Goal: Communication & Community: Answer question/provide support

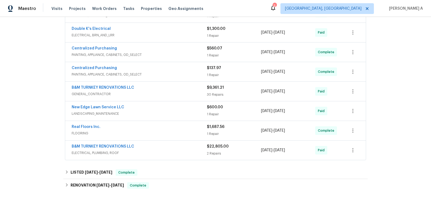
scroll to position [220, 0]
click at [122, 145] on link "B&M TURNKEY RENOVATIONS LLC" at bounding box center [103, 147] width 62 height 4
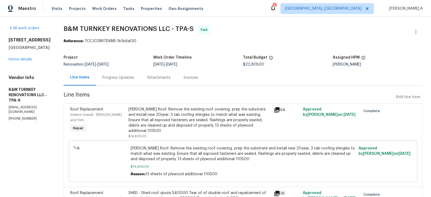
click at [134, 79] on div "Progress Updates" at bounding box center [118, 77] width 32 height 5
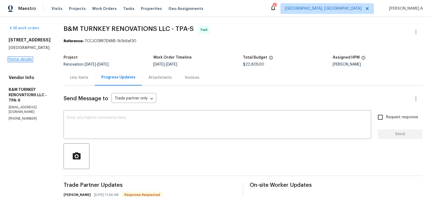
click at [28, 58] on link "Home details" at bounding box center [20, 60] width 23 height 4
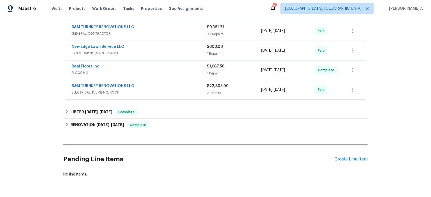
scroll to position [270, 0]
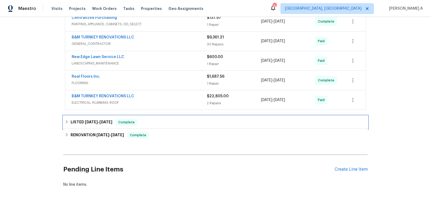
click at [146, 119] on div "LISTED 7/7/25 - 7/11/25 Complete" at bounding box center [215, 122] width 301 height 6
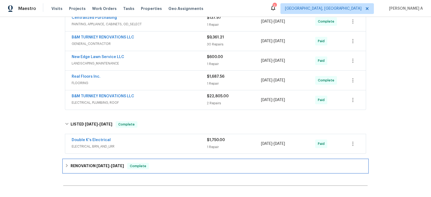
click at [144, 164] on span "Complete" at bounding box center [138, 166] width 21 height 5
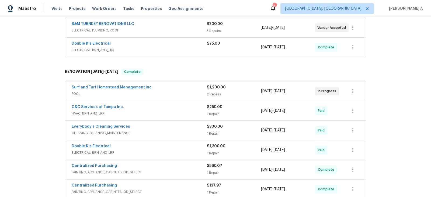
scroll to position [0, 0]
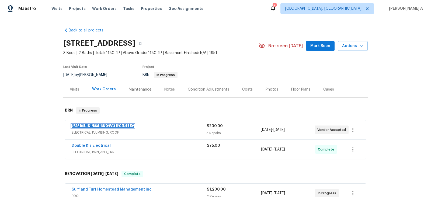
click at [105, 126] on link "B&M TURNKEY RENOVATIONS LLC" at bounding box center [103, 126] width 62 height 4
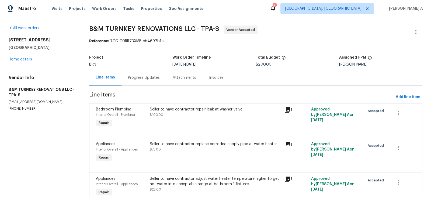
click at [137, 79] on div "Progress Updates" at bounding box center [144, 77] width 32 height 5
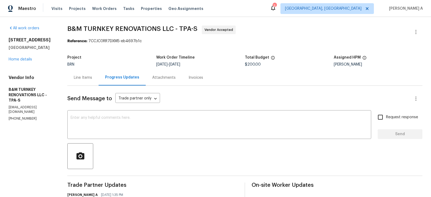
click at [92, 77] on div "Line Items" at bounding box center [83, 77] width 18 height 5
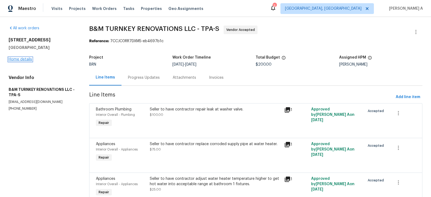
click at [28, 58] on link "Home details" at bounding box center [20, 60] width 23 height 4
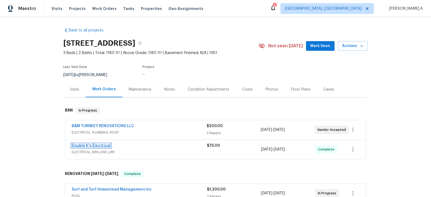
click at [98, 145] on link "Double K's Electrical" at bounding box center [91, 146] width 39 height 4
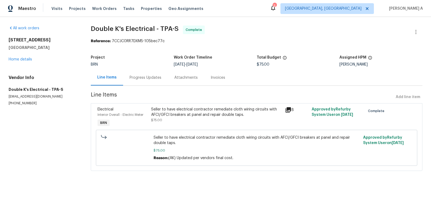
click at [201, 116] on div "Seller to have electrical contractor remediate cloth wiring circuits with AFCI/…" at bounding box center [216, 112] width 131 height 11
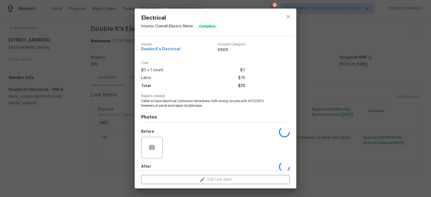
scroll to position [28, 0]
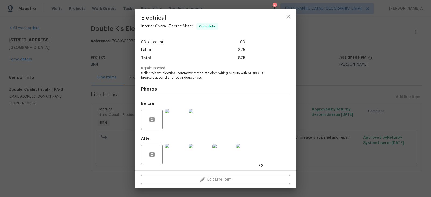
click at [193, 79] on span "Seller to have electrical contractor remediate cloth wiring circuits with AFCI/…" at bounding box center [208, 75] width 134 height 9
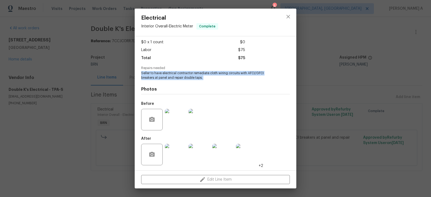
click at [193, 79] on span "Seller to have electrical contractor remediate cloth wiring circuits with AFCI/…" at bounding box center [208, 75] width 134 height 9
copy span "Seller to have electrical contractor remediate cloth wiring circuits with AFCI/…"
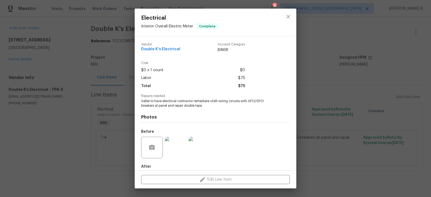
click at [168, 51] on span "Double K's Electrical" at bounding box center [160, 49] width 39 height 4
copy span "Double K's Electrical"
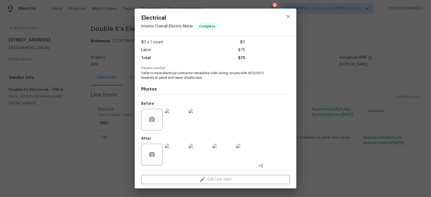
click at [170, 128] on img at bounding box center [176, 120] width 22 height 22
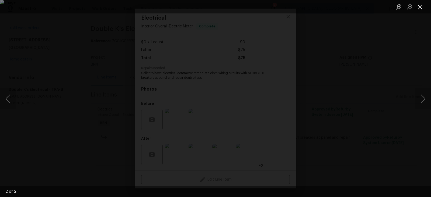
click at [423, 6] on button "Close lightbox" at bounding box center [420, 6] width 11 height 9
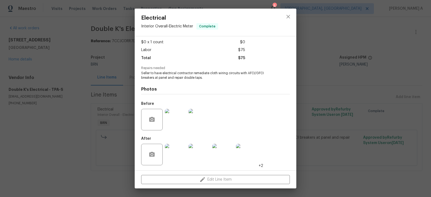
click at [177, 154] on img at bounding box center [176, 155] width 22 height 22
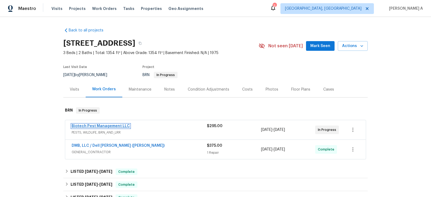
click at [103, 126] on link "Biotech Pest Management LLC" at bounding box center [101, 126] width 58 height 4
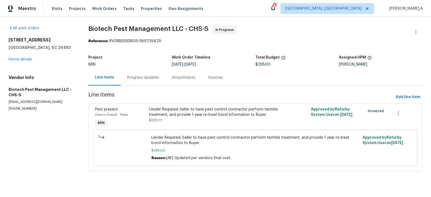
click at [148, 76] on div "Progress Updates" at bounding box center [143, 77] width 32 height 5
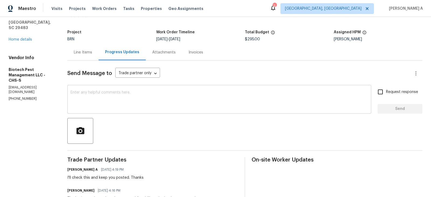
scroll to position [26, 0]
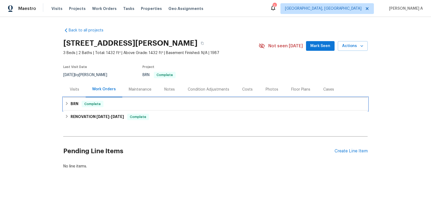
click at [125, 102] on div "BRN Complete" at bounding box center [215, 104] width 301 height 6
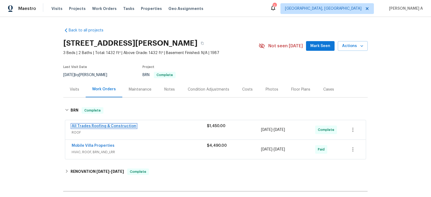
click at [112, 125] on link "All Trades Roofing & Construction" at bounding box center [104, 126] width 65 height 4
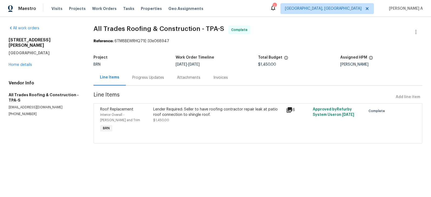
click at [194, 117] on div "Lender Required: Seller to have roofing contractor repair leak at patio roof co…" at bounding box center [217, 112] width 129 height 11
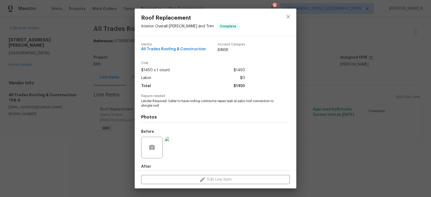
scroll to position [28, 0]
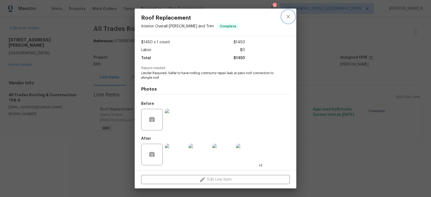
click at [287, 19] on icon "close" at bounding box center [288, 16] width 6 height 6
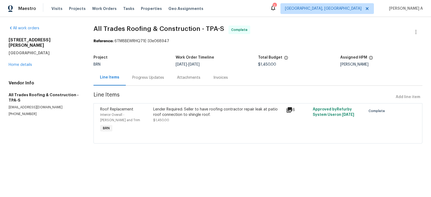
click at [193, 111] on div "Lender Required: Seller to have roofing contractor repair leak at patio roof co…" at bounding box center [217, 112] width 129 height 11
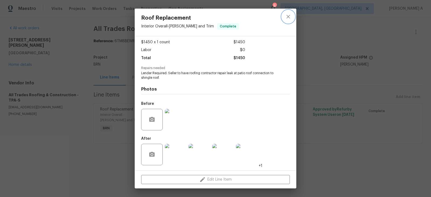
click at [286, 18] on icon "close" at bounding box center [287, 16] width 3 height 3
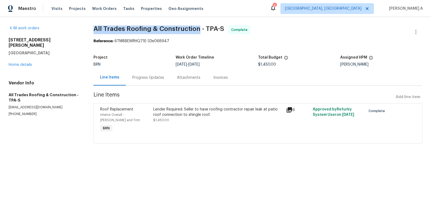
drag, startPoint x: 92, startPoint y: 30, endPoint x: 199, endPoint y: 29, distance: 106.6
click at [199, 29] on div "All work orders 2908 Lockwood Meadows Blvd Sarasota, FL 34234 Home details Vend…" at bounding box center [215, 88] width 431 height 142
copy span "All Trades Roofing & Construction"
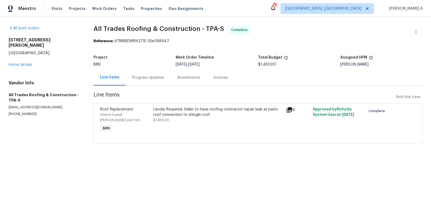
click at [245, 41] on div "Reference: 6TM8BEWRHQ71E-33e068947" at bounding box center [257, 40] width 329 height 5
click at [198, 120] on div "Lender Required: Seller to have roofing contractor repair leak at patio roof co…" at bounding box center [217, 115] width 129 height 16
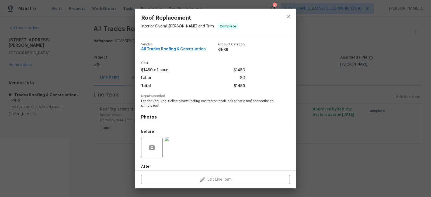
click at [181, 105] on span "Lender Required: Seller to have roofing contractor repair leak at patio roof co…" at bounding box center [208, 103] width 134 height 9
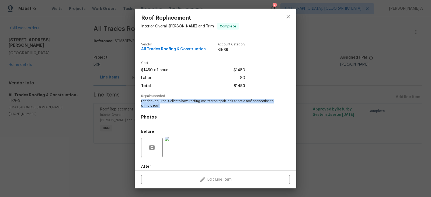
click at [181, 105] on span "Lender Required: Seller to have roofing contractor repair leak at patio roof co…" at bounding box center [208, 103] width 134 height 9
copy span "Lender Required: Seller to have roofing contractor repair leak at patio roof co…"
click at [290, 19] on icon "close" at bounding box center [288, 16] width 6 height 6
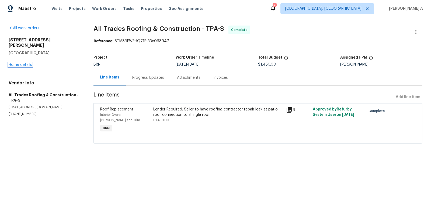
click at [28, 63] on link "Home details" at bounding box center [20, 65] width 23 height 4
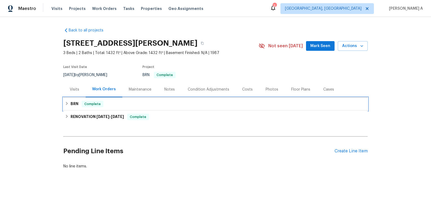
click at [138, 110] on div "BRN Complete" at bounding box center [215, 104] width 304 height 13
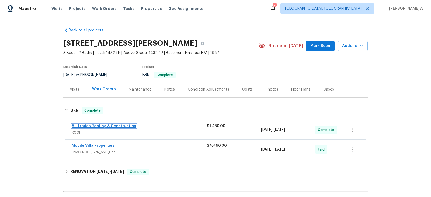
click at [115, 127] on link "All Trades Roofing & Construction" at bounding box center [104, 126] width 65 height 4
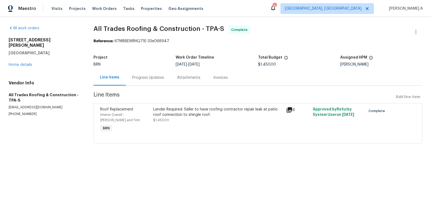
click at [140, 75] on div "Progress Updates" at bounding box center [148, 78] width 45 height 16
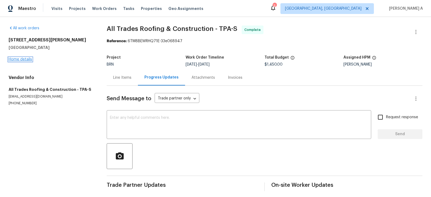
click at [24, 58] on link "Home details" at bounding box center [20, 60] width 23 height 4
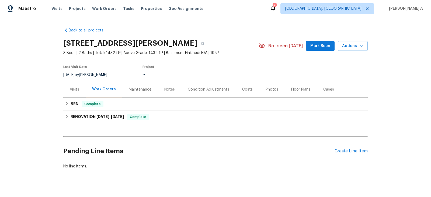
scroll to position [8, 0]
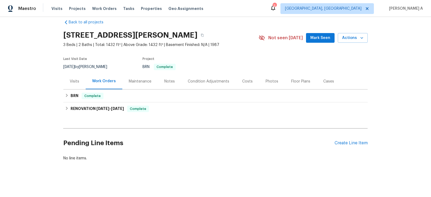
click at [358, 137] on div "Pending Line Items Create Line Item" at bounding box center [215, 143] width 304 height 25
click at [356, 143] on div "Create Line Item" at bounding box center [350, 143] width 33 height 5
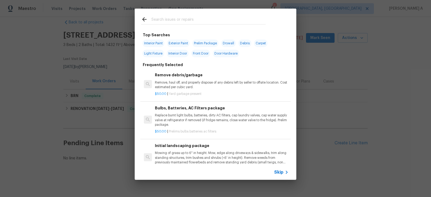
click at [280, 171] on span "Skip" at bounding box center [278, 172] width 9 height 5
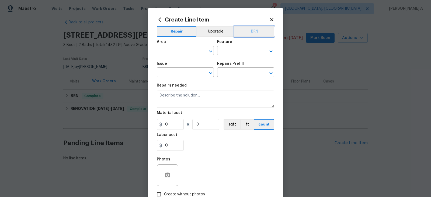
click at [254, 32] on button "BRN" at bounding box center [254, 31] width 40 height 11
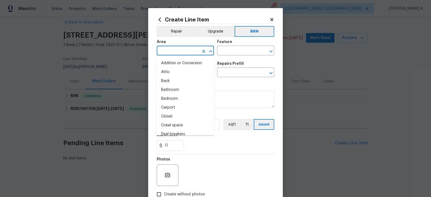
click at [169, 54] on input "text" at bounding box center [178, 51] width 42 height 8
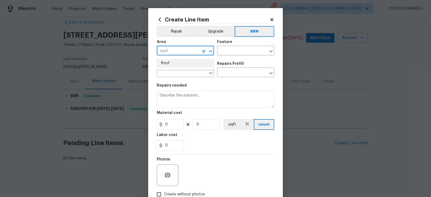
click at [174, 63] on li "Roof" at bounding box center [185, 63] width 57 height 9
type input "Roof"
click at [232, 50] on input "text" at bounding box center [238, 51] width 42 height 8
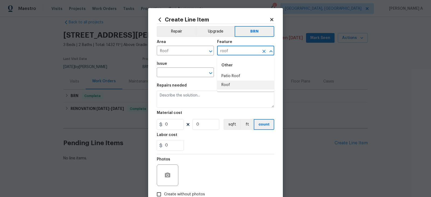
click at [236, 83] on li "Roof" at bounding box center [245, 85] width 57 height 9
type input "Roof"
click at [170, 72] on input "text" at bounding box center [178, 73] width 42 height 8
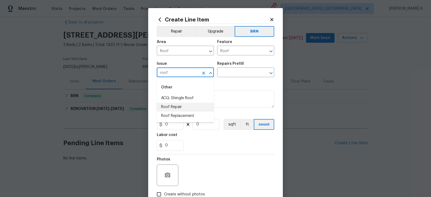
click at [178, 107] on li "Roof Repair" at bounding box center [185, 107] width 57 height 9
type input "Roof Repair"
click at [241, 71] on input "text" at bounding box center [238, 73] width 42 height 8
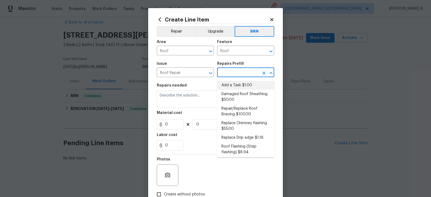
click at [241, 84] on li "Add a Task $1.00" at bounding box center [245, 85] width 57 height 9
type input "Eaves and Trim"
type input "Add a Task $1.00"
type textarea "HPM to detail"
type input "1"
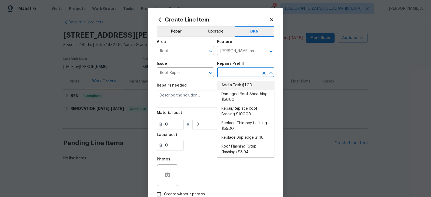
type input "1"
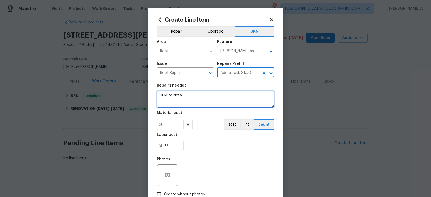
click at [216, 101] on textarea "HPM to detail" at bounding box center [215, 99] width 117 height 17
paste textarea "Lender Required: Seller to have roofing contractor repair leak at patio roof co…"
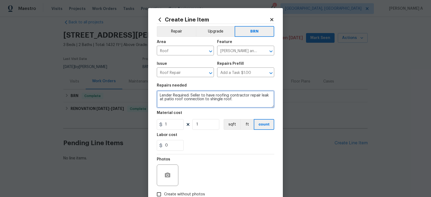
type textarea "Lender Required: Seller to have roofing contractor repair leak at patio roof co…"
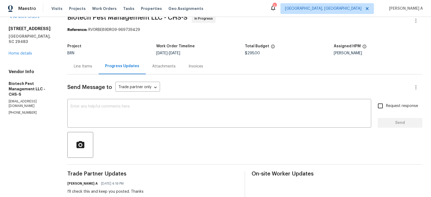
scroll to position [12, 0]
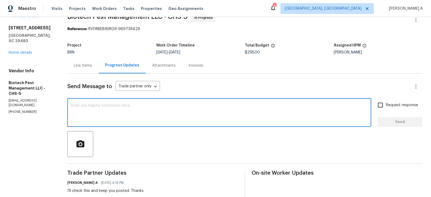
click at [113, 106] on textarea at bounding box center [219, 113] width 297 height 19
paste textarea "Could you ask the TP if the $3799.95 cover all these repairs and the termite tr…"
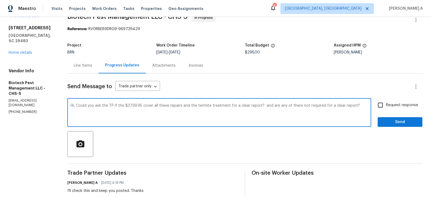
click at [99, 106] on textarea "Hi, Could you ask the TP if the $3799.95 cover all these repairs and the termit…" at bounding box center [219, 113] width 297 height 19
drag, startPoint x: 115, startPoint y: 106, endPoint x: 97, endPoint y: 104, distance: 18.1
click at [97, 104] on textarea "Hi, Could you ask the TP if the $3799.95 cover all these repairs and the termit…" at bounding box center [219, 113] width 297 height 19
click at [0, 0] on span "Use a different part of speech" at bounding box center [0, 0] width 0 height 0
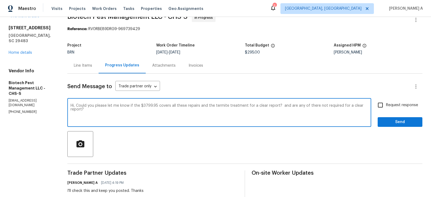
click at [0, 0] on span "Change the spacing" at bounding box center [0, 0] width 0 height 0
click at [310, 106] on textarea "Hi, Could you please let me know if the $3799.95 covers all these repairs and t…" at bounding box center [219, 113] width 297 height 19
click at [0, 0] on qb-div "Correct the spelling error them" at bounding box center [0, 0] width 0 height 0
click at [0, 0] on span "Change the spacing" at bounding box center [0, 0] width 0 height 0
click at [84, 112] on textarea "Hi, Could you please let me know if the $3799.95 covers all these repairs and t…" at bounding box center [219, 113] width 297 height 19
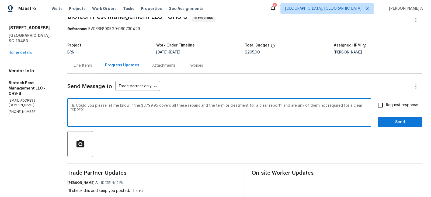
click at [84, 112] on textarea "Hi, Could you please let me know if the $3799.95 covers all these repairs and t…" at bounding box center [219, 113] width 297 height 19
click at [0, 0] on icon "Paraphrase text" at bounding box center [0, 0] width 0 height 0
click at [0, 0] on div "Text is too long. Try paraphrasing shorter sections." at bounding box center [0, 0] width 0 height 0
click at [0, 0] on div "Could you please tell me if the $3799.95 includes all of these repairs and the …" at bounding box center [0, 0] width 0 height 0
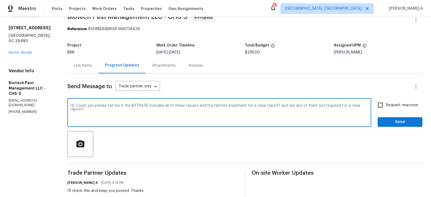
click at [0, 0] on li "Are any of them not necessary for a clear report?" at bounding box center [0, 0] width 0 height 0
type textarea "Hi, Could you please tell me if the $3799.95 includes all of these repairs and …"
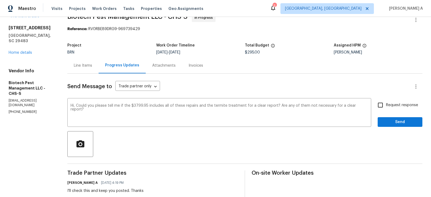
click at [386, 103] on span "Request response" at bounding box center [402, 106] width 32 height 6
click at [386, 103] on input "Request response" at bounding box center [379, 105] width 11 height 11
checkbox input "true"
click at [405, 127] on button "Send" at bounding box center [399, 122] width 45 height 10
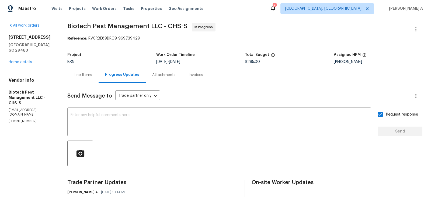
scroll to position [0, 0]
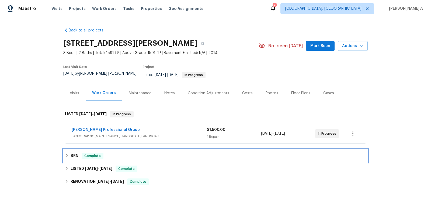
click at [142, 154] on div "BRN Complete" at bounding box center [215, 156] width 301 height 6
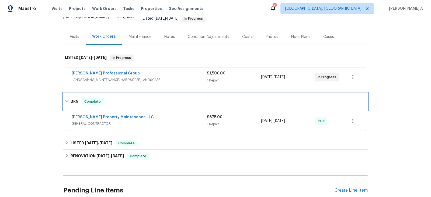
scroll to position [69, 0]
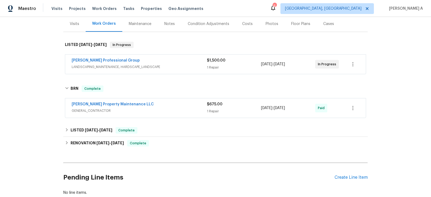
click at [147, 103] on div "[PERSON_NAME] Property Maintenance LLC" at bounding box center [139, 105] width 135 height 6
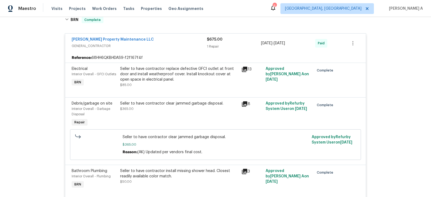
scroll to position [130, 0]
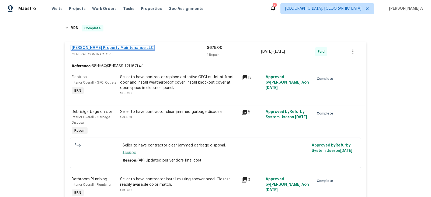
click at [114, 46] on link "[PERSON_NAME] Property Maintenance LLC" at bounding box center [113, 48] width 82 height 4
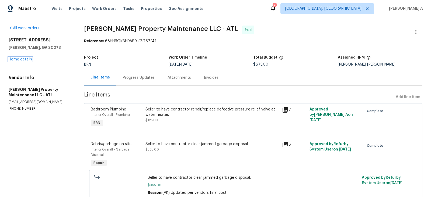
click at [24, 58] on link "Home details" at bounding box center [20, 60] width 23 height 4
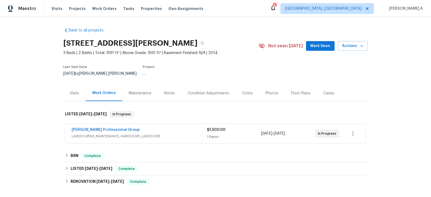
scroll to position [51, 0]
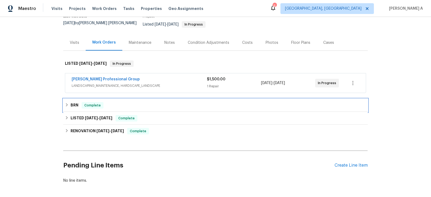
click at [136, 105] on div "BRN Complete" at bounding box center [215, 105] width 304 height 13
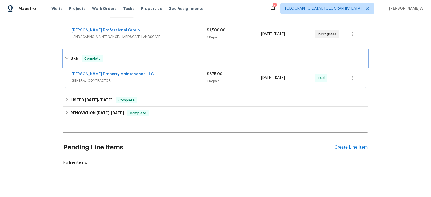
scroll to position [63, 0]
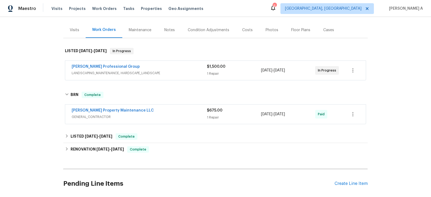
click at [150, 61] on div "Ramsey's Professional Group LANDSCAPING_MAINTENANCE, HARDSCAPE_LANDSCAPE $1,500…" at bounding box center [215, 70] width 300 height 19
click at [152, 71] on span "LANDSCAPING_MAINTENANCE, HARDSCAPE_LANDSCAPE" at bounding box center [139, 73] width 135 height 5
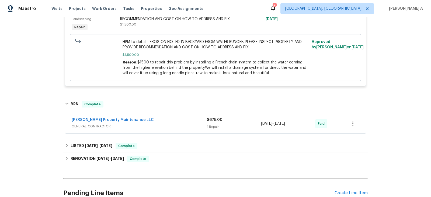
scroll to position [159, 0]
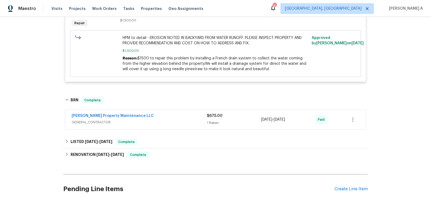
click at [153, 113] on div "Glen Property Maintenance LLC" at bounding box center [139, 116] width 135 height 6
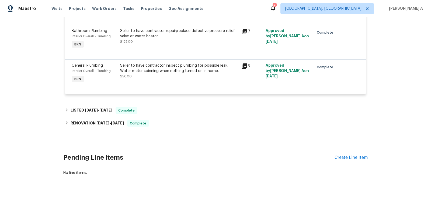
scroll to position [423, 0]
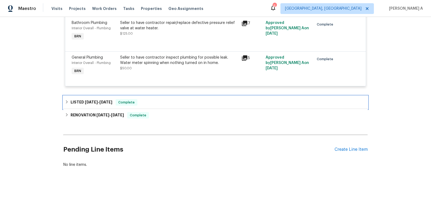
click at [160, 99] on div "LISTED 5/29/25 - 5/30/25 Complete" at bounding box center [215, 102] width 301 height 6
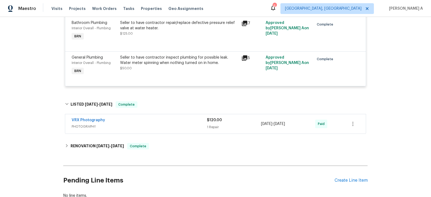
click at [161, 125] on div "VRX Photography PHOTOGRAPHY" at bounding box center [139, 124] width 135 height 13
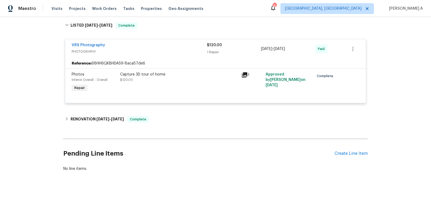
click at [169, 141] on h2 "Pending Line Items" at bounding box center [198, 153] width 271 height 25
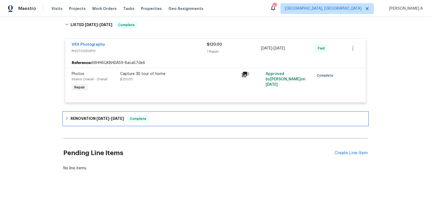
click at [169, 120] on div "RENOVATION 5/13/25 - 5/23/25 Complete" at bounding box center [215, 119] width 304 height 13
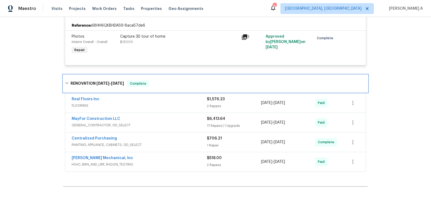
scroll to position [542, 0]
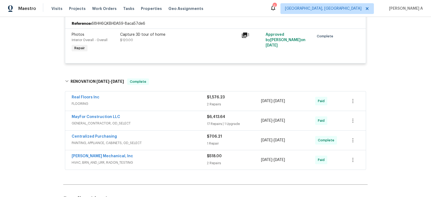
click at [167, 115] on div "MayFor Construction LLC" at bounding box center [139, 117] width 135 height 6
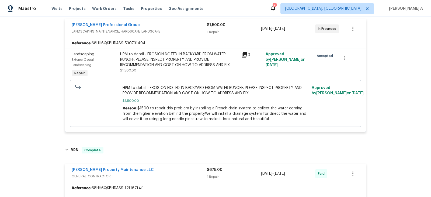
scroll to position [174, 0]
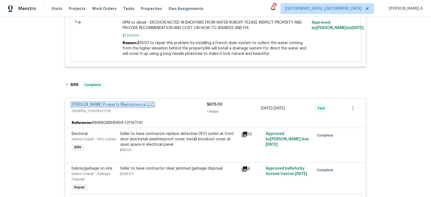
click at [105, 103] on link "Glen Property Maintenance LLC" at bounding box center [113, 105] width 82 height 4
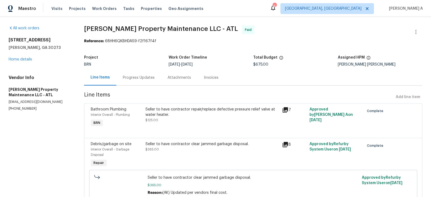
click at [145, 33] on span "Glen Property Maintenance LLC - ATL Paid" at bounding box center [246, 32] width 325 height 13
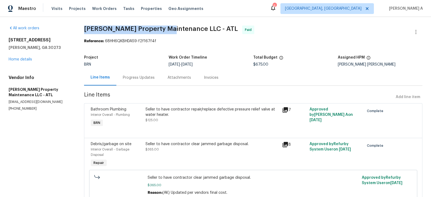
drag, startPoint x: 80, startPoint y: 29, endPoint x: 167, endPoint y: 30, distance: 86.9
click at [167, 30] on div "All work orders 6100 Semaphore Rdg Rex, GA 30273 Home details Vendor Info Glen …" at bounding box center [215, 171] width 431 height 308
copy span "Glen Property Maintenance"
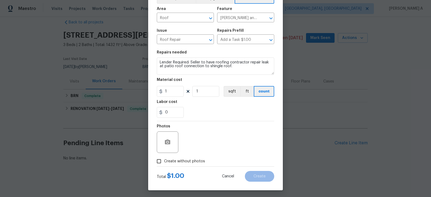
scroll to position [33, 0]
click at [165, 145] on icon "button" at bounding box center [167, 142] width 6 height 6
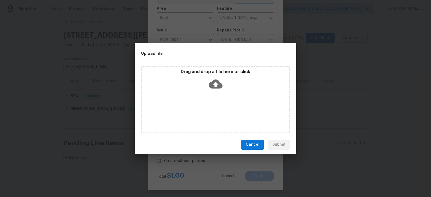
click at [218, 86] on icon at bounding box center [216, 83] width 14 height 9
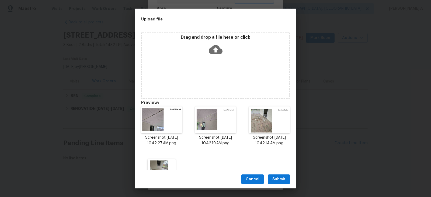
click at [280, 180] on span "Submit" at bounding box center [278, 179] width 13 height 7
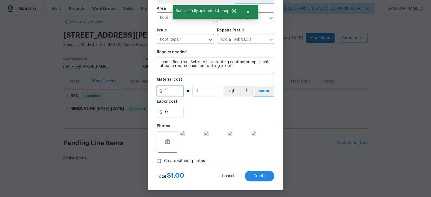
drag, startPoint x: 174, startPoint y: 92, endPoint x: 160, endPoint y: 92, distance: 14.3
click at [160, 92] on div "1" at bounding box center [170, 91] width 27 height 11
type input "0"
click at [215, 115] on div "0" at bounding box center [215, 112] width 117 height 11
click at [262, 178] on button "Create" at bounding box center [259, 176] width 29 height 11
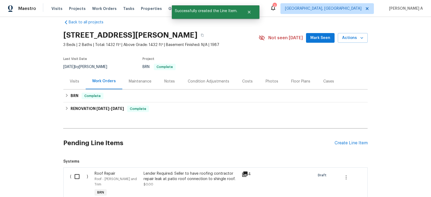
scroll to position [69, 0]
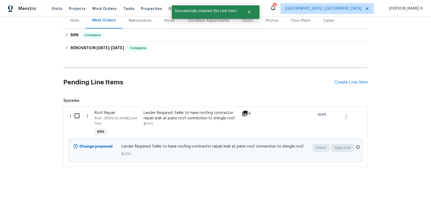
click at [74, 117] on input "checkbox" at bounding box center [78, 115] width 15 height 11
checkbox input "true"
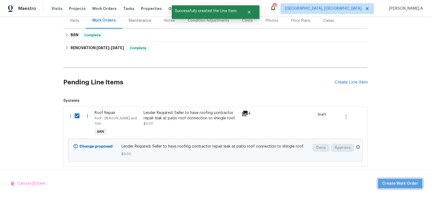
click at [413, 184] on span "Create Work Order" at bounding box center [400, 184] width 36 height 7
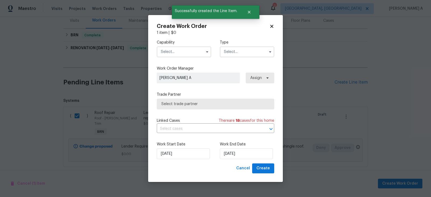
click at [187, 55] on input "text" at bounding box center [184, 52] width 54 height 11
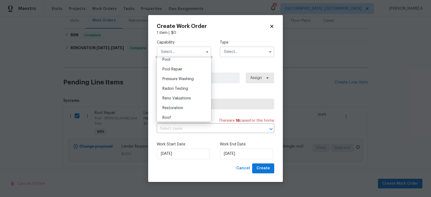
scroll to position [510, 0]
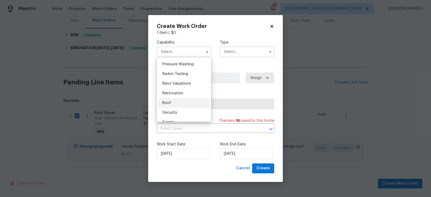
click at [177, 102] on div "Roof" at bounding box center [184, 103] width 52 height 10
type input "Roof"
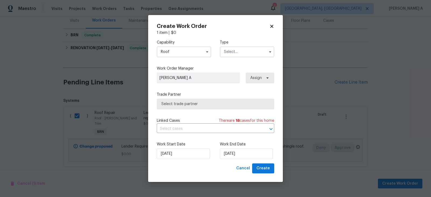
click at [247, 52] on input "text" at bounding box center [247, 52] width 54 height 11
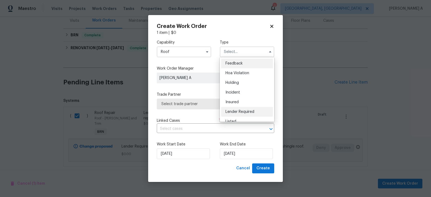
click at [243, 110] on span "Lender Required" at bounding box center [239, 112] width 29 height 4
type input "Lender Required"
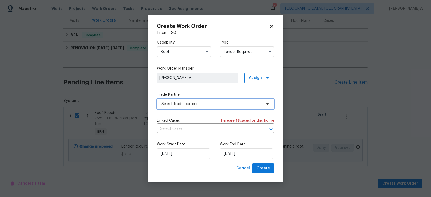
click at [219, 104] on span "Select trade partner" at bounding box center [211, 103] width 100 height 5
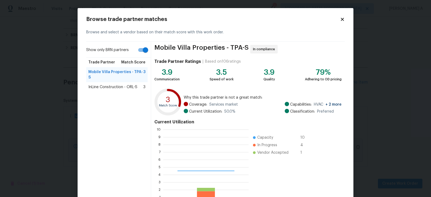
scroll to position [75, 85]
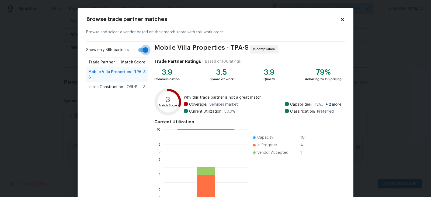
click at [140, 49] on input "Show only BRN partners" at bounding box center [145, 50] width 31 height 10
checkbox input "false"
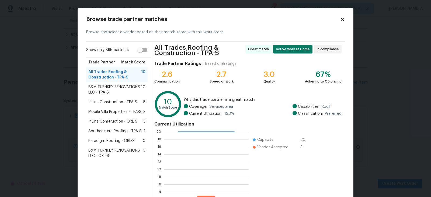
scroll to position [42, 0]
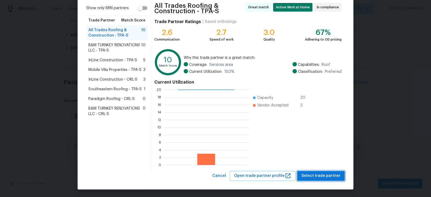
click at [332, 177] on span "Select trade partner" at bounding box center [320, 176] width 39 height 7
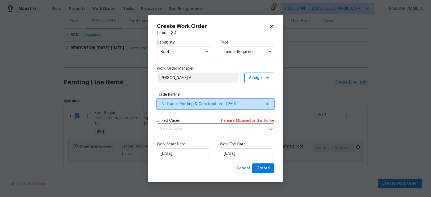
scroll to position [0, 0]
click at [208, 124] on div "Linked Cases There are 18 case s for this home ​" at bounding box center [215, 125] width 117 height 15
click at [208, 131] on input "text" at bounding box center [208, 129] width 102 height 8
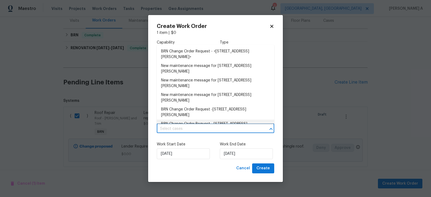
click at [195, 142] on label "Work Start Date" at bounding box center [184, 144] width 54 height 5
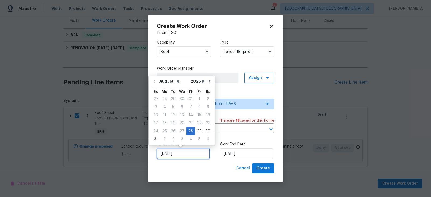
click at [186, 155] on input "[DATE]" at bounding box center [183, 154] width 53 height 11
click at [195, 130] on div "29" at bounding box center [199, 132] width 9 height 8
type input "8/29/2025"
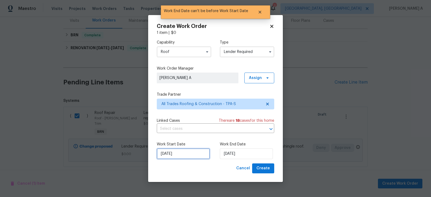
click at [183, 152] on input "8/29/2025" at bounding box center [183, 154] width 53 height 11
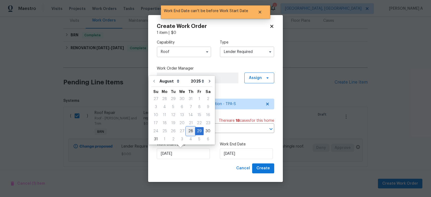
click at [188, 131] on div "28" at bounding box center [190, 132] width 9 height 8
type input "[DATE]"
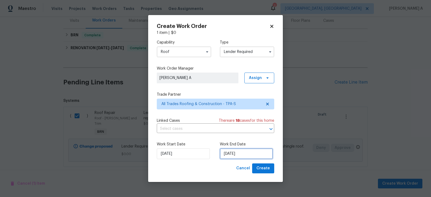
click at [245, 155] on input "8/29/2025" at bounding box center [246, 154] width 53 height 11
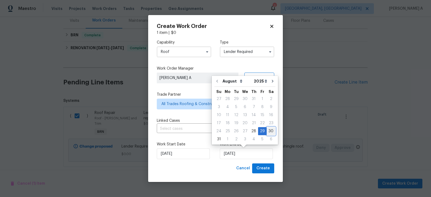
click at [269, 131] on div "30" at bounding box center [270, 132] width 9 height 8
type input "[DATE]"
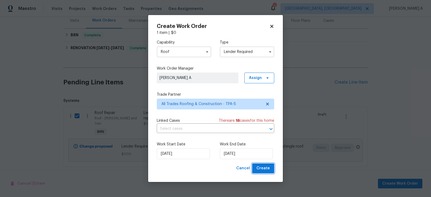
click at [261, 172] on button "Create" at bounding box center [263, 169] width 22 height 10
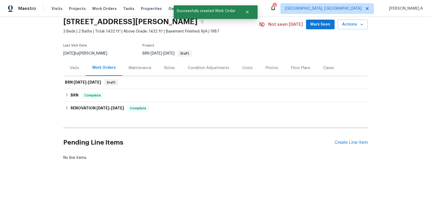
scroll to position [21, 0]
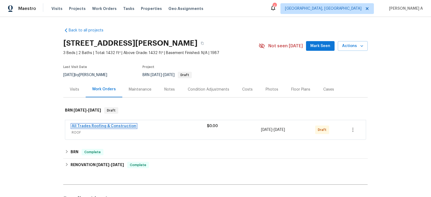
click at [110, 124] on link "All Trades Roofing & Construction" at bounding box center [104, 126] width 65 height 4
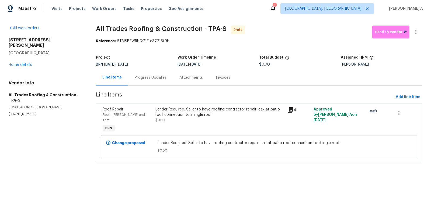
click at [155, 75] on div "Progress Updates" at bounding box center [151, 77] width 32 height 5
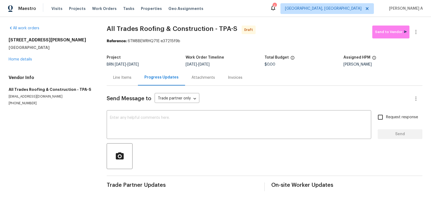
scroll to position [2, 0]
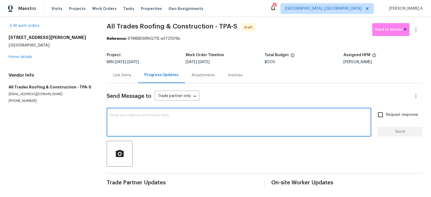
click at [168, 130] on textarea at bounding box center [239, 123] width 258 height 19
paste textarea "appraiser went out to clear the condition."
click at [175, 115] on textarea "Hi, This is a rework for the property. appraiser went out to clear the conditio…" at bounding box center [239, 123] width 258 height 19
click at [255, 116] on textarea "Hi, This is a rework for the property. Appraiser went out to clear the conditio…" at bounding box center [239, 123] width 258 height 19
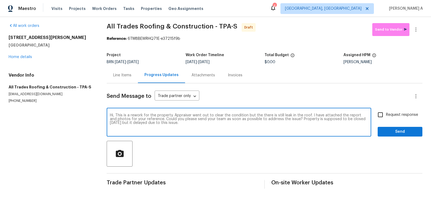
click at [265, 129] on textarea "Hi, This is a rework for the property. Appraiser went out to clear the conditio…" at bounding box center [239, 123] width 258 height 19
click at [261, 123] on textarea "Hi, This is a rework for the property. Appraiser went out to clear the conditio…" at bounding box center [239, 123] width 258 height 19
click at [0, 0] on span "Correct the article" at bounding box center [0, 0] width 0 height 0
click at [0, 0] on span "Correct the spelling error" at bounding box center [0, 0] width 0 height 0
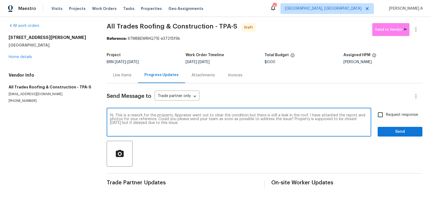
click at [0, 0] on span "Fix the auxiliary or modal verb" at bounding box center [0, 0] width 0 height 0
click at [167, 124] on textarea "Hi, This is a rework for the property. Appraiser went out to clear the conditio…" at bounding box center [239, 123] width 258 height 19
type textarea "Hi, This is a rework for the property. Appraiser went out to clear the conditio…"
click at [379, 117] on input "Request response" at bounding box center [379, 114] width 11 height 11
checkbox input "true"
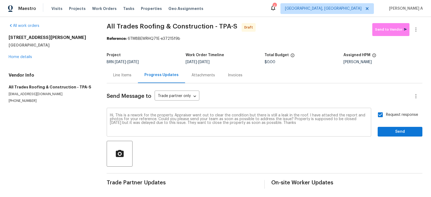
click at [298, 124] on textarea "Hi, This is a rework for the property. Appraiser went out to clear the conditio…" at bounding box center [239, 123] width 258 height 19
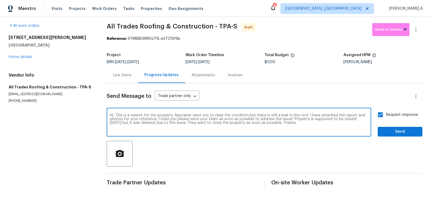
click at [298, 124] on textarea "Hi, This is a rework for the property. Appraiser went out to clear the conditio…" at bounding box center [239, 123] width 258 height 19
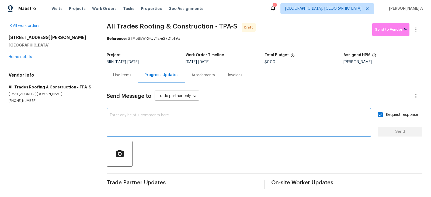
paste textarea "This is a rework request for the property. The appraiser recently went out to c…"
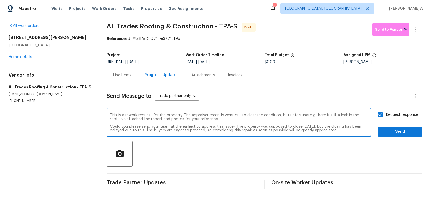
click at [110, 115] on textarea "This is a rework request for the property. The appraiser recently went out to c…" at bounding box center [239, 123] width 258 height 19
type textarea "Hi Team, This is a rework request for the property. The appraiser recently went…"
click at [393, 130] on span "Send" at bounding box center [400, 132] width 36 height 7
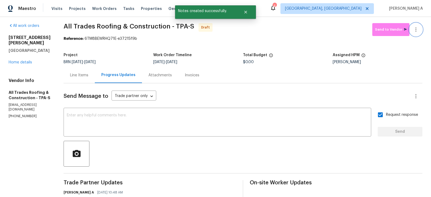
click at [419, 27] on button "button" at bounding box center [415, 29] width 13 height 13
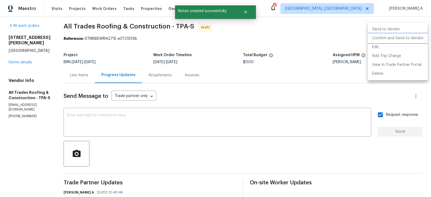
click at [420, 37] on li "Confirm and Send to Vendor" at bounding box center [397, 38] width 60 height 9
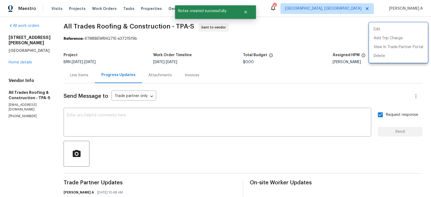
click at [286, 60] on div at bounding box center [215, 98] width 431 height 197
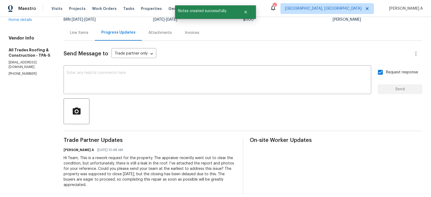
scroll to position [0, 0]
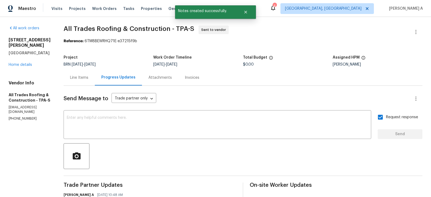
click at [70, 79] on div "Line Items" at bounding box center [79, 77] width 18 height 5
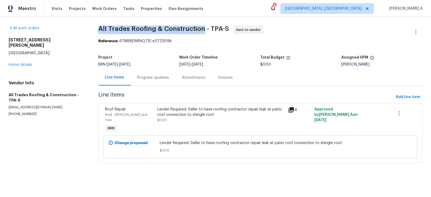
copy span "All Trades Roofing & Construction"
drag, startPoint x: 97, startPoint y: 27, endPoint x: 203, endPoint y: 27, distance: 106.1
click at [203, 27] on div "All work orders 2908 Lockwood Meadows Blvd Sarasota, FL 34234 Home details Vend…" at bounding box center [215, 98] width 431 height 162
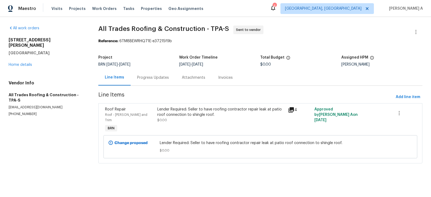
click at [273, 47] on section "All Trades Roofing & Construction - TPA-S Sent to vendor Reference: 6TM8BEWRHQ7…" at bounding box center [260, 98] width 324 height 145
click at [141, 82] on div "Progress Updates" at bounding box center [153, 78] width 45 height 16
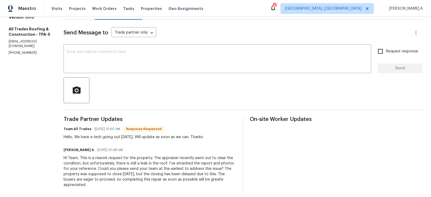
scroll to position [51, 0]
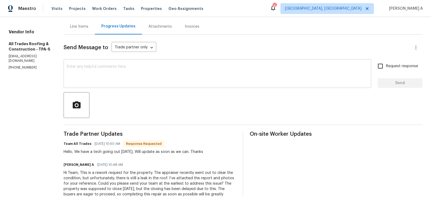
click at [136, 71] on textarea at bounding box center [217, 74] width 301 height 19
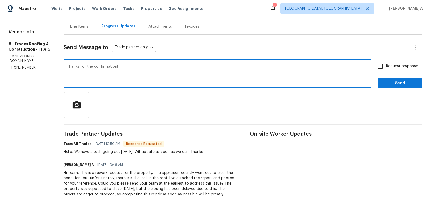
type textarea "Thanks for the confirmation!"
click at [383, 65] on input "Request response" at bounding box center [379, 66] width 11 height 11
checkbox input "true"
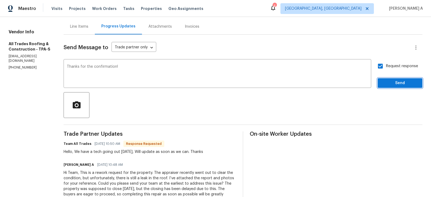
click at [396, 82] on span "Send" at bounding box center [400, 83] width 36 height 7
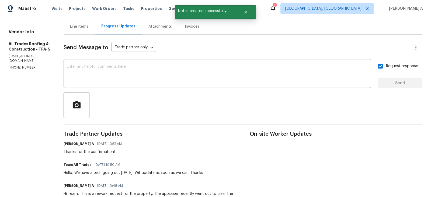
scroll to position [0, 0]
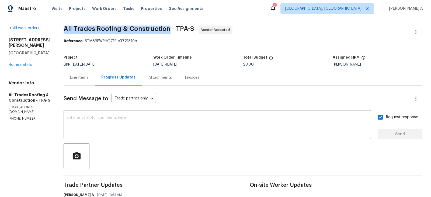
drag, startPoint x: 55, startPoint y: 27, endPoint x: 163, endPoint y: 27, distance: 107.7
click at [163, 27] on div "All work orders [STREET_ADDRESS][PERSON_NAME] Home details Vendor Info All Trad…" at bounding box center [215, 153] width 431 height 273
copy span "All Trades Roofing & Construction"
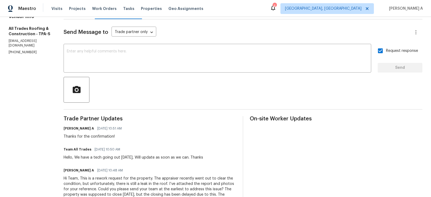
scroll to position [67, 0]
click at [100, 163] on div "Trade Partner Updates [PERSON_NAME] A [DATE] 10:51 AM Thanks for the confirmati…" at bounding box center [150, 165] width 173 height 99
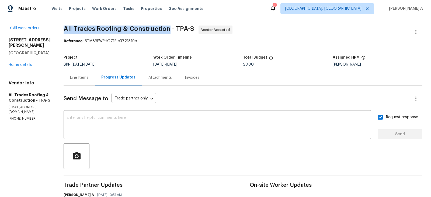
copy span "All Trades Roofing & Construction"
drag, startPoint x: 58, startPoint y: 28, endPoint x: 161, endPoint y: 27, distance: 103.1
click at [161, 27] on span "All Trades Roofing & Construction - TPA-S" at bounding box center [129, 29] width 131 height 6
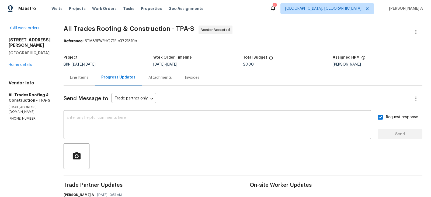
click at [72, 73] on div "Line Items" at bounding box center [79, 78] width 31 height 16
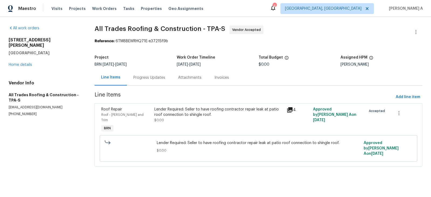
click at [152, 79] on div "Progress Updates" at bounding box center [149, 77] width 32 height 5
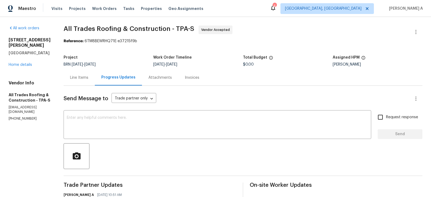
click at [64, 81] on div "Line Items" at bounding box center [79, 78] width 31 height 16
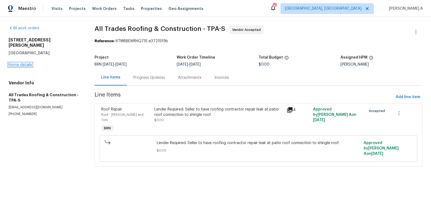
click at [23, 63] on link "Home details" at bounding box center [20, 65] width 23 height 4
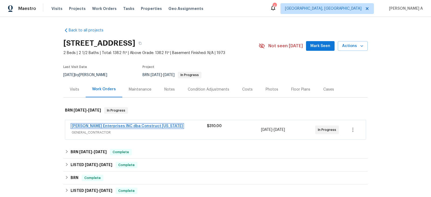
click at [125, 126] on link "Strick Enterprises INC dba Construct Ohio" at bounding box center [127, 126] width 111 height 4
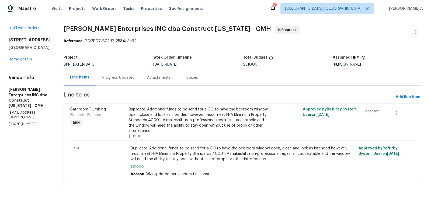
click at [124, 76] on div "Progress Updates" at bounding box center [118, 77] width 32 height 5
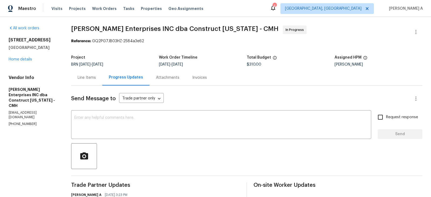
click at [92, 73] on div "Line Items" at bounding box center [86, 78] width 31 height 16
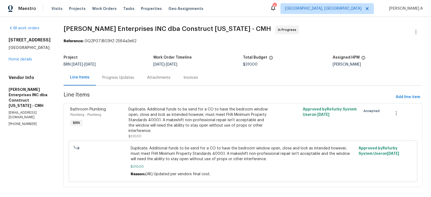
click at [112, 76] on div "Progress Updates" at bounding box center [118, 77] width 32 height 5
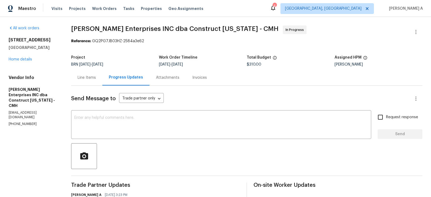
click at [87, 78] on div "Line Items" at bounding box center [87, 77] width 18 height 5
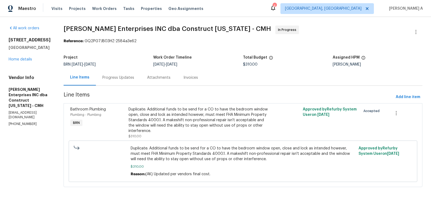
scroll to position [5, 0]
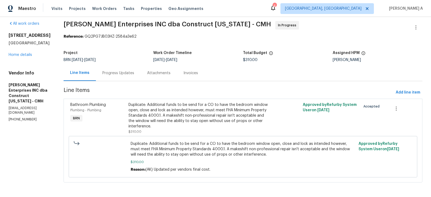
click at [120, 69] on div "Progress Updates" at bounding box center [118, 73] width 45 height 16
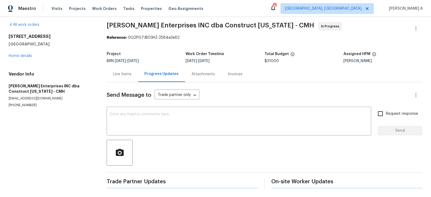
scroll to position [5, 0]
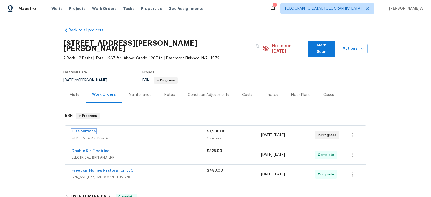
click at [78, 130] on link "CR Solutions" at bounding box center [84, 132] width 24 height 4
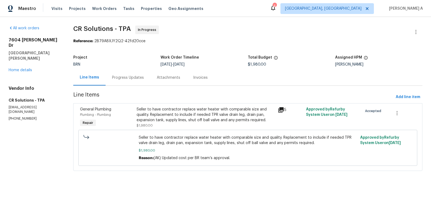
click at [131, 76] on div "Progress Updates" at bounding box center [128, 77] width 32 height 5
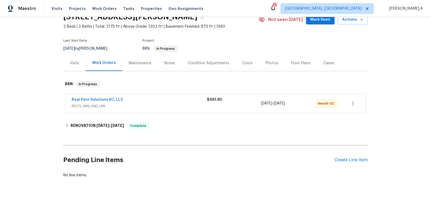
scroll to position [29, 0]
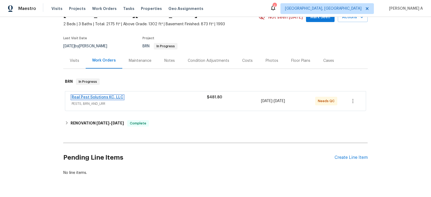
click at [100, 97] on link "Real Pest Solutions KC, LLC" at bounding box center [98, 98] width 52 height 4
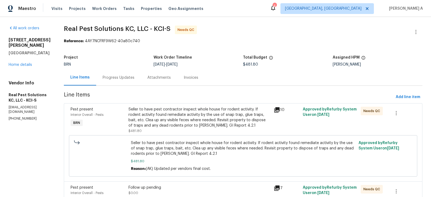
click at [132, 79] on div "Progress Updates" at bounding box center [119, 77] width 32 height 5
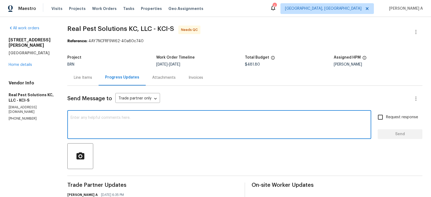
click at [147, 127] on textarea at bounding box center [219, 125] width 297 height 19
paste textarea "Mekam Anya and her number is [PHONE_NUMBER]."
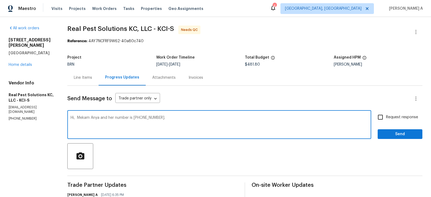
click at [83, 119] on textarea "Hi, Mekam Anya and her number is [PHONE_NUMBER]." at bounding box center [219, 125] width 297 height 19
click at [0, 0] on span "Replace with" at bounding box center [0, 0] width 0 height 0
click at [143, 118] on textarea "Hi, Here is the buyer's details: [PERSON_NAME] Anya and her number is [PHONE_NU…" at bounding box center [219, 125] width 297 height 19
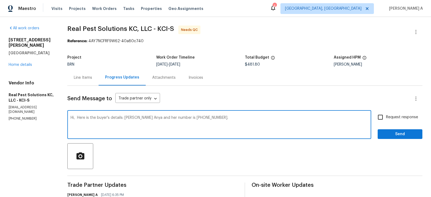
click at [0, 0] on icon "Paraphrase text" at bounding box center [0, 0] width 0 height 0
click at [0, 0] on icon "Text is too long. Try paraphrasing shorter sections." at bounding box center [0, 0] width 0 height 0
click at [0, 0] on li "Here's the buyer's information:" at bounding box center [0, 0] width 0 height 0
click at [0, 0] on div "Mekam Anya's number is [PHONE_NUMBER]." at bounding box center [0, 0] width 0 height 0
click at [239, 124] on textarea "Hi, Here's the buyer's information: Mekam Anya's number is [PHONE_NUMBER]." at bounding box center [219, 125] width 297 height 19
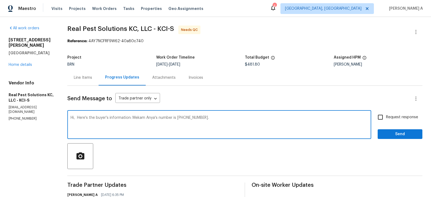
type textarea "Hi, Here's the buyer's information: Mekam Anya's number is [PHONE_NUMBER]."
click at [388, 116] on span "Request response" at bounding box center [402, 118] width 32 height 6
click at [386, 116] on input "Request response" at bounding box center [379, 117] width 11 height 11
checkbox input "true"
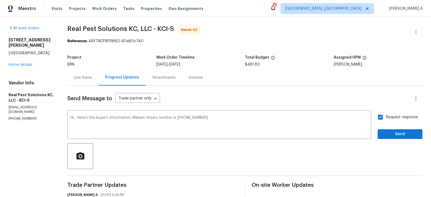
click at [394, 128] on div "Request response Send" at bounding box center [399, 125] width 45 height 27
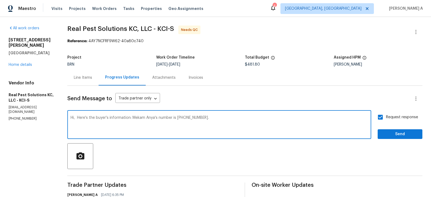
click at [125, 117] on textarea "Hi, Here's the buyer's information: Mekam Anya's number is [PHONE_NUMBER]." at bounding box center [219, 125] width 297 height 19
type textarea "Hi, Here's the buyer's details: Mekam Anya's number is [PHONE_NUMBER]."
click at [395, 136] on span "Send" at bounding box center [400, 134] width 36 height 7
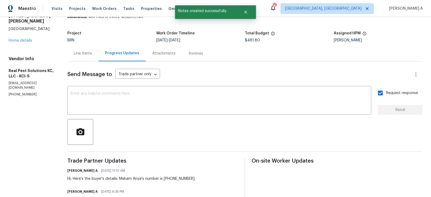
scroll to position [22, 0]
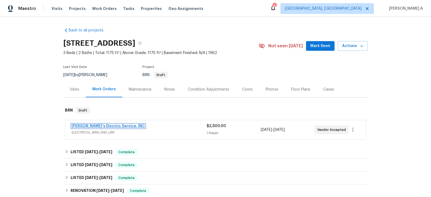
click at [106, 125] on link "[PERSON_NAME]'s Electric Service, INC" at bounding box center [108, 126] width 73 height 4
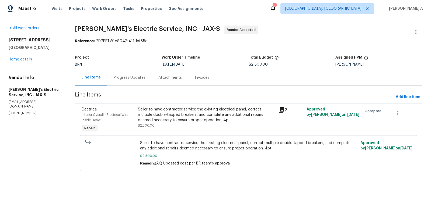
click at [124, 74] on div "Progress Updates" at bounding box center [129, 78] width 45 height 16
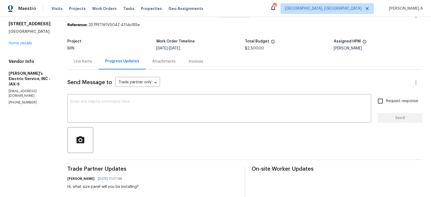
scroll to position [17, 0]
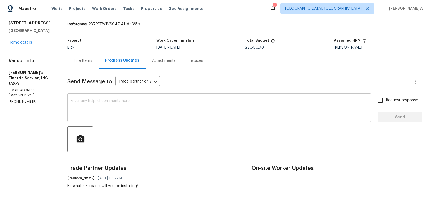
click at [131, 107] on textarea at bounding box center [219, 108] width 297 height 19
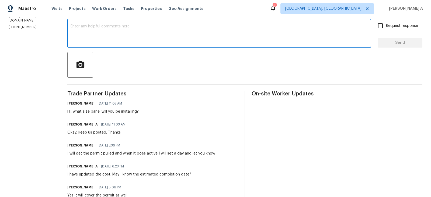
scroll to position [109, 0]
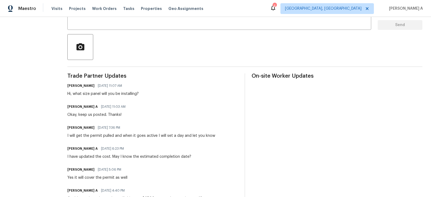
click at [129, 103] on div "[PERSON_NAME] A [DATE] 11:03 AM" at bounding box center [97, 107] width 61 height 8
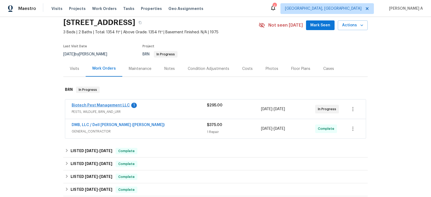
scroll to position [24, 0]
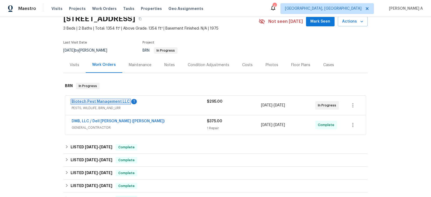
click at [104, 100] on link "Biotech Pest Management LLC" at bounding box center [101, 102] width 58 height 4
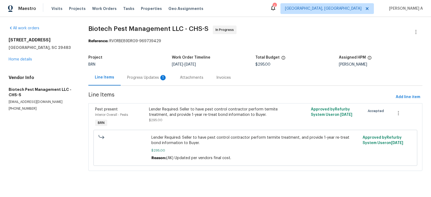
click at [135, 68] on div "Project BRN Work Order Timeline [DATE] - [DATE] Total Budget $295.00 Assigned H…" at bounding box center [255, 60] width 334 height 17
click at [146, 79] on div "Progress Updates 1" at bounding box center [147, 77] width 40 height 5
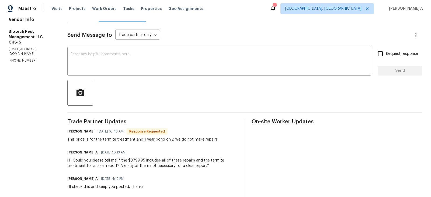
scroll to position [39, 0]
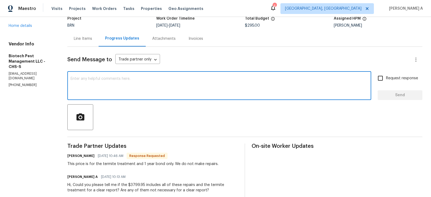
click at [122, 85] on textarea at bounding box center [219, 86] width 297 height 19
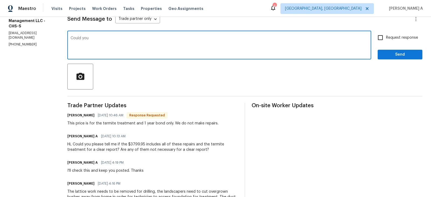
scroll to position [79, 0]
drag, startPoint x: 103, startPoint y: 37, endPoint x: 123, endPoint y: 38, distance: 20.5
click at [123, 38] on textarea "Could you please let me know the breakdown of the cost?" at bounding box center [219, 46] width 297 height 19
click at [167, 48] on textarea "Could you please provide the breakdown of the cost?" at bounding box center [219, 46] width 297 height 19
click at [212, 45] on textarea "Could you please provide the breakdown of the cost?" at bounding box center [219, 46] width 297 height 19
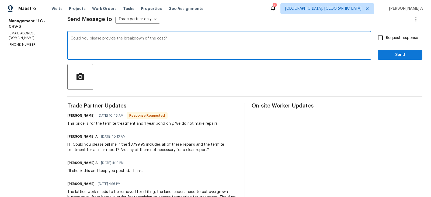
type textarea "Could you please provide the breakdown of the cost?"
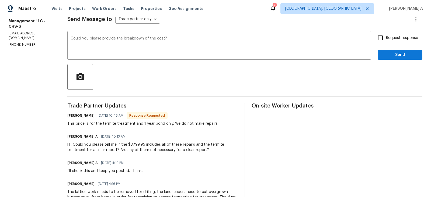
click at [387, 39] on span "Request response" at bounding box center [402, 38] width 32 height 6
click at [386, 39] on input "Request response" at bounding box center [379, 37] width 11 height 11
checkbox input "true"
click at [397, 58] on button "Send" at bounding box center [399, 55] width 45 height 10
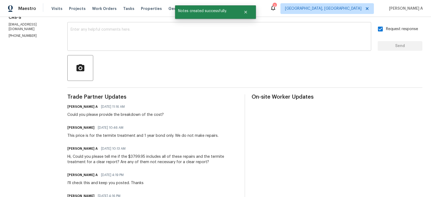
scroll to position [90, 0]
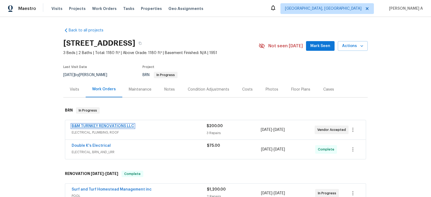
click at [106, 124] on link "B&M TURNKEY RENOVATIONS LLC" at bounding box center [103, 126] width 62 height 4
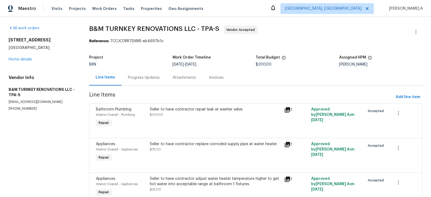
click at [149, 76] on div "Progress Updates" at bounding box center [144, 77] width 32 height 5
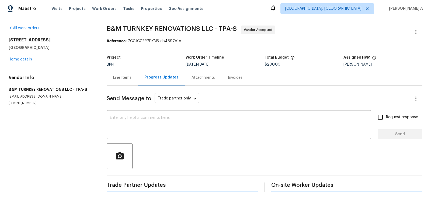
click at [111, 77] on div "Line Items" at bounding box center [122, 78] width 31 height 16
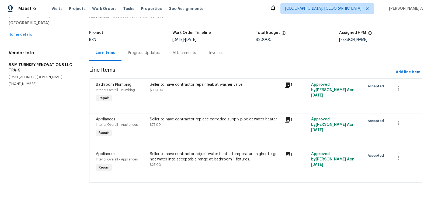
scroll to position [25, 0]
click at [22, 87] on section "All work orders [STREET_ADDRESS] Home details Vendor Info B&M TURNKEY RENOVATIO…" at bounding box center [43, 95] width 68 height 189
click at [22, 87] on section "All work orders 1222 Druid Cir Lake Wales, FL 33853 Home details Vendor Info B&…" at bounding box center [43, 95] width 68 height 189
copy p "(863) 242-0758"
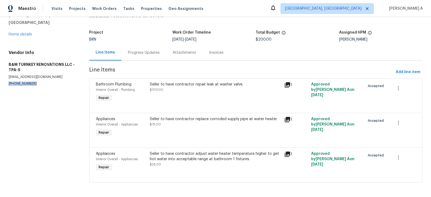
copy p "(863) 242-0758"
click at [145, 45] on div "Progress Updates" at bounding box center [143, 53] width 45 height 16
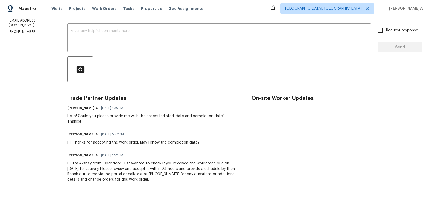
scroll to position [57, 0]
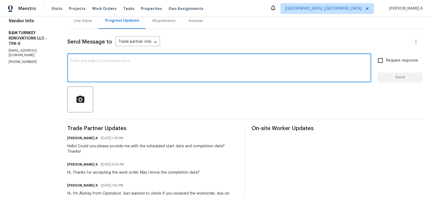
click at [122, 76] on textarea at bounding box center [219, 68] width 297 height 19
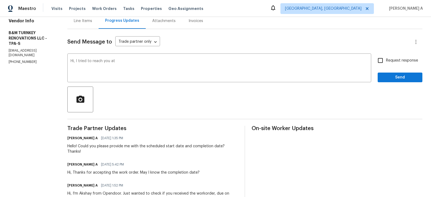
click at [21, 60] on p "(863) 242-0758" at bounding box center [32, 62] width 46 height 5
copy p "(863) 242-0758"
click at [151, 59] on textarea "Hi, I tried to reach you at" at bounding box center [219, 68] width 297 height 19
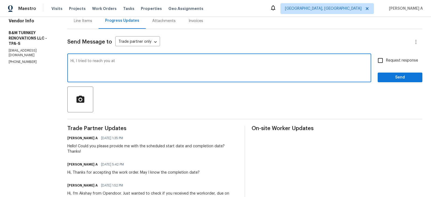
click at [150, 62] on textarea "Hi, I tried to reach you at" at bounding box center [219, 68] width 297 height 19
paste textarea "(863) 242-0758"
click at [177, 62] on textarea "Hi, I tried to reach you at (863) 242-0758" at bounding box center [219, 68] width 297 height 19
click at [0, 0] on qb-div "Replace with tomorrow;" at bounding box center [0, 0] width 0 height 0
click at [152, 70] on textarea "Hi, I tried to reach you at (863) 242-0758 but wasn't able to connect with you.…" at bounding box center [219, 68] width 297 height 19
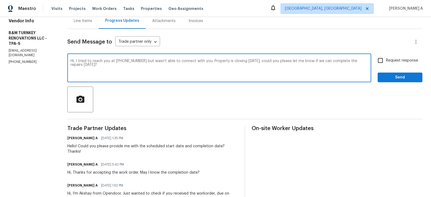
click at [142, 68] on textarea "Hi, I tried to reach you at (863) 242-0758 but wasn't able to connect with you.…" at bounding box center [219, 68] width 297 height 19
click at [136, 68] on textarea "Hi, I tried to reach you at (863) 242-0758 but wasn't able to connect with you.…" at bounding box center [219, 68] width 297 height 19
click at [129, 66] on textarea "Hi, I tried to reach you at (863) 242-0758 but wasn't able to connect with you.…" at bounding box center [219, 68] width 297 height 19
click at [124, 65] on textarea "Hi, I tried to reach you at (863) 242-0758 but wasn't able to connect with you.…" at bounding box center [219, 68] width 297 height 19
click at [0, 0] on div "prompt" at bounding box center [0, 0] width 0 height 0
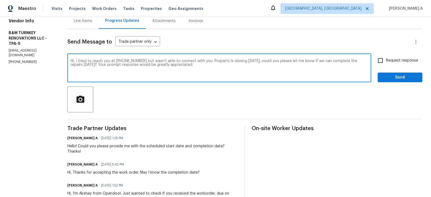
type textarea "Hi, I tried to reach you at (863) 242-0758 but wasn't able to connect with you.…"
click at [384, 58] on input "Request response" at bounding box center [379, 60] width 11 height 11
checkbox input "true"
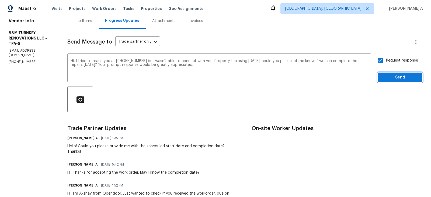
click at [396, 75] on span "Send" at bounding box center [400, 77] width 36 height 7
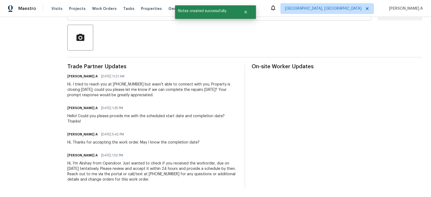
scroll to position [0, 0]
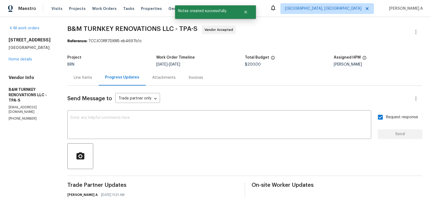
click at [90, 78] on div "Line Items" at bounding box center [83, 77] width 18 height 5
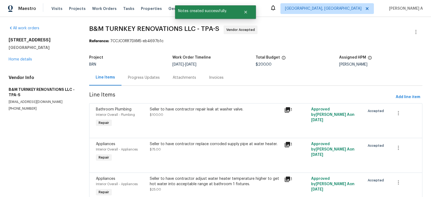
scroll to position [25, 0]
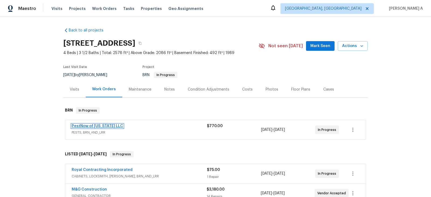
click at [89, 125] on link "PestNow of [US_STATE] LLC" at bounding box center [97, 126] width 51 height 4
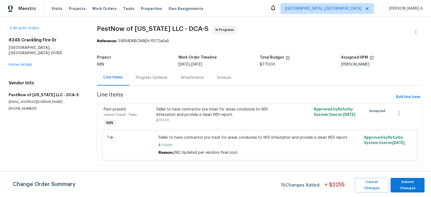
click at [148, 77] on div "Progress Updates" at bounding box center [152, 77] width 32 height 5
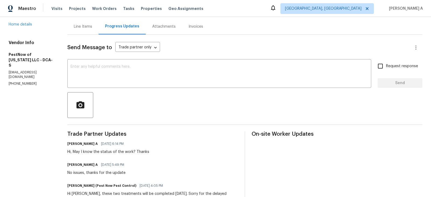
scroll to position [58, 0]
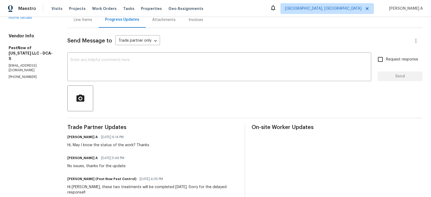
click at [28, 75] on p "[PHONE_NUMBER]" at bounding box center [32, 77] width 46 height 5
copy p "[PHONE_NUMBER]"
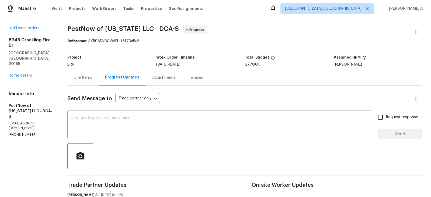
click at [77, 71] on div "Line Items" at bounding box center [82, 78] width 31 height 16
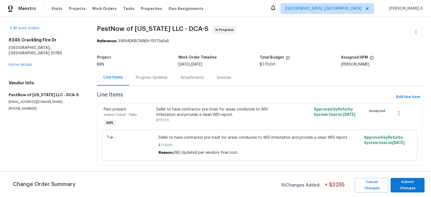
click at [156, 74] on div "Progress Updates" at bounding box center [151, 78] width 45 height 16
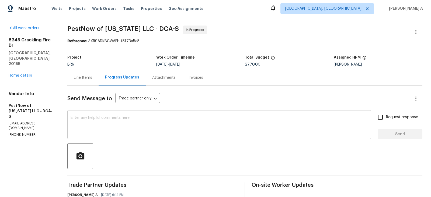
click at [148, 121] on textarea at bounding box center [219, 125] width 297 height 19
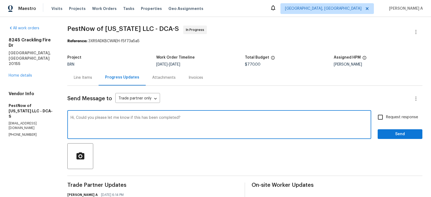
click at [148, 121] on textarea "Hi, Could you please let me know if this has been completed?" at bounding box center [219, 125] width 297 height 19
click at [0, 0] on icon "Paraphrase text" at bounding box center [0, 0] width 0 height 0
click at [0, 0] on icon "Text is too long. Try paraphrasing shorter sections." at bounding box center [0, 0] width 0 height 0
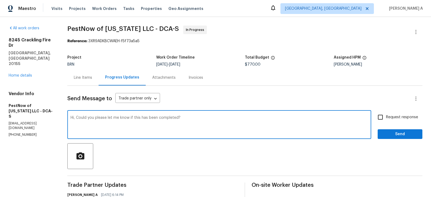
scroll to position [9, 0]
click at [0, 0] on icon "Formal" at bounding box center [0, 0] width 0 height 0
click at [0, 0] on icon "Standard" at bounding box center [0, 0] width 0 height 0
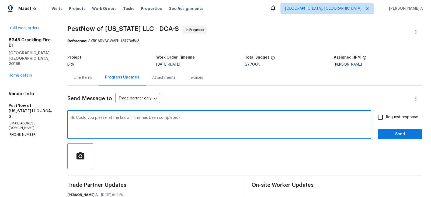
click at [0, 0] on li "I would appreciate knowing if this has been finished." at bounding box center [0, 0] width 0 height 0
type textarea "Hi, I would appreciate knowing if this has been finished."
click at [383, 120] on input "Request response" at bounding box center [379, 117] width 11 height 11
checkbox input "true"
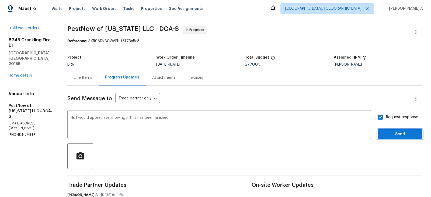
click at [405, 135] on span "Send" at bounding box center [400, 134] width 36 height 7
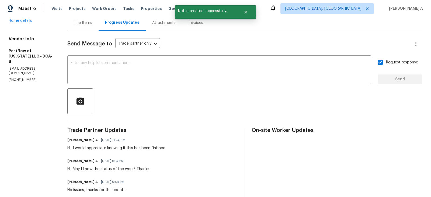
scroll to position [61, 0]
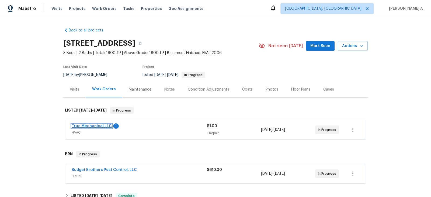
click at [93, 126] on link "True Mechanical LLC" at bounding box center [92, 126] width 40 height 4
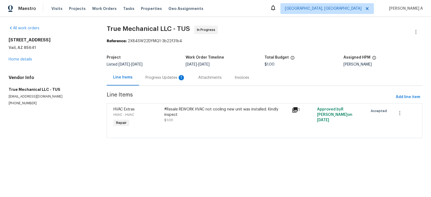
click at [152, 78] on div "Progress Updates 1" at bounding box center [165, 77] width 40 height 5
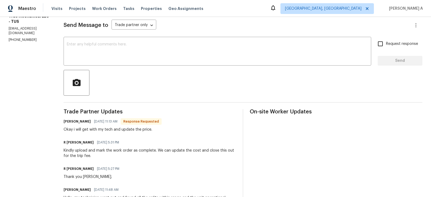
scroll to position [73, 0]
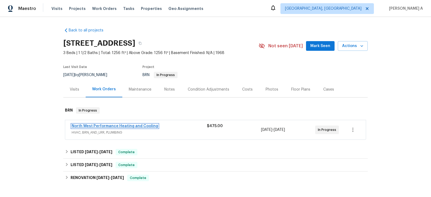
click at [97, 125] on link "North West Performance Heating and Cooling" at bounding box center [115, 126] width 86 height 4
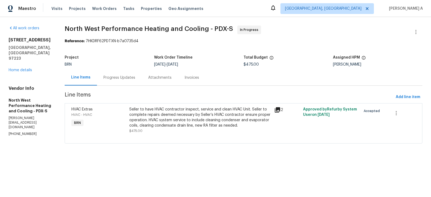
click at [126, 78] on div "Progress Updates" at bounding box center [119, 77] width 32 height 5
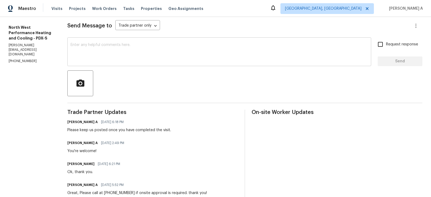
scroll to position [45, 0]
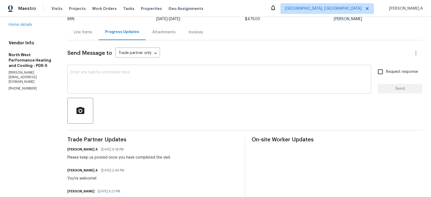
click at [152, 85] on textarea at bounding box center [219, 80] width 297 height 19
click at [24, 86] on p "[PHONE_NUMBER]" at bounding box center [32, 88] width 46 height 5
copy p "[PHONE_NUMBER]"
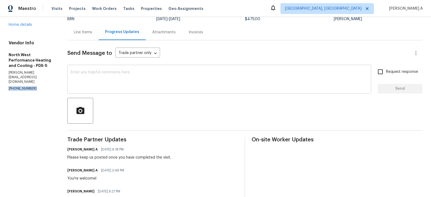
copy p "[PHONE_NUMBER]"
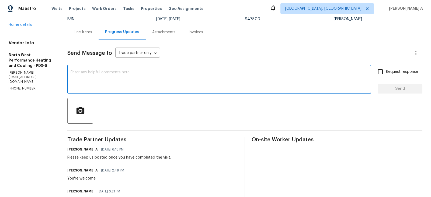
click at [130, 85] on textarea at bounding box center [219, 80] width 297 height 19
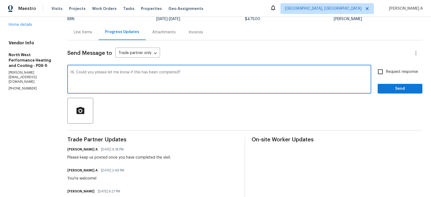
click at [130, 85] on textarea "Hi, Could you please let me know if this has been completed?" at bounding box center [219, 80] width 297 height 19
click at [0, 0] on icon "Paraphrase text" at bounding box center [0, 0] width 0 height 0
click at [0, 0] on icon "Text is too long. Try paraphrasing shorter sections." at bounding box center [0, 0] width 0 height 0
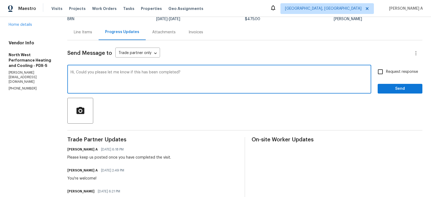
scroll to position [9, 0]
click at [0, 0] on li "Would you kindly inform me whether this has been finished?" at bounding box center [0, 0] width 0 height 0
type textarea "Hi, Would you kindly inform me whether this has been finished?"
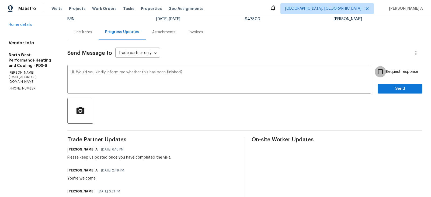
click at [384, 72] on input "Request response" at bounding box center [379, 71] width 11 height 11
checkbox input "true"
click at [402, 84] on button "Send" at bounding box center [399, 89] width 45 height 10
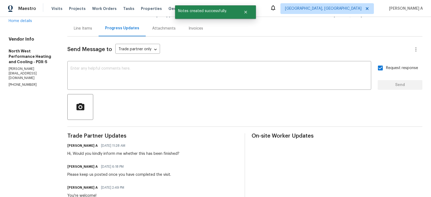
scroll to position [44, 0]
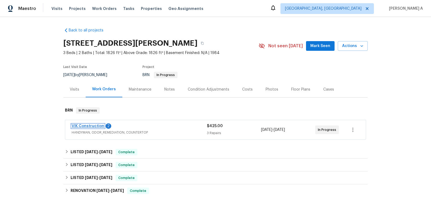
click at [90, 125] on link "VIK Construction" at bounding box center [88, 126] width 33 height 4
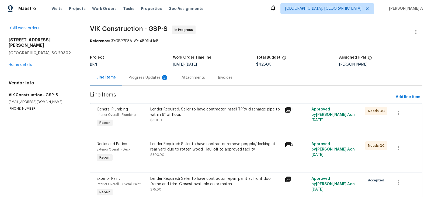
click at [143, 78] on div "Progress Updates 2" at bounding box center [149, 77] width 40 height 5
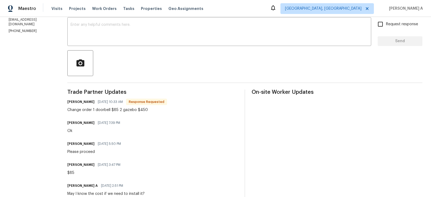
scroll to position [90, 0]
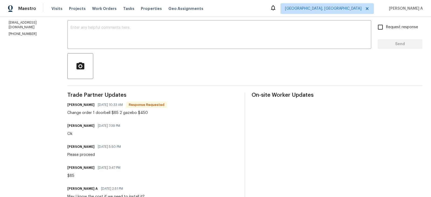
click at [148, 113] on div "Change order 1 doorbell $85 2 gazebo $450" at bounding box center [117, 112] width 100 height 5
copy div "450"
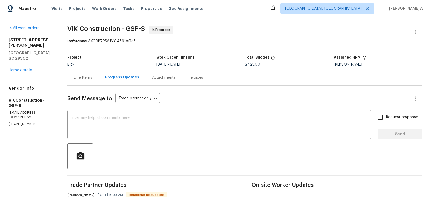
click at [89, 79] on div "Line Items" at bounding box center [83, 77] width 18 height 5
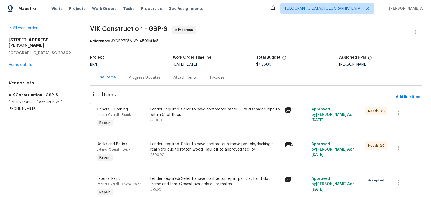
scroll to position [25, 0]
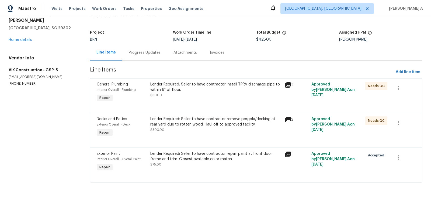
click at [211, 156] on div "Lender Required: Seller to have contractor repair paint at front door frame and…" at bounding box center [215, 156] width 131 height 11
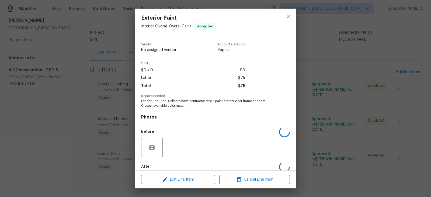
scroll to position [28, 0]
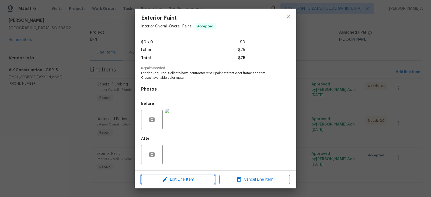
click at [194, 178] on span "Edit Line Item" at bounding box center [178, 180] width 71 height 7
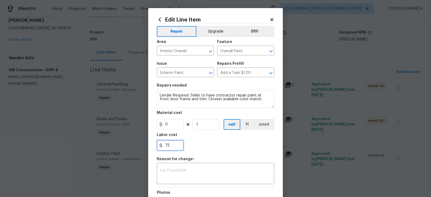
drag, startPoint x: 171, startPoint y: 148, endPoint x: 159, endPoint y: 148, distance: 12.1
click at [159, 148] on div "75" at bounding box center [170, 145] width 27 height 11
type input "100"
click at [189, 165] on div "x ​" at bounding box center [215, 174] width 117 height 20
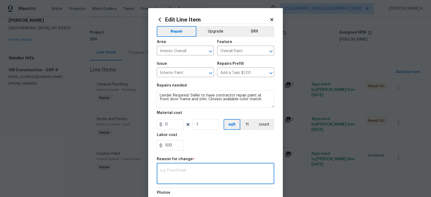
click at [212, 174] on textarea at bounding box center [215, 174] width 111 height 11
paste textarea "(AK) Updated per vendors final cost."
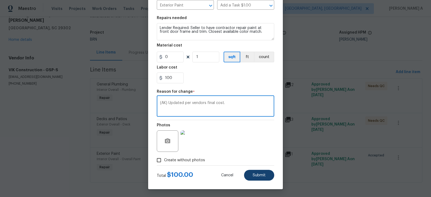
type textarea "(AK) Updated per vendors final cost."
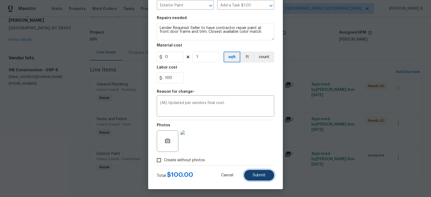
click at [265, 175] on button "Submit" at bounding box center [259, 175] width 30 height 11
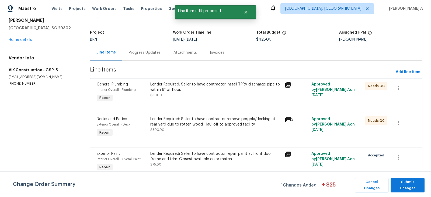
scroll to position [0, 0]
click at [405, 182] on span "Submit Changes" at bounding box center [407, 185] width 29 height 12
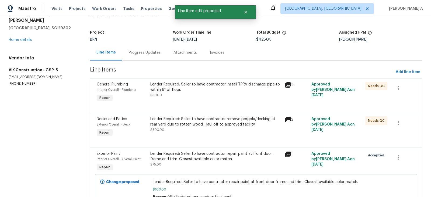
click at [143, 51] on div "Progress Updates" at bounding box center [145, 52] width 32 height 5
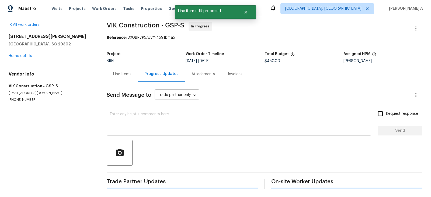
scroll to position [25, 0]
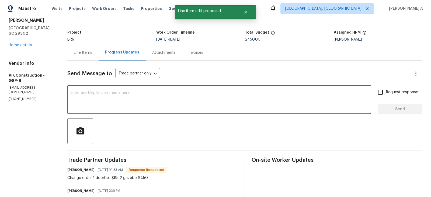
click at [168, 104] on textarea at bounding box center [219, 100] width 297 height 19
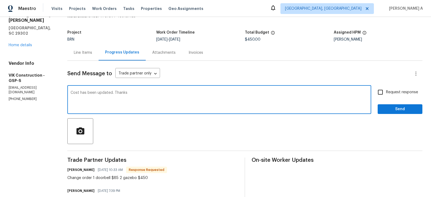
type textarea "Cost has been updated. Thanks"
click at [387, 93] on span "Request response" at bounding box center [402, 93] width 32 height 6
click at [386, 93] on input "Request response" at bounding box center [379, 92] width 11 height 11
checkbox input "true"
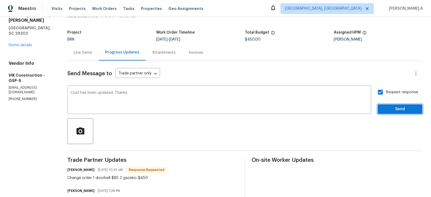
click at [394, 106] on span "Send" at bounding box center [400, 109] width 36 height 7
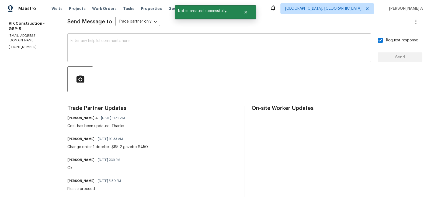
scroll to position [0, 0]
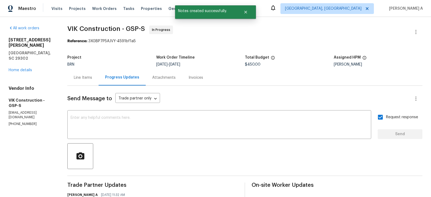
click at [89, 82] on div "Line Items" at bounding box center [82, 78] width 31 height 16
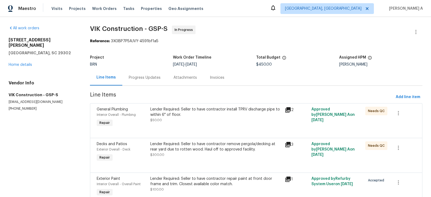
click at [202, 113] on div "Lender Required: Seller to have contractor install TPRV discharge pipe to withi…" at bounding box center [215, 112] width 131 height 11
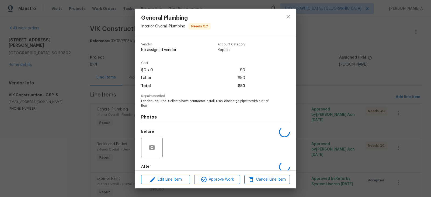
scroll to position [28, 0]
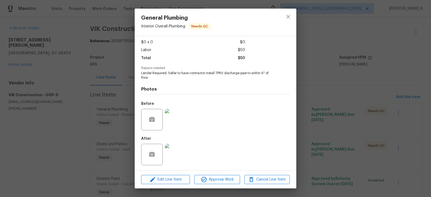
click at [173, 118] on img at bounding box center [176, 120] width 22 height 22
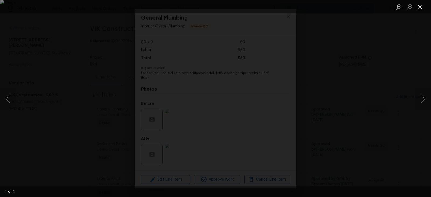
click at [420, 6] on button "Close lightbox" at bounding box center [420, 6] width 11 height 9
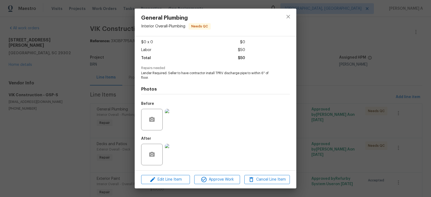
click at [176, 153] on img at bounding box center [176, 155] width 22 height 22
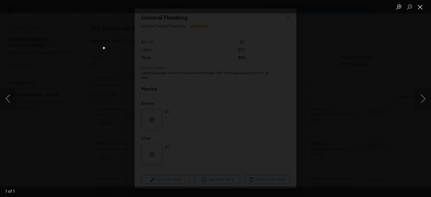
click at [415, 8] on button "Close lightbox" at bounding box center [420, 6] width 11 height 9
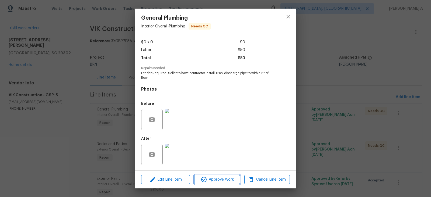
click at [221, 181] on span "Approve Work" at bounding box center [217, 180] width 42 height 7
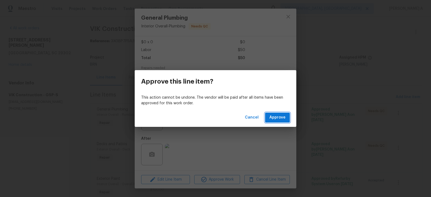
click at [289, 117] on button "Approve" at bounding box center [277, 118] width 25 height 10
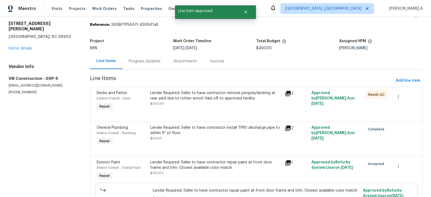
scroll to position [0, 0]
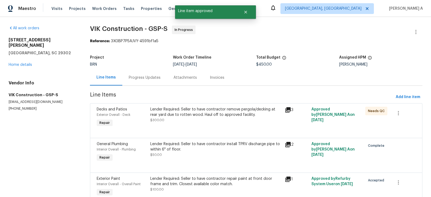
click at [198, 122] on div "Lender Required: Seller to have contractor remove pergola/decking at rear yard …" at bounding box center [215, 115] width 131 height 16
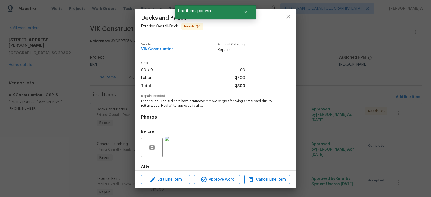
scroll to position [28, 0]
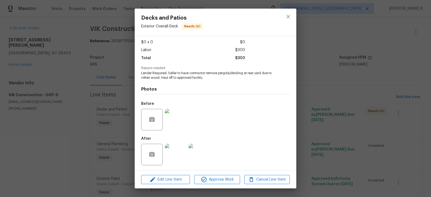
click at [171, 118] on img at bounding box center [176, 120] width 22 height 22
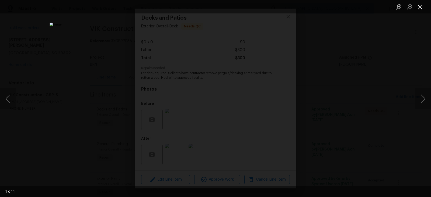
click at [418, 7] on button "Close lightbox" at bounding box center [420, 6] width 11 height 9
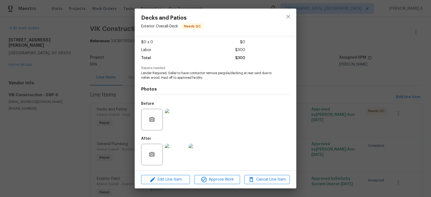
click at [170, 157] on img at bounding box center [176, 155] width 22 height 22
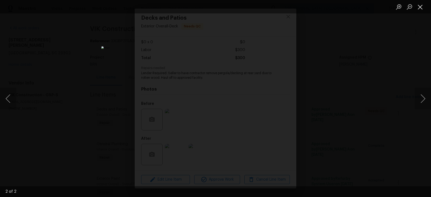
click at [422, 3] on button "Close lightbox" at bounding box center [420, 6] width 11 height 9
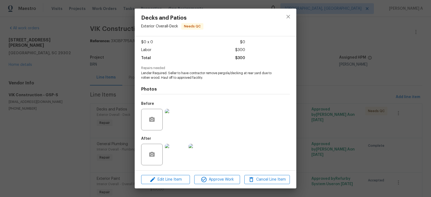
click at [175, 123] on img at bounding box center [176, 120] width 22 height 22
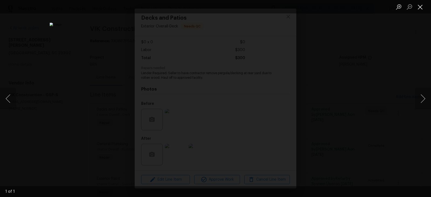
click at [420, 6] on button "Close lightbox" at bounding box center [420, 6] width 11 height 9
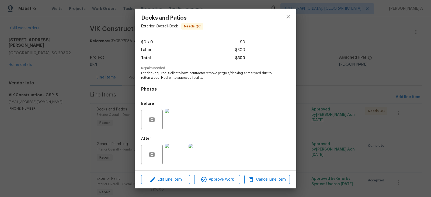
click at [173, 127] on img at bounding box center [176, 120] width 22 height 22
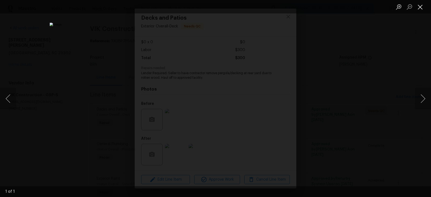
click at [422, 4] on button "Close lightbox" at bounding box center [420, 6] width 11 height 9
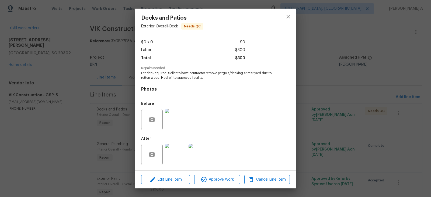
click at [170, 159] on img at bounding box center [176, 155] width 22 height 22
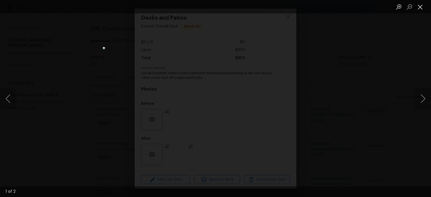
click at [419, 4] on button "Close lightbox" at bounding box center [420, 6] width 11 height 9
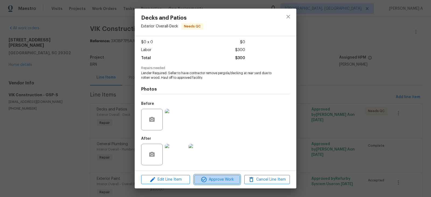
click at [212, 178] on span "Approve Work" at bounding box center [217, 180] width 42 height 7
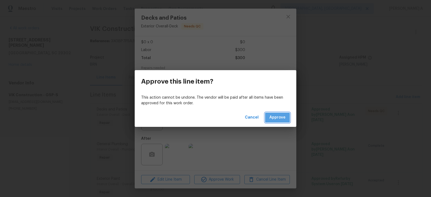
click at [283, 117] on span "Approve" at bounding box center [277, 117] width 16 height 7
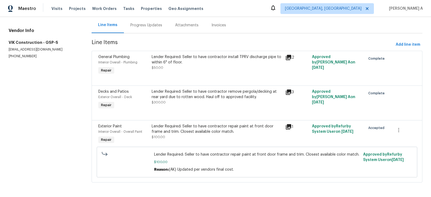
scroll to position [0, 0]
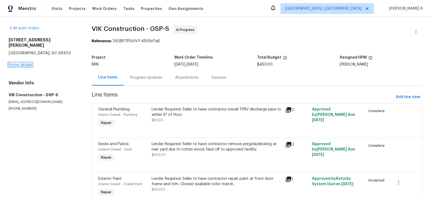
click at [27, 63] on link "Home details" at bounding box center [20, 65] width 23 height 4
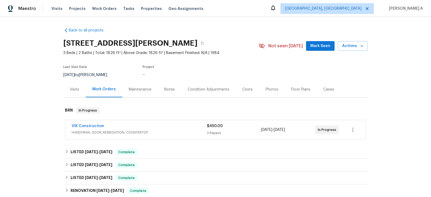
scroll to position [82, 0]
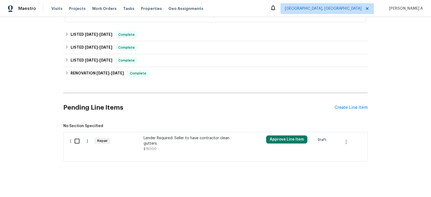
click at [208, 140] on div "Lender Required: Seller to have contractor clean gutters." at bounding box center [190, 141] width 95 height 11
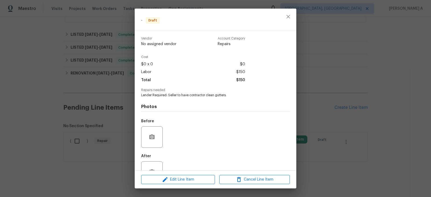
scroll to position [17, 0]
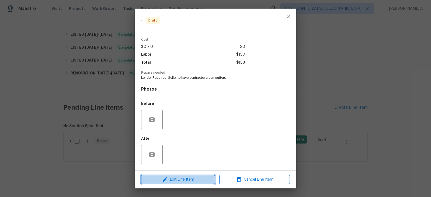
click at [192, 184] on button "Edit Line Item" at bounding box center [178, 179] width 74 height 9
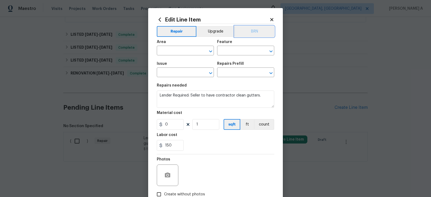
click at [270, 26] on button "BRN" at bounding box center [254, 31] width 40 height 11
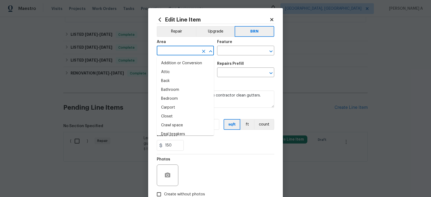
click at [177, 48] on input "text" at bounding box center [178, 51] width 42 height 8
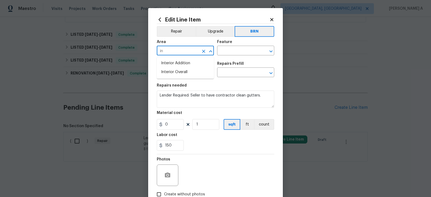
type input "i"
click at [184, 71] on li "Exterior Overall" at bounding box center [185, 72] width 57 height 9
type input "Exterior Overall"
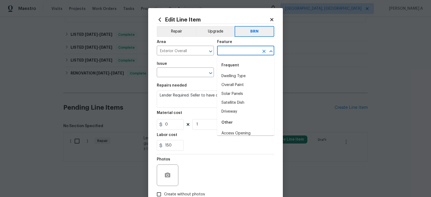
click at [240, 48] on input "text" at bounding box center [238, 51] width 42 height 8
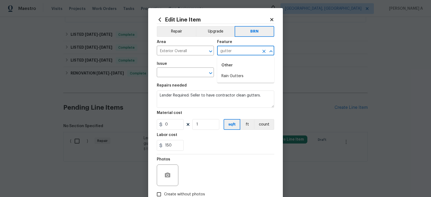
click at [241, 73] on li "Rain Gutters" at bounding box center [245, 76] width 57 height 9
type input "Rain Gutters"
click at [160, 77] on input "text" at bounding box center [178, 73] width 42 height 8
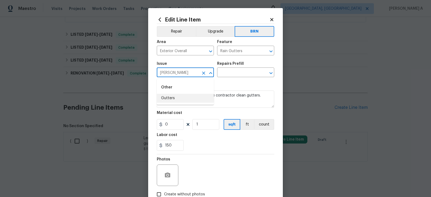
click at [170, 100] on li "Gutters" at bounding box center [185, 98] width 57 height 9
type input "Gutters"
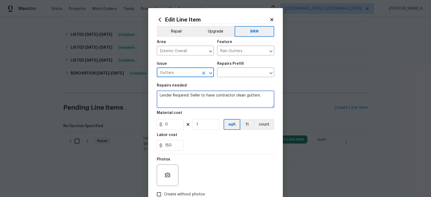
click at [170, 100] on textarea "Lender Required: Seller to have contractor clean gutters." at bounding box center [215, 99] width 117 height 17
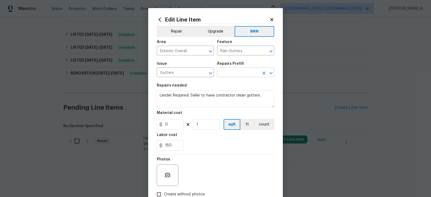
click at [235, 73] on input "text" at bounding box center [238, 73] width 42 height 8
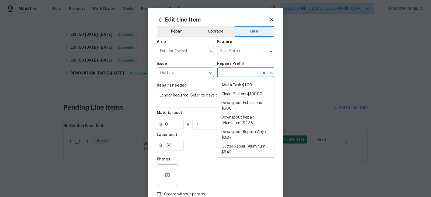
click at [235, 81] on li "Add a Task $1.00" at bounding box center [245, 85] width 57 height 9
type input "[PERSON_NAME] and Trim"
type input "Add a Task $1.00"
type textarea "HPM to detail"
type input "1"
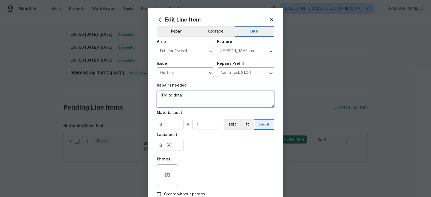
click at [220, 94] on textarea "HPM to detail" at bounding box center [215, 99] width 117 height 17
paste textarea "Lender Required: Seller to have contractor clean gutters."
type textarea "Lender Required: Seller to have contractor clean gutters."
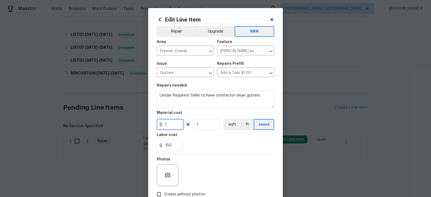
drag, startPoint x: 170, startPoint y: 129, endPoint x: 149, endPoint y: 129, distance: 21.5
click at [149, 129] on div "Edit Line Item Repair Upgrade BRN Area Exterior Overall ​ Feature [PERSON_NAME]…" at bounding box center [215, 116] width 135 height 216
type input "0"
click at [221, 135] on div "Labor cost" at bounding box center [215, 136] width 117 height 7
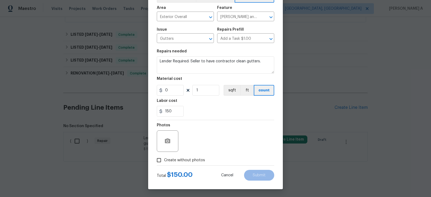
click at [165, 162] on span "Create without photos" at bounding box center [184, 161] width 41 height 6
click at [164, 162] on input "Create without photos" at bounding box center [159, 160] width 10 height 10
checkbox input "true"
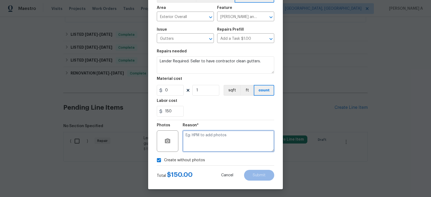
click at [204, 147] on textarea at bounding box center [228, 142] width 92 height 22
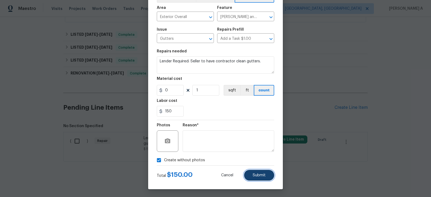
click at [259, 174] on span "Submit" at bounding box center [258, 176] width 13 height 4
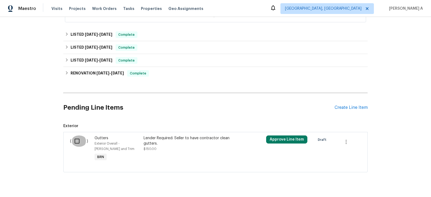
click at [85, 141] on input "checkbox" at bounding box center [78, 141] width 15 height 11
checkbox input "true"
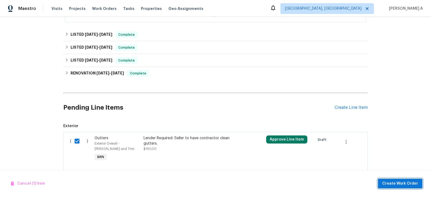
click at [397, 184] on span "Create Work Order" at bounding box center [400, 184] width 36 height 7
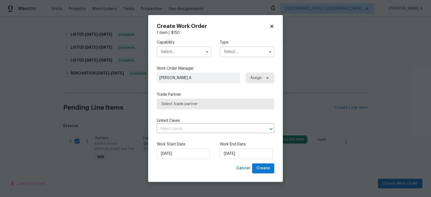
click at [185, 55] on input "text" at bounding box center [184, 52] width 54 height 11
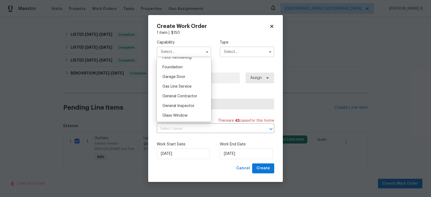
scroll to position [233, 0]
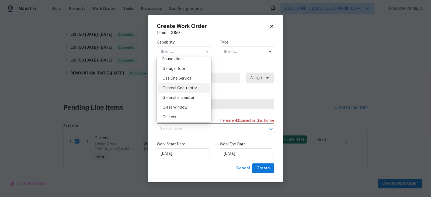
click at [180, 91] on div "General Contractor" at bounding box center [184, 88] width 52 height 10
type input "General Contractor"
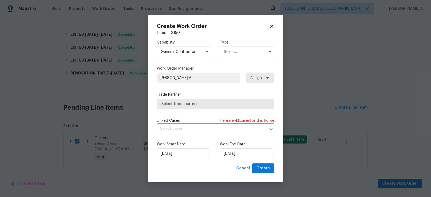
click at [232, 55] on input "text" at bounding box center [247, 52] width 54 height 11
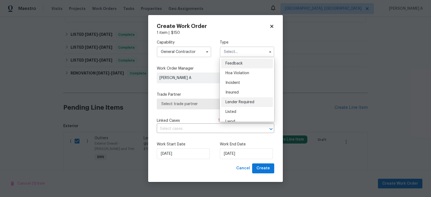
click at [241, 106] on div "Lender Required" at bounding box center [247, 102] width 52 height 10
type input "Lender Required"
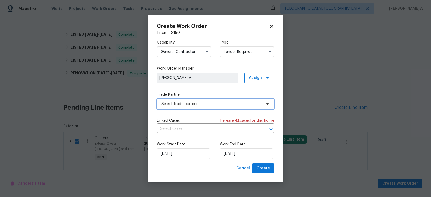
click at [202, 104] on span "Select trade partner" at bounding box center [211, 103] width 100 height 5
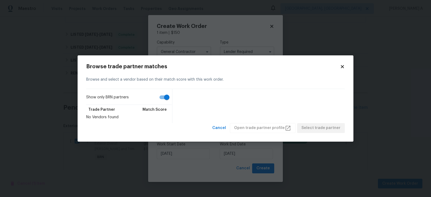
click at [164, 100] on input "Show only BRN partners" at bounding box center [166, 97] width 31 height 10
checkbox input "false"
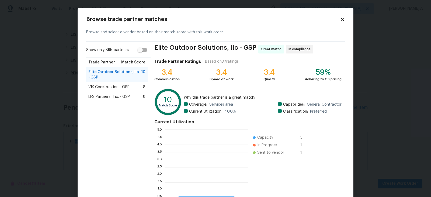
scroll to position [75, 84]
click at [132, 85] on div "VIK Construction - GSP 8" at bounding box center [116, 87] width 57 height 5
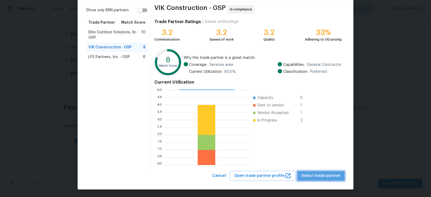
click at [325, 175] on span "Select trade partner" at bounding box center [320, 176] width 39 height 7
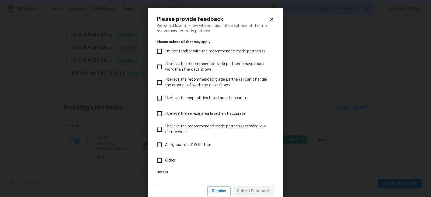
scroll to position [0, 0]
click at [224, 194] on span "Dismiss" at bounding box center [219, 191] width 15 height 7
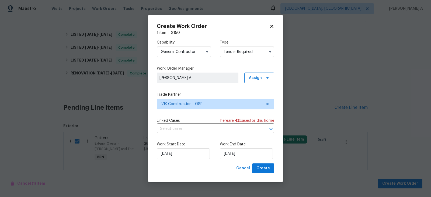
click at [198, 124] on div "Linked Cases There are 42 case s for this home ​" at bounding box center [215, 125] width 117 height 15
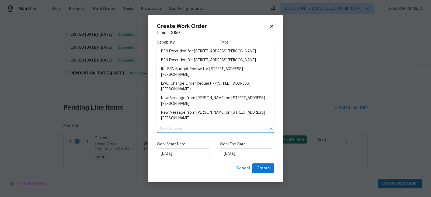
click at [193, 130] on input "text" at bounding box center [208, 129] width 102 height 8
click at [192, 53] on li "BRN Execution for 600 Stafford Ave, Spartanburg, SC 29302" at bounding box center [215, 51] width 117 height 9
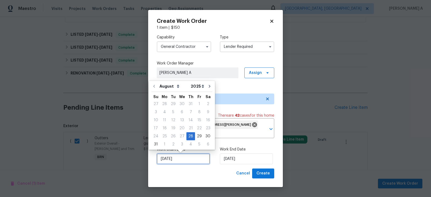
click at [176, 157] on input "[DATE]" at bounding box center [183, 159] width 53 height 11
click at [198, 137] on div "29" at bounding box center [199, 137] width 9 height 8
type input "[DATE]"
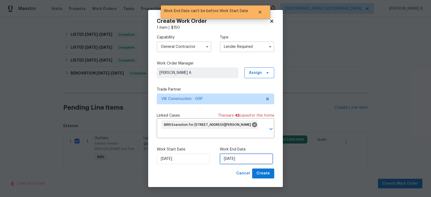
click at [235, 159] on input "[DATE]" at bounding box center [246, 159] width 53 height 11
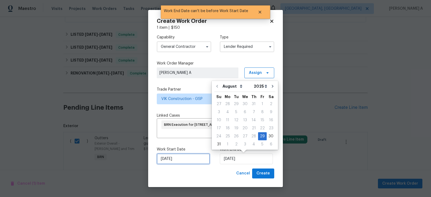
click at [177, 161] on input "[DATE]" at bounding box center [183, 159] width 53 height 11
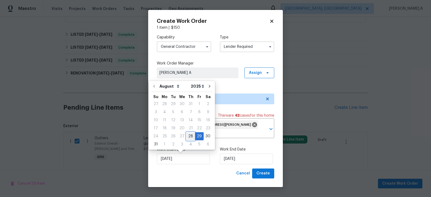
click at [188, 136] on div "28" at bounding box center [190, 137] width 9 height 8
type input "[DATE]"
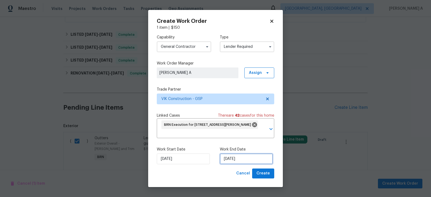
click at [227, 157] on input "[DATE]" at bounding box center [246, 159] width 53 height 11
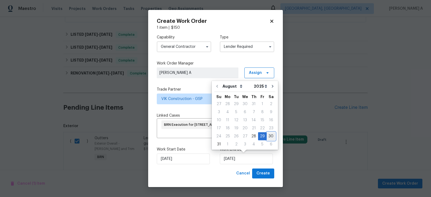
click at [268, 138] on div "30" at bounding box center [270, 137] width 9 height 8
type input "[DATE]"
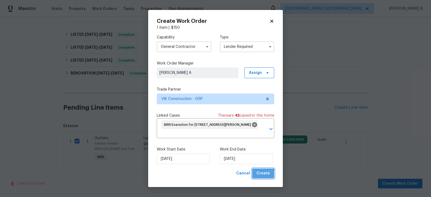
click at [263, 175] on span "Create" at bounding box center [262, 173] width 13 height 7
checkbox input "false"
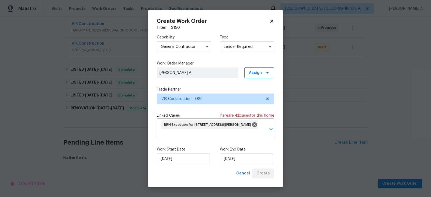
scroll to position [101, 0]
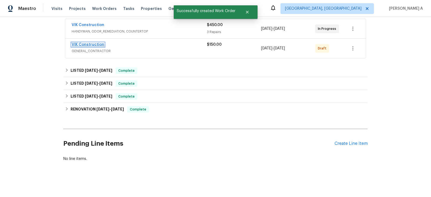
click at [87, 44] on link "VIK Construction" at bounding box center [88, 45] width 33 height 4
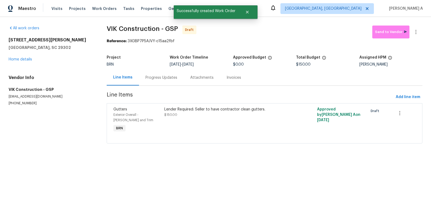
click at [162, 75] on div "Progress Updates" at bounding box center [161, 77] width 32 height 5
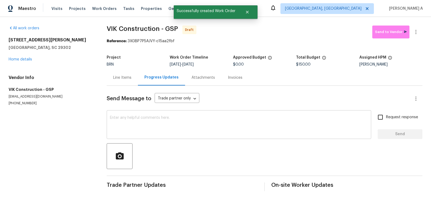
scroll to position [2, 0]
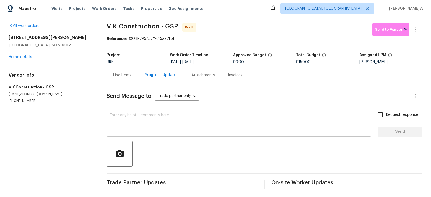
click at [125, 126] on textarea at bounding box center [239, 123] width 258 height 19
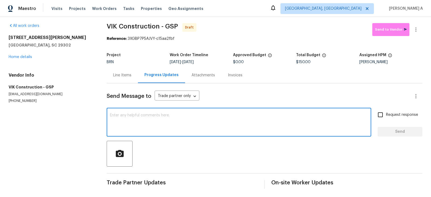
click at [125, 126] on textarea at bounding box center [239, 123] width 258 height 19
paste textarea "Hi, I'm Akshay from Opendoor. Just wanted to check if you received the workorde…"
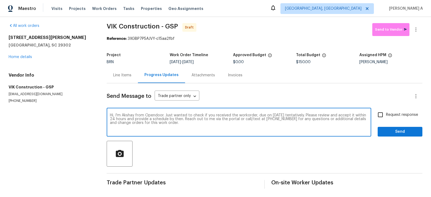
click at [279, 116] on textarea "Hi, I'm Akshay from Opendoor. Just wanted to check if you received the workorde…" at bounding box center [239, 123] width 258 height 19
type textarea "Hi, I'm Akshay from Opendoor. Just wanted to check if you received the workorde…"
click at [381, 115] on input "Request response" at bounding box center [379, 114] width 11 height 11
checkbox input "true"
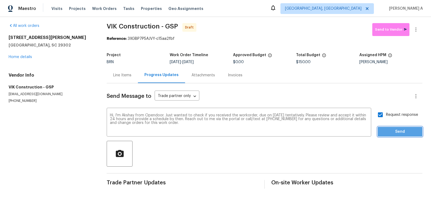
click at [396, 132] on span "Send" at bounding box center [400, 132] width 36 height 7
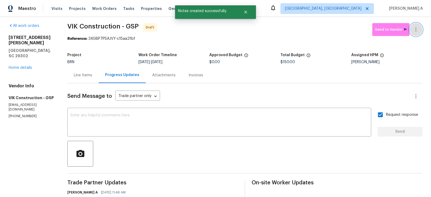
click at [418, 26] on icon "button" at bounding box center [415, 29] width 6 height 6
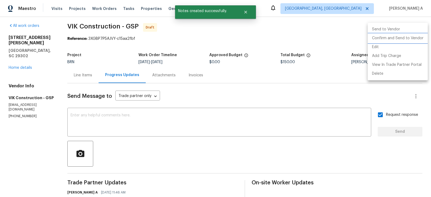
click at [420, 37] on li "Confirm and Send to Vendor" at bounding box center [397, 38] width 60 height 9
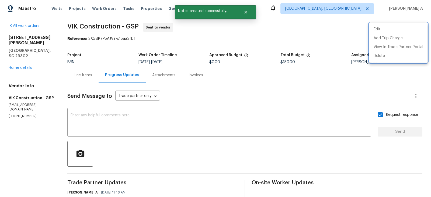
click at [25, 57] on div at bounding box center [215, 98] width 431 height 197
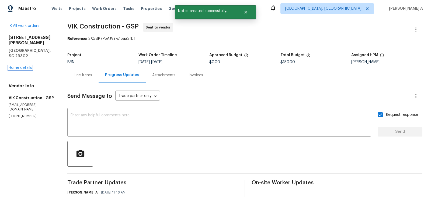
click at [19, 66] on link "Home details" at bounding box center [20, 68] width 23 height 4
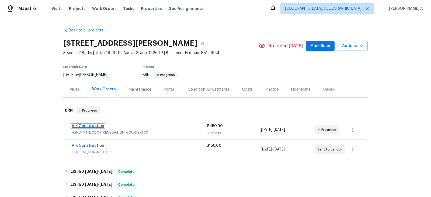
click at [93, 126] on link "VIK Construction" at bounding box center [88, 126] width 33 height 4
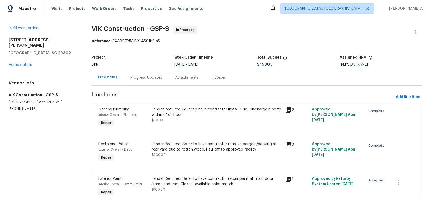
scroll to position [52, 0]
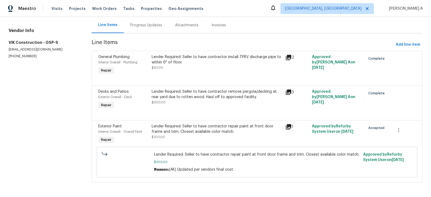
click at [213, 136] on div "Lender Required: Seller to have contractor repair paint at front door frame and…" at bounding box center [217, 132] width 130 height 16
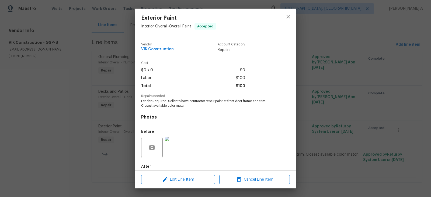
scroll to position [28, 0]
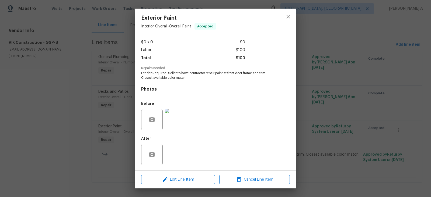
click at [182, 120] on img at bounding box center [176, 120] width 22 height 22
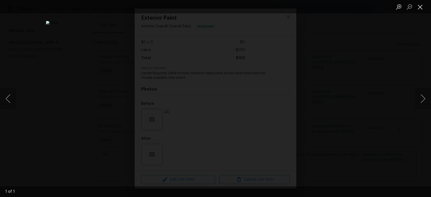
click at [418, 6] on button "Close lightbox" at bounding box center [420, 6] width 11 height 9
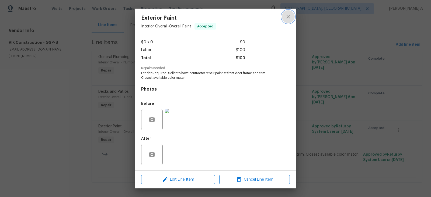
click at [288, 18] on icon "close" at bounding box center [288, 16] width 6 height 6
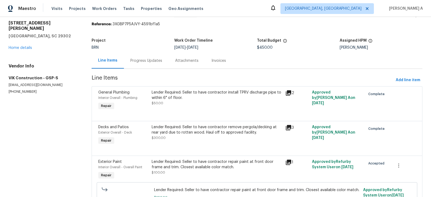
scroll to position [0, 0]
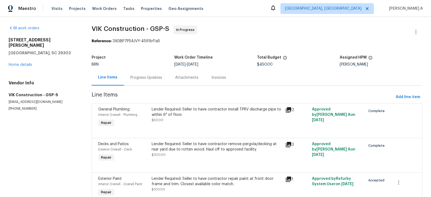
click at [152, 77] on div "Progress Updates" at bounding box center [146, 77] width 32 height 5
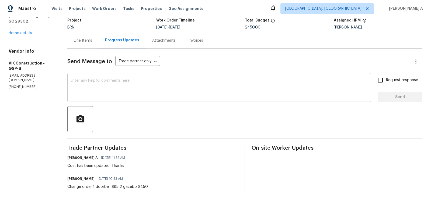
scroll to position [28, 0]
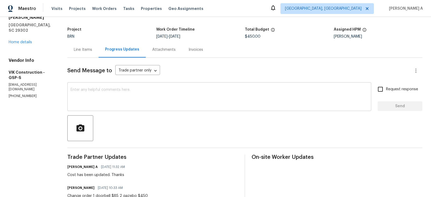
click at [173, 94] on textarea at bounding box center [219, 97] width 297 height 19
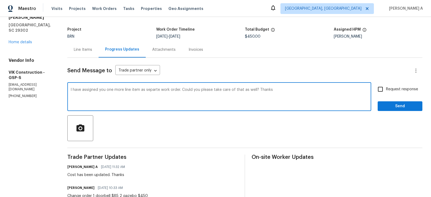
click at [0, 0] on div "a separate" at bounding box center [0, 0] width 0 height 0
click at [189, 90] on textarea "I have assigned you one more line item as a separate work order. Could you plea…" at bounding box center [219, 97] width 297 height 19
click at [224, 98] on textarea "I have assigned you one more line item as a separate work order for clear gutte…" at bounding box center [219, 97] width 297 height 19
click at [206, 90] on textarea "I have assigned you one more line item as a separate work order for clear gutte…" at bounding box center [219, 97] width 297 height 19
drag, startPoint x: 191, startPoint y: 90, endPoint x: 209, endPoint y: 90, distance: 17.8
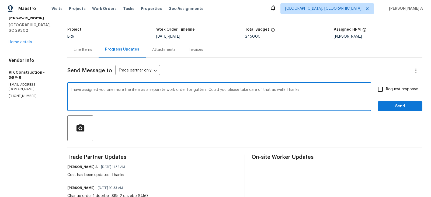
click at [209, 90] on textarea "I have assigned you one more line item as a separate work order for gutters. Co…" at bounding box center [219, 97] width 297 height 19
type textarea "I have assigned you one more line item as a separate work order. Could you plea…"
click at [378, 92] on input "Request response" at bounding box center [379, 89] width 11 height 11
checkbox input "true"
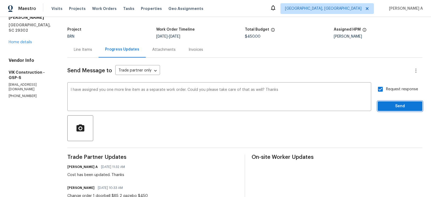
click at [401, 107] on span "Send" at bounding box center [400, 106] width 36 height 7
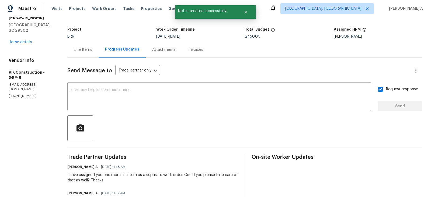
scroll to position [0, 0]
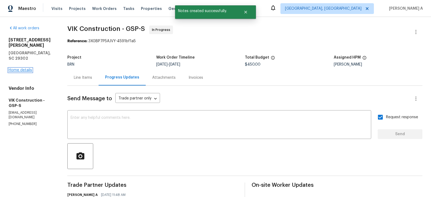
click at [12, 68] on link "Home details" at bounding box center [20, 70] width 23 height 4
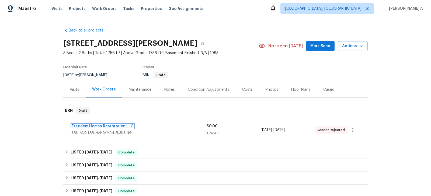
click at [118, 125] on link "Freedom Homes Restoration LLC" at bounding box center [103, 126] width 62 height 4
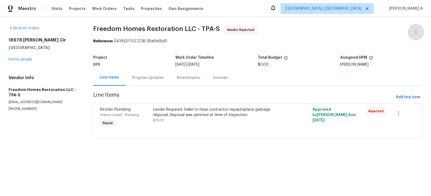
click at [417, 36] on button "button" at bounding box center [415, 32] width 13 height 13
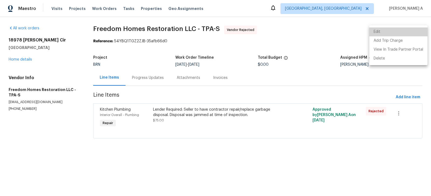
click at [403, 32] on li "Edit" at bounding box center [398, 31] width 58 height 9
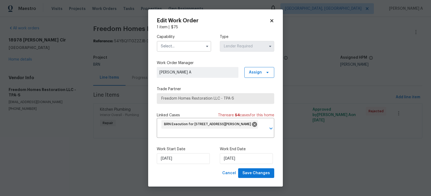
click at [172, 46] on input "text" at bounding box center [184, 46] width 54 height 11
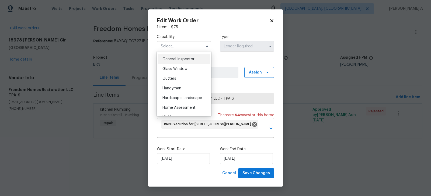
scroll to position [269, 0]
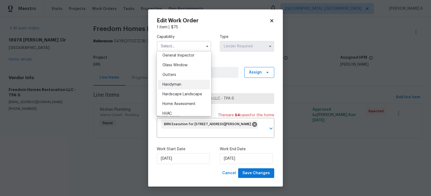
click at [177, 85] on span "Handyman" at bounding box center [171, 85] width 19 height 4
type input "Handyman"
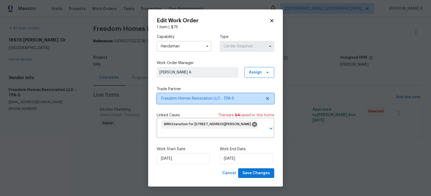
click at [270, 96] on span "Freedom Homes Restoration LLC - TPA-S" at bounding box center [215, 98] width 117 height 11
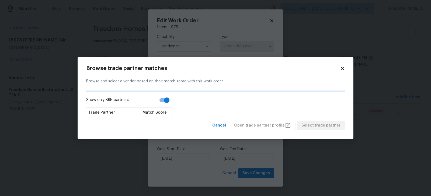
click at [240, 95] on div "Show only BRN partners Trade Partner Match Score" at bounding box center [215, 106] width 258 height 29
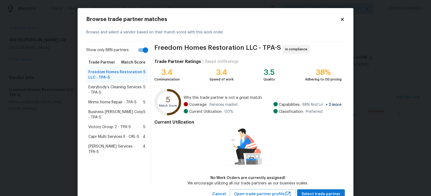
click at [106, 88] on span "Everybody’s Cleaning Services - TPA-S" at bounding box center [115, 90] width 55 height 11
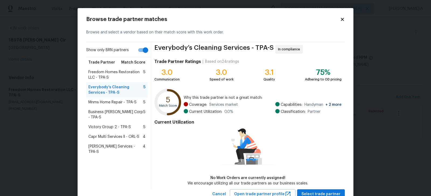
scroll to position [19, 0]
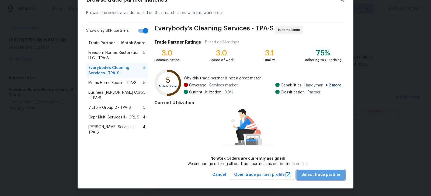
click at [325, 178] on button "Select trade partner" at bounding box center [321, 175] width 48 height 10
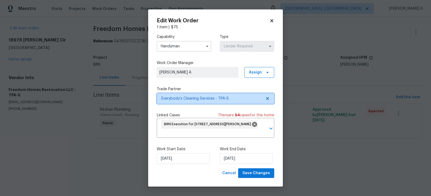
scroll to position [0, 0]
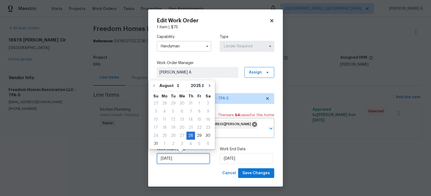
click at [175, 160] on input "[DATE]" at bounding box center [183, 158] width 53 height 11
click at [196, 135] on div "29" at bounding box center [199, 136] width 9 height 8
type input "[DATE]"
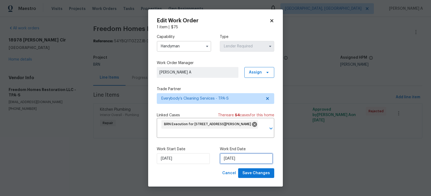
click at [235, 158] on input "[DATE]" at bounding box center [246, 158] width 53 height 11
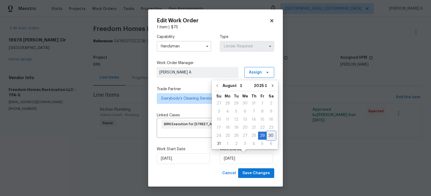
click at [266, 137] on div "30" at bounding box center [270, 136] width 9 height 8
type input "[DATE]"
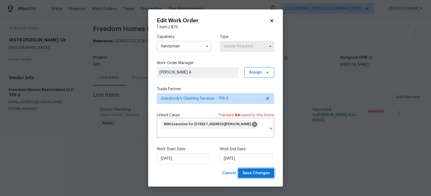
click at [257, 175] on span "Save Changes" at bounding box center [255, 173] width 27 height 7
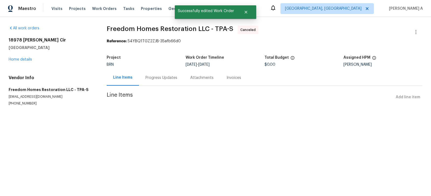
click at [154, 86] on div "Line Items Progress Updates Attachments Invoices" at bounding box center [264, 78] width 315 height 16
click at [20, 57] on div "[STREET_ADDRESS][PERSON_NAME] Home details" at bounding box center [51, 49] width 85 height 25
click at [20, 59] on link "Home details" at bounding box center [20, 60] width 23 height 4
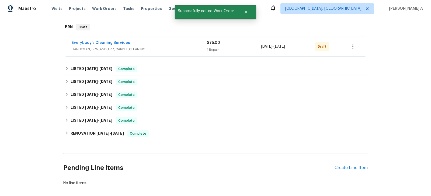
scroll to position [24, 0]
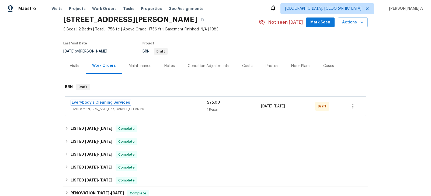
click at [97, 102] on link "Everybody’s Cleaning Services" at bounding box center [101, 103] width 58 height 4
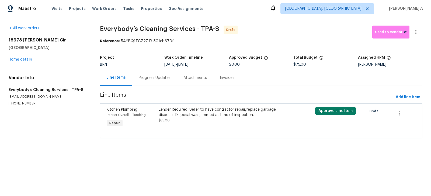
click at [147, 79] on div "Progress Updates" at bounding box center [155, 77] width 32 height 5
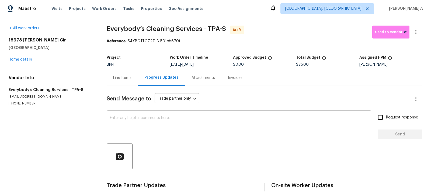
click at [130, 120] on textarea at bounding box center [239, 125] width 258 height 19
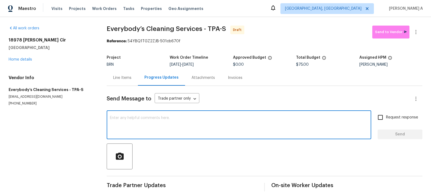
click at [130, 120] on textarea at bounding box center [239, 125] width 258 height 19
paste textarea "Hi, I'm Akshay from Opendoor. Just wanted to check if you received the workorde…"
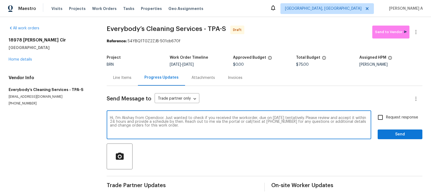
click at [280, 118] on textarea "Hi, I'm Akshay from Opendoor. Just wanted to check if you received the workorde…" at bounding box center [239, 125] width 258 height 19
type textarea "Hi, I'm Akshay from Opendoor. Just wanted to check if you received the workorde…"
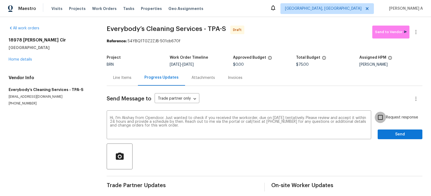
click at [382, 114] on input "Request response" at bounding box center [379, 117] width 11 height 11
checkbox input "true"
click at [392, 132] on span "Send" at bounding box center [400, 134] width 36 height 7
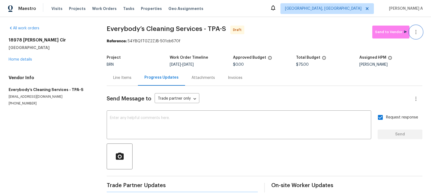
click at [417, 28] on button "button" at bounding box center [415, 32] width 13 height 13
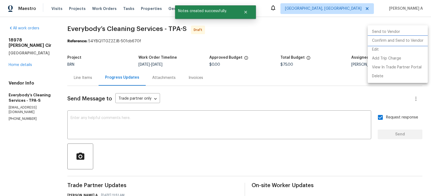
click at [418, 41] on li "Confirm and Send to Vendor" at bounding box center [397, 40] width 60 height 9
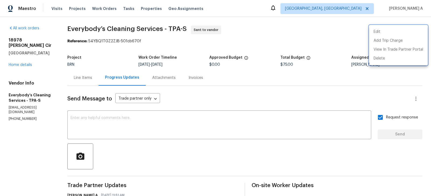
click at [236, 85] on div at bounding box center [215, 98] width 431 height 196
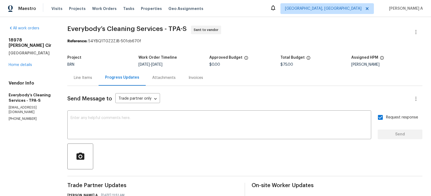
click at [92, 78] on div "Line Items" at bounding box center [83, 77] width 18 height 5
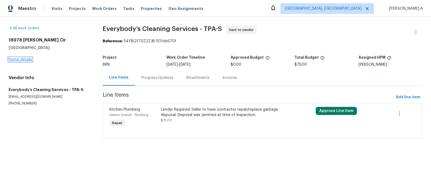
click at [26, 59] on link "Home details" at bounding box center [20, 60] width 23 height 4
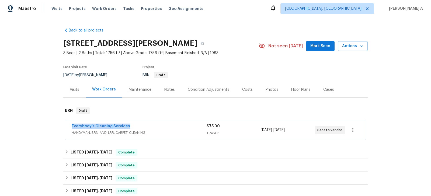
copy link "Everybody’s Cleaning Services"
drag, startPoint x: 69, startPoint y: 124, endPoint x: 130, endPoint y: 124, distance: 61.4
click at [130, 124] on div "Everybody’s Cleaning Services HANDYMAN, BRN_AND_LRR, CARPET_CLEANING $75.00 1 R…" at bounding box center [215, 129] width 300 height 19
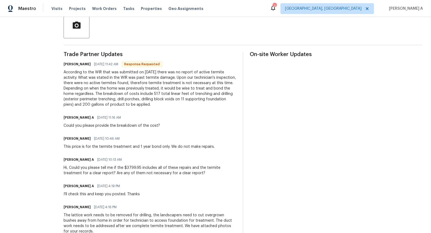
scroll to position [149, 0]
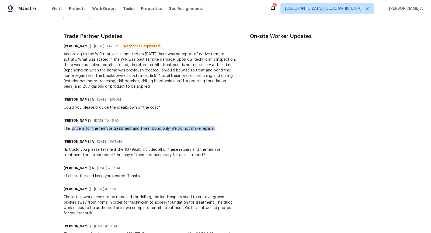
drag, startPoint x: 71, startPoint y: 128, endPoint x: 213, endPoint y: 129, distance: 141.8
click at [213, 129] on div "[PERSON_NAME] [DATE] 10:46 AM This price is for the termite treatment and 1 yea…" at bounding box center [150, 124] width 173 height 15
copy div "price is for the termite treatment and 1 year bond only. We do not make repairs."
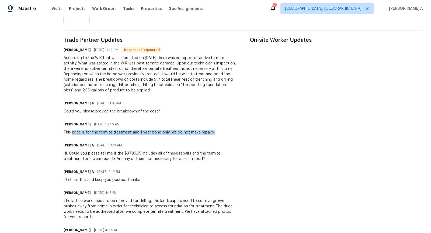
copy div "According to the WIR that was submitted on 8/20/2025 there was no report of act…"
drag, startPoint x: 60, startPoint y: 58, endPoint x: 150, endPoint y: 89, distance: 95.7
click at [150, 89] on div "All work orders 102 Rebellion Rd Summerville, SC 29483 Home details Vendor Info…" at bounding box center [215, 130] width 431 height 516
copy div "According to the WIR that was submitted on 8/20/2025 there was no report of act…"
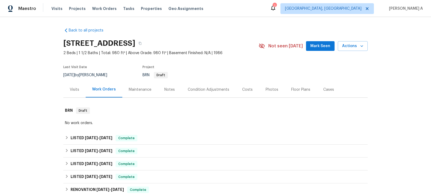
scroll to position [82, 0]
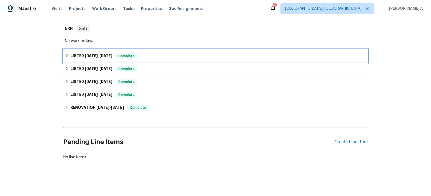
click at [226, 51] on div "LISTED [DATE] - [DATE] Complete" at bounding box center [215, 56] width 304 height 13
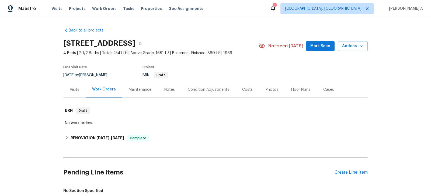
scroll to position [96, 0]
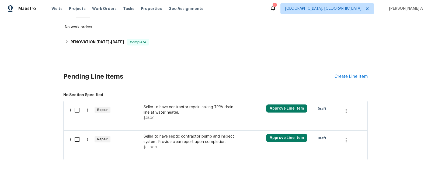
click at [193, 119] on div "Seller to have contractor repair leaking TPRV drain line at water heater. $75.00" at bounding box center [190, 112] width 95 height 16
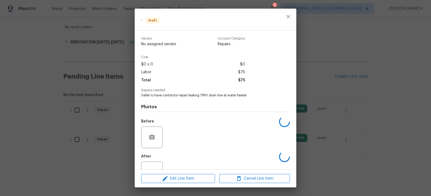
scroll to position [19, 0]
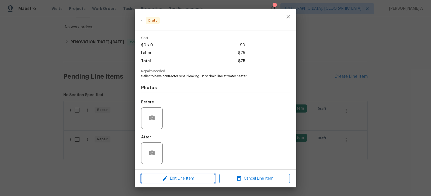
click at [194, 180] on span "Edit Line Item" at bounding box center [178, 178] width 71 height 7
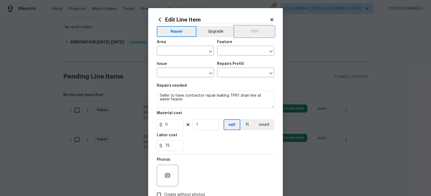
click at [257, 33] on button "BRN" at bounding box center [254, 31] width 40 height 11
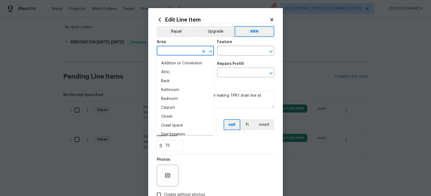
click at [176, 49] on input "text" at bounding box center [178, 51] width 42 height 8
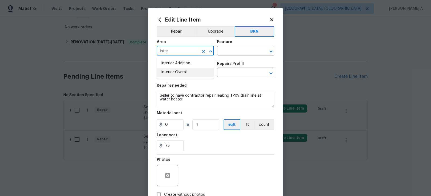
click at [183, 71] on li "Interior Overall" at bounding box center [185, 72] width 57 height 9
type input "Interior Overall"
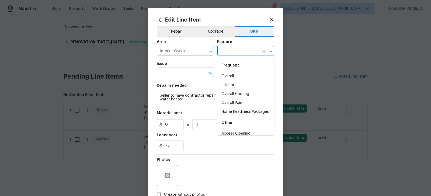
click at [231, 52] on input "text" at bounding box center [238, 51] width 42 height 8
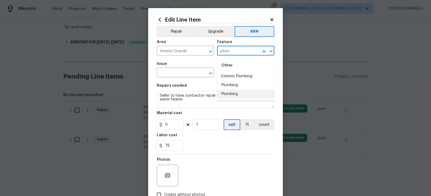
click at [242, 90] on li "Plumbing" at bounding box center [245, 94] width 57 height 9
type input "Plumbing"
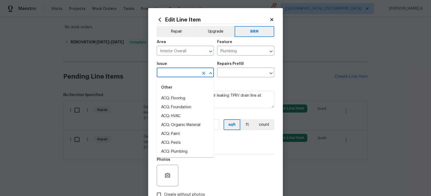
click at [171, 75] on input "text" at bounding box center [178, 73] width 42 height 8
click at [183, 119] on li "General Plumbing" at bounding box center [185, 116] width 57 height 9
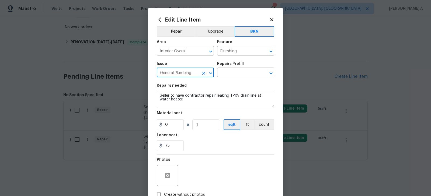
type input "General Plumbing"
click at [185, 99] on textarea "Seller to have contractor repair leaking TPRV drain line at water heater." at bounding box center [215, 99] width 117 height 17
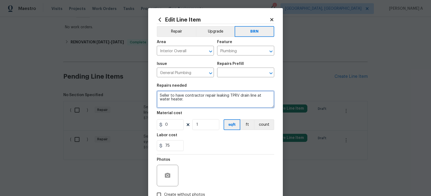
click at [185, 99] on textarea "Seller to have contractor repair leaking TPRV drain line at water heater." at bounding box center [215, 99] width 117 height 17
click at [226, 71] on input "text" at bounding box center [238, 73] width 42 height 8
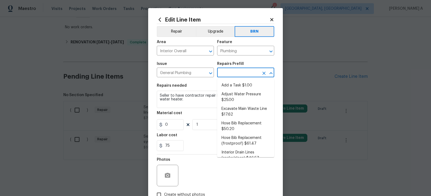
click at [230, 83] on li "Add a Task $1.00" at bounding box center [245, 85] width 57 height 9
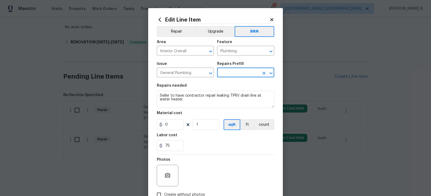
type input "Add a Task $1.00"
type textarea "HPM to detail"
type input "1"
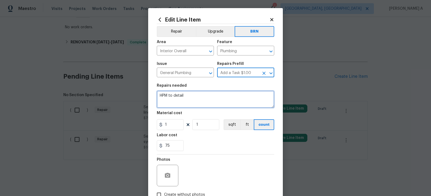
click at [208, 98] on textarea "HPM to detail" at bounding box center [215, 99] width 117 height 17
paste textarea "Seller to have contractor repair leaking TPRV drain line at water heater."
type textarea "Seller to have contractor repair leaking TPRV drain line at water heater."
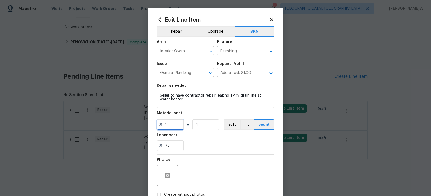
drag, startPoint x: 170, startPoint y: 128, endPoint x: 149, endPoint y: 128, distance: 21.0
click at [149, 128] on div "Edit Line Item Repair Upgrade BRN Area Interior Overall ​ Feature Plumbing ​ Is…" at bounding box center [215, 116] width 135 height 216
type input "0"
click at [199, 135] on div "Labor cost" at bounding box center [215, 136] width 117 height 7
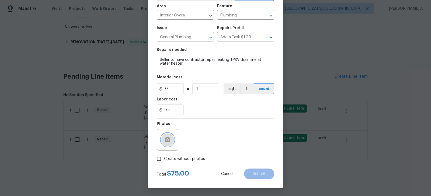
click at [166, 140] on icon "button" at bounding box center [167, 139] width 5 height 5
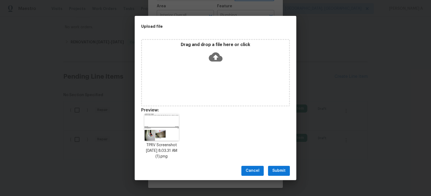
click at [280, 173] on span "Submit" at bounding box center [278, 170] width 13 height 7
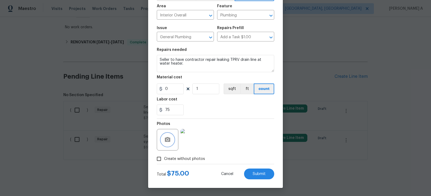
click at [163, 141] on button "button" at bounding box center [167, 139] width 13 height 13
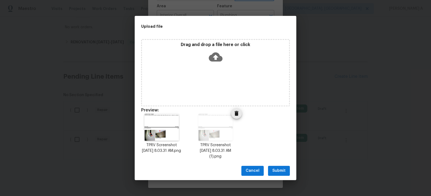
click at [213, 133] on img at bounding box center [215, 127] width 34 height 27
click at [237, 111] on icon "Delete" at bounding box center [236, 113] width 4 height 5
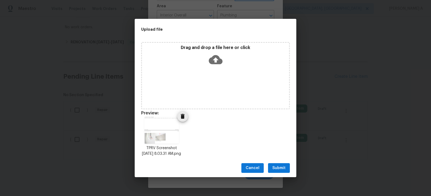
click at [175, 131] on img at bounding box center [161, 130] width 34 height 27
click at [183, 114] on icon "Delete" at bounding box center [183, 116] width 4 height 5
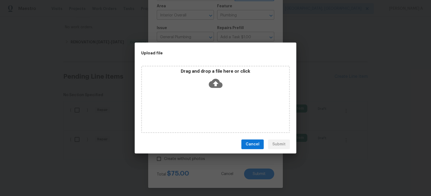
click at [255, 142] on span "Cancel" at bounding box center [252, 144] width 14 height 7
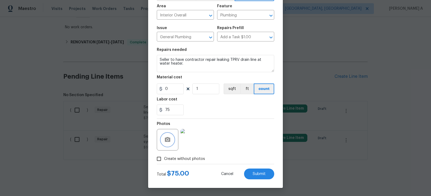
click at [163, 142] on button "button" at bounding box center [167, 139] width 13 height 13
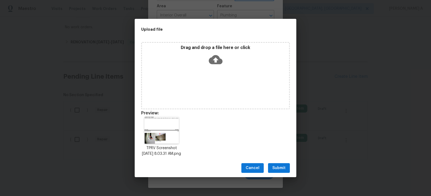
click at [274, 170] on span "Submit" at bounding box center [278, 168] width 13 height 7
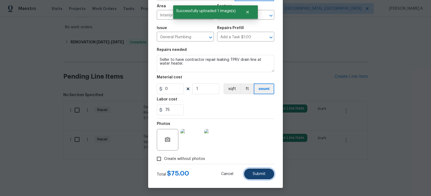
click at [260, 173] on span "Submit" at bounding box center [258, 174] width 13 height 4
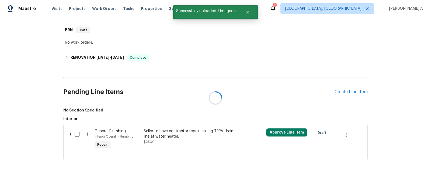
scroll to position [96, 0]
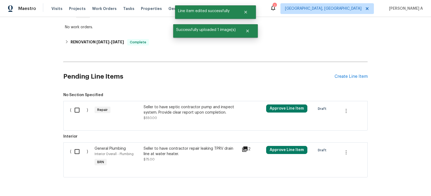
click at [189, 107] on div "Seller to have septic contractor pump and inspect system. Provide clear report …" at bounding box center [190, 109] width 95 height 11
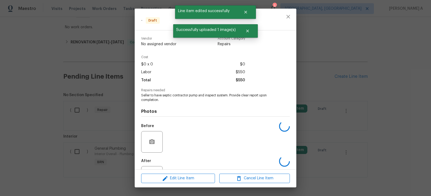
scroll to position [23, 0]
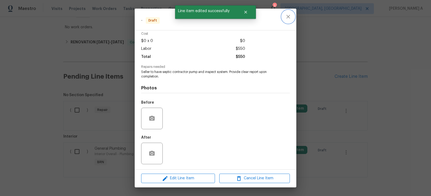
click at [287, 16] on icon "close" at bounding box center [287, 16] width 3 height 3
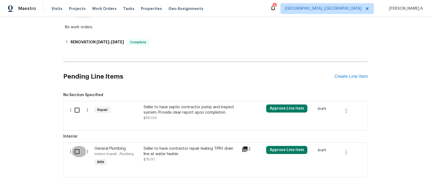
click at [74, 152] on input "checkbox" at bounding box center [78, 151] width 15 height 11
checkbox input "true"
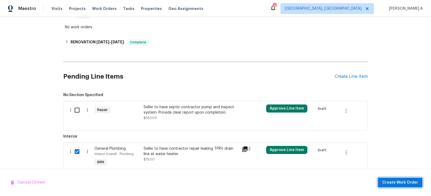
click at [396, 181] on span "Create Work Order" at bounding box center [400, 182] width 36 height 7
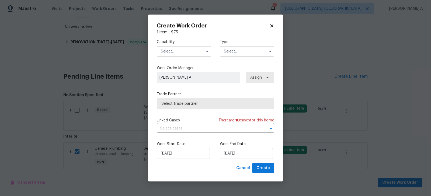
click at [192, 52] on input "text" at bounding box center [184, 51] width 54 height 11
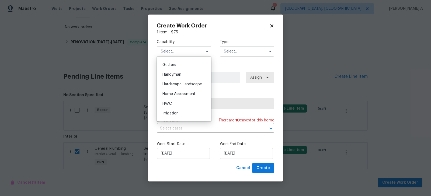
scroll to position [273, 0]
click at [178, 86] on span "Handyman" at bounding box center [171, 86] width 19 height 4
type input "Handyman"
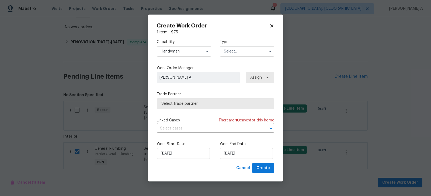
click at [236, 57] on div "Capability Handyman Type" at bounding box center [215, 48] width 117 height 26
click at [237, 49] on input "text" at bounding box center [247, 51] width 54 height 11
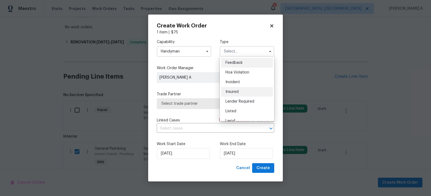
scroll to position [54, 0]
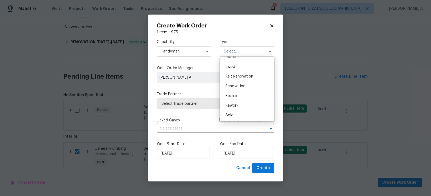
click at [236, 94] on span "Resale" at bounding box center [230, 96] width 11 height 4
type input "Resale"
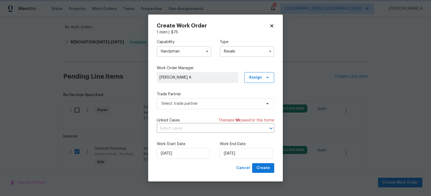
scroll to position [0, 0]
click at [203, 106] on span "Select trade partner" at bounding box center [215, 103] width 117 height 11
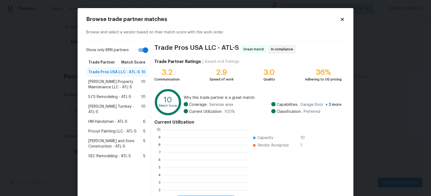
scroll to position [75, 85]
click at [113, 119] on span "HM-Handyman - ATL-S" at bounding box center [107, 121] width 39 height 5
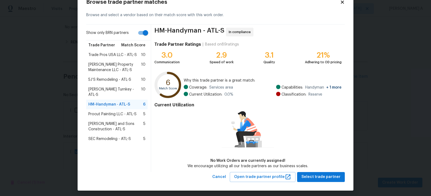
scroll to position [19, 0]
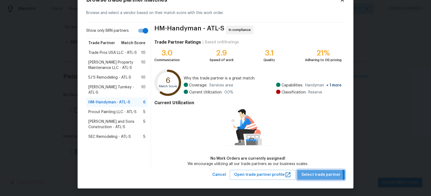
click at [317, 175] on span "Select trade partner" at bounding box center [320, 174] width 39 height 7
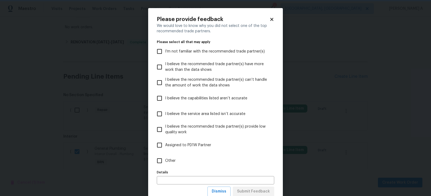
scroll to position [17, 0]
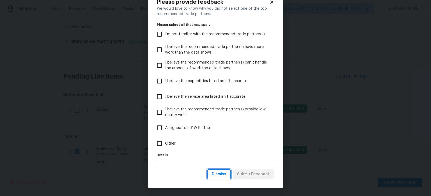
click at [221, 174] on span "Dismiss" at bounding box center [219, 174] width 15 height 7
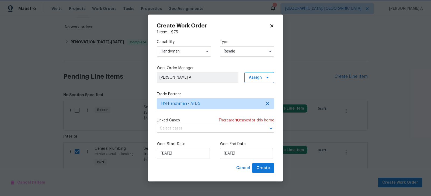
scroll to position [0, 0]
click at [192, 129] on input "text" at bounding box center [208, 128] width 102 height 8
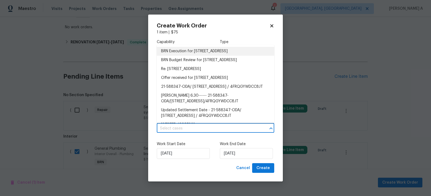
click at [184, 50] on li "BRN Execution for 3145 Oxbridge Way, Lithonia, GA 30038" at bounding box center [215, 51] width 117 height 9
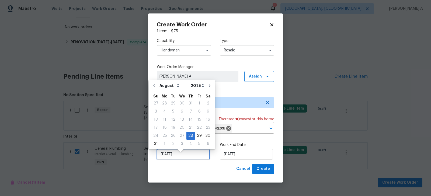
click at [173, 154] on input "[DATE]" at bounding box center [183, 154] width 53 height 11
click at [195, 138] on div "29" at bounding box center [199, 136] width 9 height 8
type input "8/29/2025"
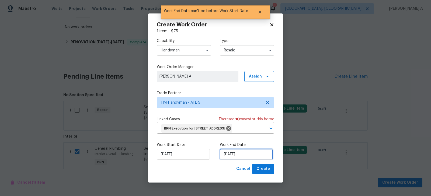
click at [234, 160] on input "8/29/2025" at bounding box center [246, 154] width 53 height 11
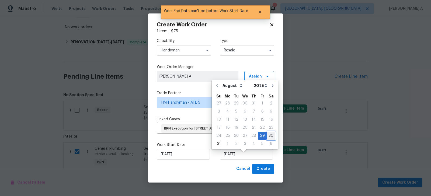
click at [267, 136] on div "30" at bounding box center [270, 136] width 9 height 8
type input "8/30/2025"
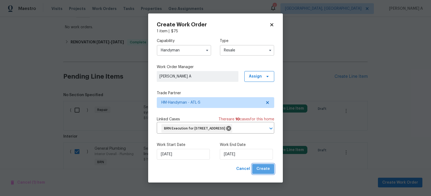
click at [267, 172] on span "Create" at bounding box center [262, 169] width 13 height 7
checkbox input "false"
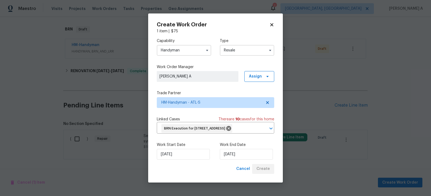
scroll to position [80, 0]
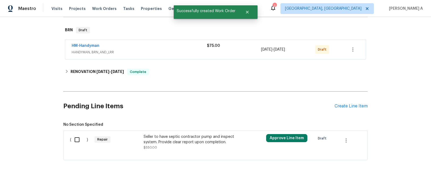
click at [185, 145] on div "Seller to have septic contractor pump and inspect system. Provide clear report …" at bounding box center [190, 142] width 95 height 16
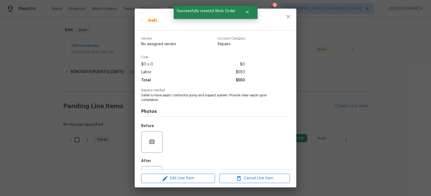
scroll to position [23, 0]
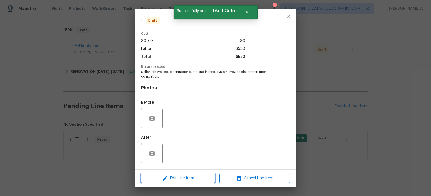
click at [189, 178] on span "Edit Line Item" at bounding box center [178, 178] width 71 height 7
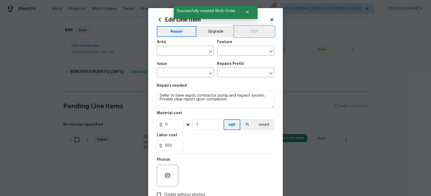
click at [258, 31] on button "BRN" at bounding box center [254, 31] width 40 height 11
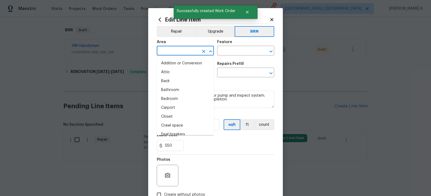
click at [177, 51] on input "text" at bounding box center [178, 51] width 42 height 8
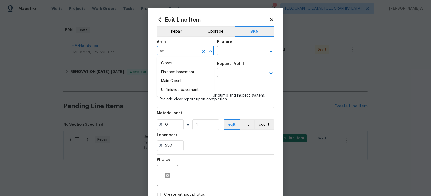
type input "s"
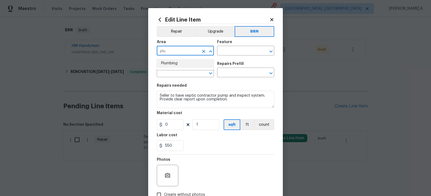
click at [181, 62] on li "Plumbing" at bounding box center [185, 63] width 57 height 9
type input "Plumbing"
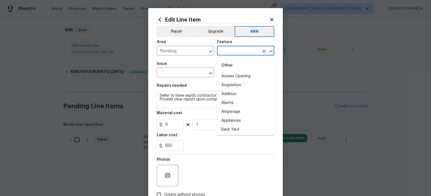
click at [228, 52] on input "text" at bounding box center [238, 51] width 42 height 8
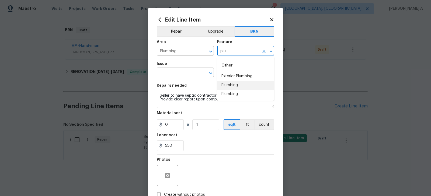
click at [236, 83] on li "Plumbing" at bounding box center [245, 85] width 57 height 9
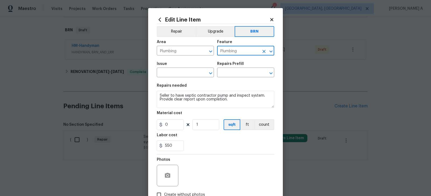
type input "Plumbing"
click at [191, 94] on textarea "Seller to have septic contractor pump and inspect system. Provide clear report …" at bounding box center [215, 99] width 117 height 17
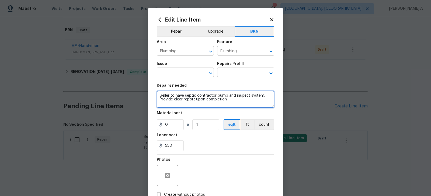
click at [191, 94] on textarea "Seller to have septic contractor pump and inspect system. Provide clear report …" at bounding box center [215, 99] width 117 height 17
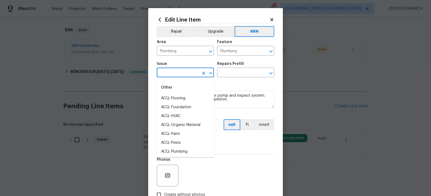
click at [177, 75] on input "text" at bounding box center [178, 73] width 42 height 8
click at [181, 116] on li "General Plumbing" at bounding box center [185, 116] width 57 height 9
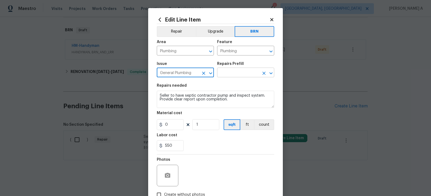
type input "General Plumbing"
click at [228, 73] on input "text" at bounding box center [238, 73] width 42 height 8
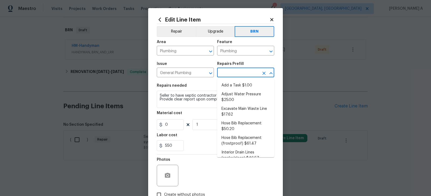
click at [231, 84] on li "Add a Task $1.00" at bounding box center [245, 85] width 57 height 9
type input "Add a Task $1.00"
type textarea "HPM to detail"
type input "1"
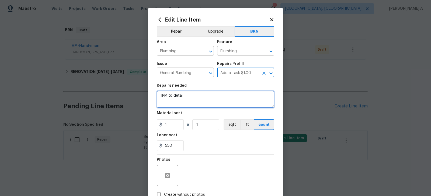
click at [215, 98] on textarea "HPM to detail" at bounding box center [215, 99] width 117 height 17
paste textarea "Seller to have septic contractor pump and inspect system. Provide clear report …"
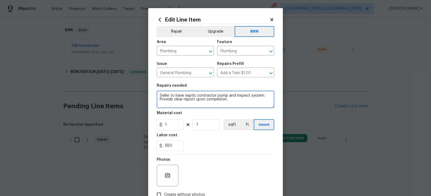
type textarea "Seller to have septic contractor pump and inspect system. Provide clear report …"
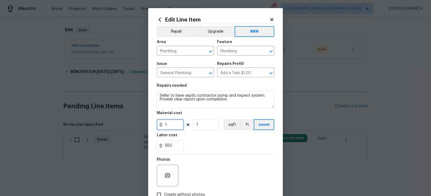
drag, startPoint x: 173, startPoint y: 127, endPoint x: 127, endPoint y: 127, distance: 45.8
click at [127, 127] on div "Edit Line Item Repair Upgrade BRN Area Plumbing ​ Feature Plumbing ​ Issue Gene…" at bounding box center [215, 98] width 431 height 196
type input "0"
click at [189, 156] on div "Photos" at bounding box center [215, 171] width 117 height 35
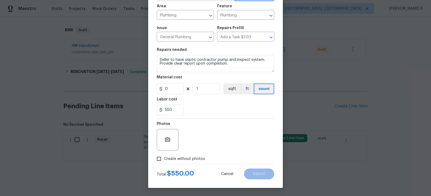
click at [175, 159] on span "Create without photos" at bounding box center [184, 159] width 41 height 6
click at [164, 159] on input "Create without photos" at bounding box center [159, 159] width 10 height 10
checkbox input "true"
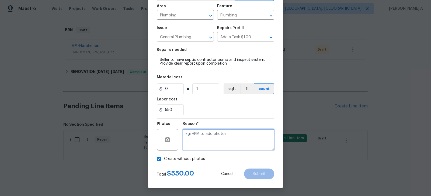
click at [205, 142] on textarea at bounding box center [228, 140] width 92 height 22
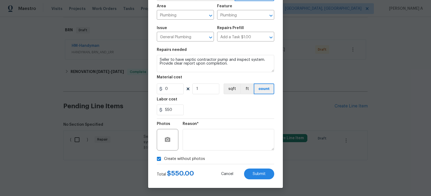
click at [268, 183] on div "Edit Line Item Repair Upgrade BRN Area Plumbing ​ Feature Plumbing ​ Issue Gene…" at bounding box center [215, 80] width 135 height 216
click at [261, 174] on span "Submit" at bounding box center [258, 174] width 13 height 4
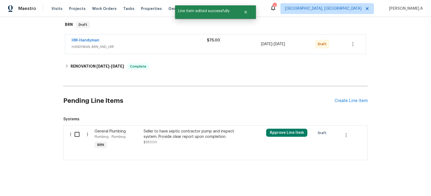
click at [74, 133] on input "checkbox" at bounding box center [78, 134] width 15 height 11
checkbox input "true"
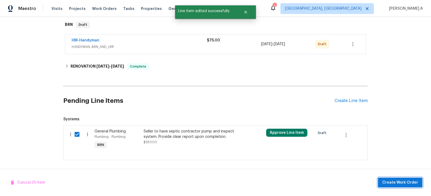
click at [400, 187] on button "Create Work Order" at bounding box center [400, 183] width 44 height 10
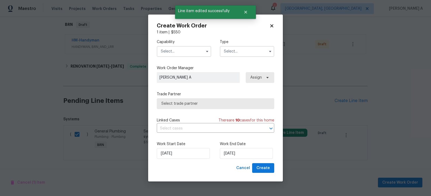
click at [177, 56] on input "text" at bounding box center [184, 51] width 54 height 11
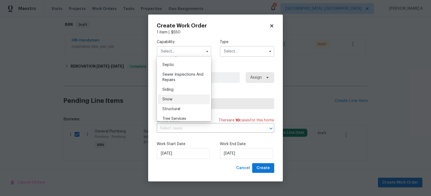
scroll to position [567, 0]
click at [175, 64] on div "Septic" at bounding box center [184, 64] width 52 height 10
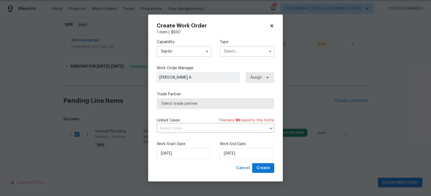
type input "Septic"
click at [233, 53] on input "text" at bounding box center [247, 51] width 54 height 11
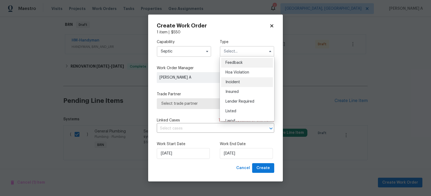
scroll to position [54, 0]
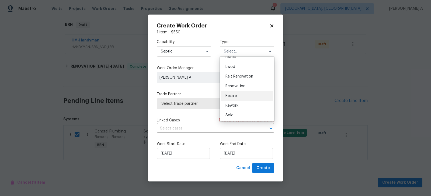
click at [236, 94] on span "Resale" at bounding box center [230, 96] width 11 height 4
type input "Resale"
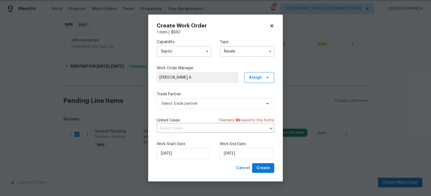
scroll to position [0, 0]
click at [199, 101] on span "Select trade partner" at bounding box center [211, 103] width 100 height 5
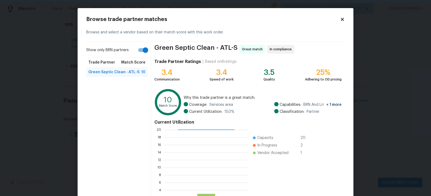
scroll to position [41, 0]
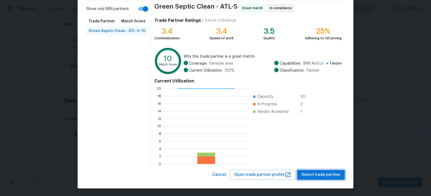
click at [314, 175] on span "Select trade partner" at bounding box center [320, 174] width 39 height 7
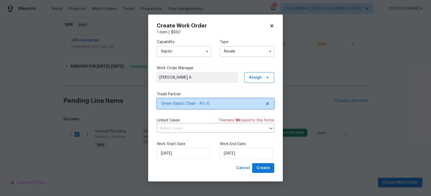
scroll to position [0, 0]
click at [189, 127] on input "text" at bounding box center [208, 128] width 102 height 8
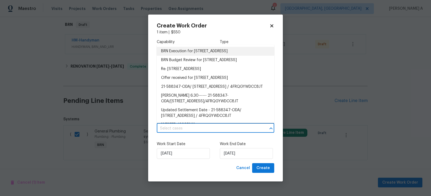
click at [186, 51] on li "BRN Execution for 3145 Oxbridge Way, Lithonia, GA 30038" at bounding box center [215, 51] width 117 height 9
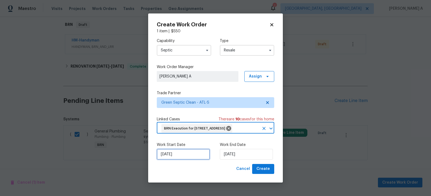
click at [174, 157] on input "[DATE]" at bounding box center [183, 154] width 53 height 11
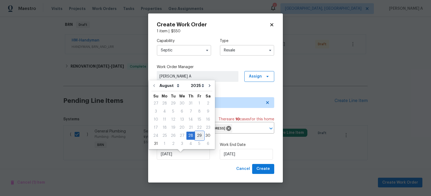
click at [195, 136] on div "29" at bounding box center [199, 136] width 9 height 8
type input "8/29/2025"
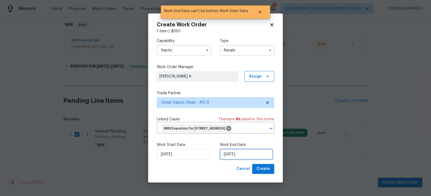
click at [233, 157] on input "8/29/2025" at bounding box center [246, 154] width 53 height 11
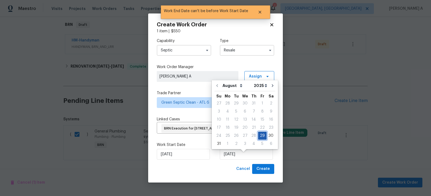
click at [263, 136] on div "29" at bounding box center [262, 136] width 9 height 8
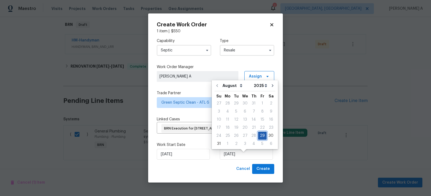
click at [263, 136] on div "29" at bounding box center [262, 136] width 9 height 8
click at [266, 136] on div "30" at bounding box center [270, 136] width 9 height 8
type input "8/30/2025"
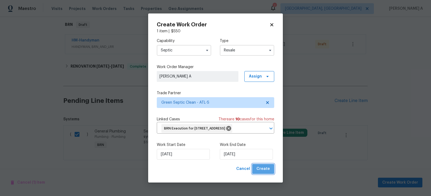
click at [265, 172] on span "Create" at bounding box center [262, 169] width 13 height 7
checkbox input "false"
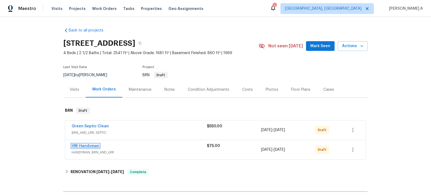
click at [88, 144] on link "HM-Handyman" at bounding box center [86, 146] width 28 height 4
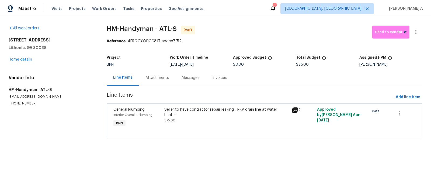
click at [152, 77] on div "Attachments" at bounding box center [156, 77] width 23 height 5
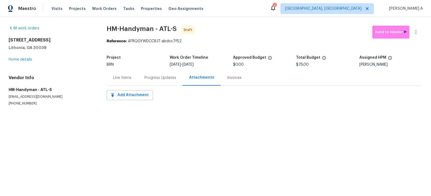
click at [157, 75] on div "Progress Updates" at bounding box center [160, 77] width 32 height 5
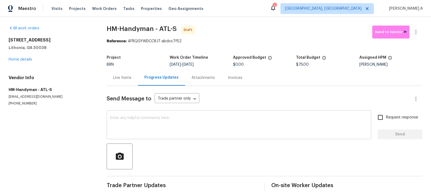
scroll to position [4, 0]
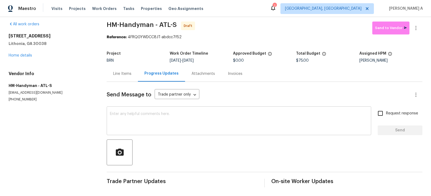
click at [115, 126] on textarea at bounding box center [239, 121] width 258 height 19
paste textarea "Hi, I'm Akshay from Opendoor. Just wanted to check if you received the workorde…"
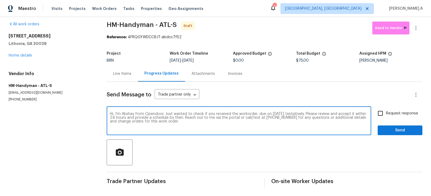
type textarea "Hi, I'm Akshay from Opendoor. Just wanted to check if you received the workorde…"
click at [385, 110] on input "Request response" at bounding box center [379, 113] width 11 height 11
checkbox input "true"
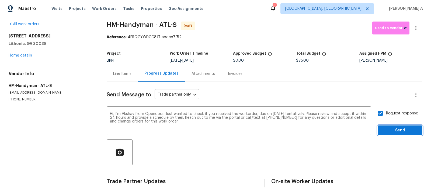
click at [394, 128] on span "Send" at bounding box center [400, 130] width 36 height 7
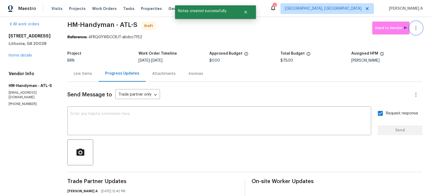
click at [418, 26] on icon "button" at bounding box center [415, 28] width 6 height 6
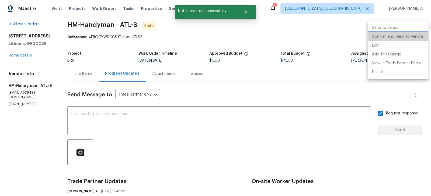
click at [421, 34] on li "Confirm and Send to Vendor" at bounding box center [397, 36] width 60 height 9
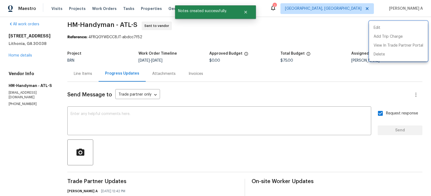
click at [82, 72] on div at bounding box center [215, 98] width 431 height 196
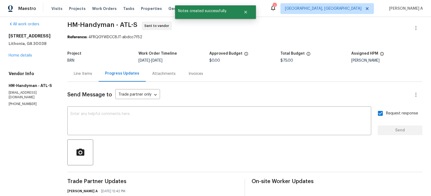
click at [86, 74] on div "Line Items" at bounding box center [83, 73] width 18 height 5
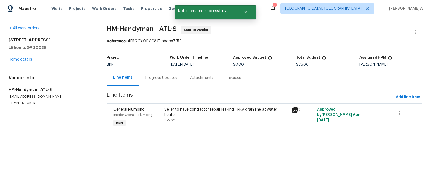
click at [26, 61] on link "Home details" at bounding box center [20, 60] width 23 height 4
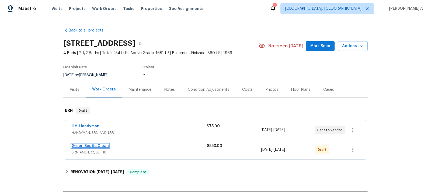
click at [87, 145] on link "Green Septic Clean" at bounding box center [90, 146] width 37 height 4
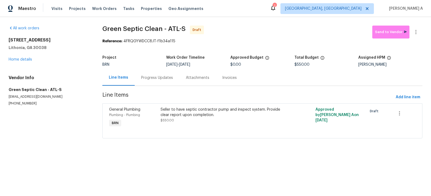
click at [144, 80] on div "Progress Updates" at bounding box center [157, 77] width 32 height 5
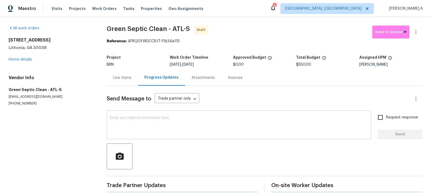
click at [162, 119] on textarea at bounding box center [239, 125] width 258 height 19
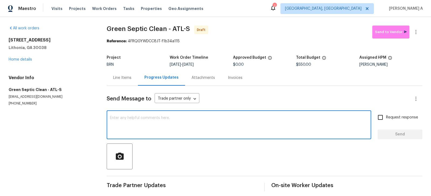
paste textarea "Hi, I'm Akshay from Opendoor. Just wanted to check if you received the workorde…"
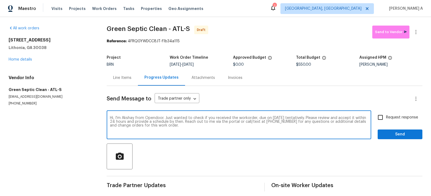
type textarea "Hi, I'm Akshay from Opendoor. Just wanted to check if you received the workorde…"
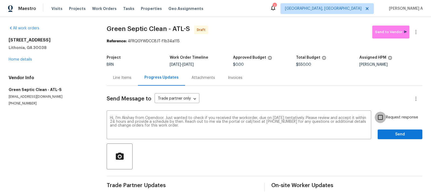
click at [377, 113] on input "Request response" at bounding box center [379, 117] width 11 height 11
checkbox input "true"
click at [395, 130] on button "Send" at bounding box center [399, 134] width 45 height 10
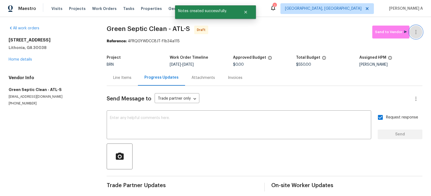
click at [417, 35] on button "button" at bounding box center [415, 32] width 13 height 13
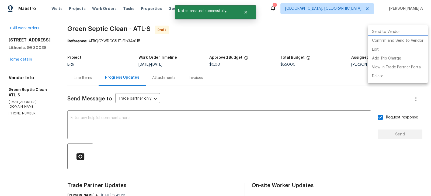
click at [421, 41] on li "Confirm and Send to Vendor" at bounding box center [397, 40] width 60 height 9
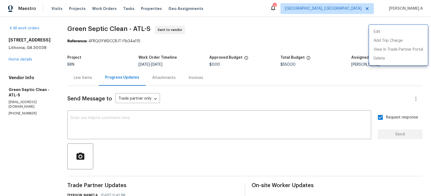
click at [108, 65] on div at bounding box center [215, 98] width 431 height 196
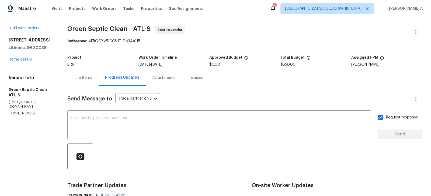
click at [79, 77] on div "Line Items" at bounding box center [83, 77] width 18 height 5
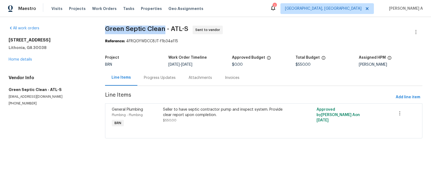
copy span "Green Septic Clean"
drag, startPoint x: 103, startPoint y: 29, endPoint x: 162, endPoint y: 30, distance: 59.5
click at [162, 30] on span "Green Septic Clean - ATL-S" at bounding box center [146, 29] width 83 height 6
click at [23, 58] on link "Home details" at bounding box center [20, 60] width 23 height 4
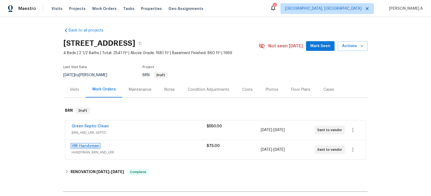
click at [92, 144] on link "HM-Handyman" at bounding box center [86, 146] width 28 height 4
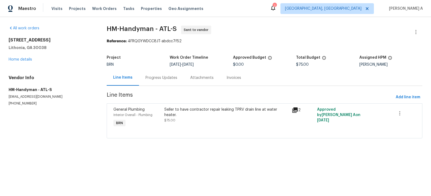
click at [124, 29] on span "HM-Handyman - ATL-S" at bounding box center [142, 29] width 70 height 6
click at [148, 28] on span "HM-Handyman - ATL-S" at bounding box center [142, 29] width 70 height 6
drag, startPoint x: 153, startPoint y: 29, endPoint x: 103, endPoint y: 28, distance: 49.3
click at [103, 28] on div "All work orders 3145 Oxbridge Way Lithonia, GA 30038 Home details Vendor Info H…" at bounding box center [215, 85] width 431 height 136
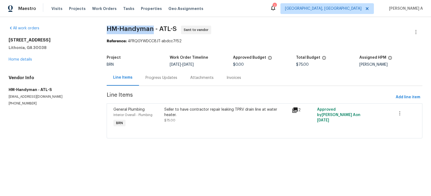
copy span "HM-Handyman"
click at [219, 40] on div "Reference: 4FRQGYWDCC8JT-abdcc7f52" at bounding box center [264, 40] width 315 height 5
copy span "HM-Handyman"
drag, startPoint x: 104, startPoint y: 28, endPoint x: 153, endPoint y: 29, distance: 49.3
click at [154, 28] on div "All work orders 3145 Oxbridge Way Lithonia, GA 30038 Home details Vendor Info H…" at bounding box center [215, 85] width 431 height 136
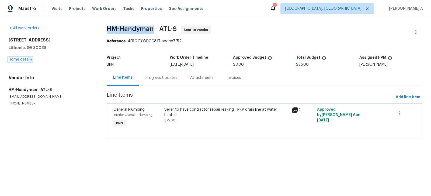
click at [21, 58] on link "Home details" at bounding box center [20, 60] width 23 height 4
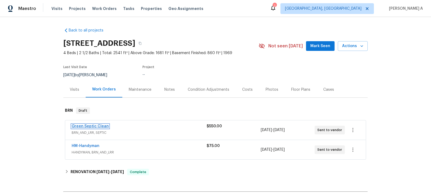
click at [87, 125] on link "Green Septic Clean" at bounding box center [90, 126] width 37 height 4
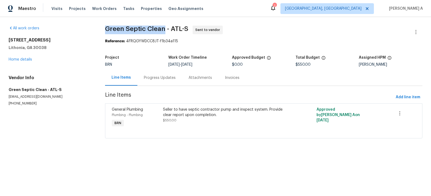
copy span "Green Septic Clean"
drag, startPoint x: 100, startPoint y: 28, endPoint x: 163, endPoint y: 29, distance: 62.2
click at [163, 29] on div "All work orders 3145 Oxbridge Way Lithonia, GA 30038 Home details Vendor Info G…" at bounding box center [215, 85] width 431 height 136
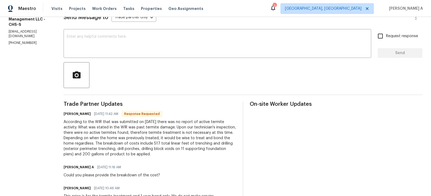
scroll to position [84, 0]
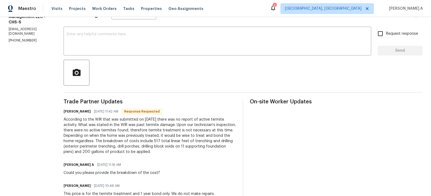
click at [196, 141] on div "According to the WIR that was submitted on 8/20/2025 there was no report of act…" at bounding box center [150, 136] width 173 height 38
copy div "trenching"
click at [187, 128] on div "According to the WIR that was submitted on 8/20/2025 there was no report of act…" at bounding box center [150, 136] width 173 height 38
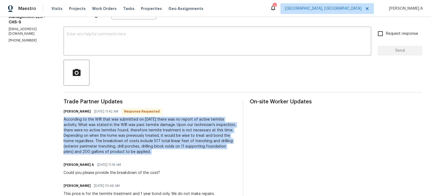
click at [187, 128] on div "According to the WIR that was submitted on 8/20/2025 there was no report of act…" at bounding box center [150, 136] width 173 height 38
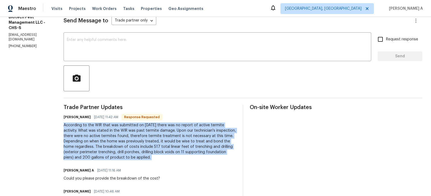
scroll to position [0, 0]
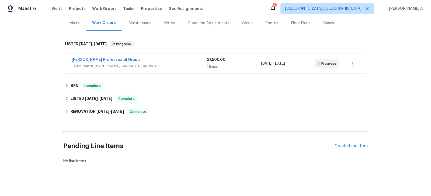
scroll to position [70, 0]
click at [109, 58] on link "[PERSON_NAME] Professional Group" at bounding box center [106, 60] width 68 height 4
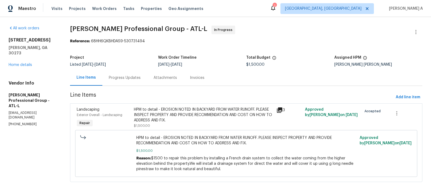
click at [130, 75] on div "Progress Updates" at bounding box center [125, 77] width 32 height 5
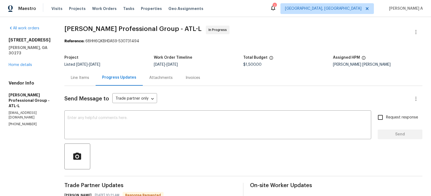
click at [24, 62] on div "[STREET_ADDRESS][PERSON_NAME] Home details" at bounding box center [30, 52] width 43 height 30
click at [22, 63] on link "Home details" at bounding box center [20, 65] width 23 height 4
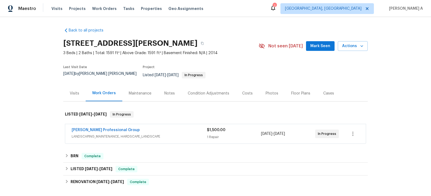
scroll to position [70, 0]
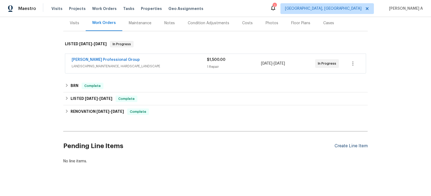
click at [362, 143] on div "Create Line Item" at bounding box center [350, 145] width 33 height 5
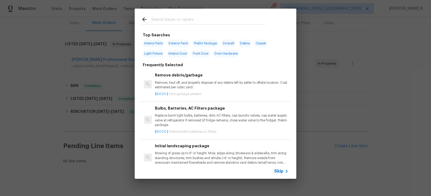
click at [282, 170] on span "Skip" at bounding box center [278, 170] width 9 height 5
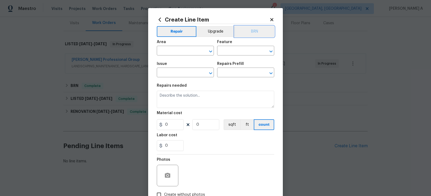
click at [254, 31] on button "BRN" at bounding box center [254, 31] width 40 height 11
click at [175, 50] on input "text" at bounding box center [178, 51] width 42 height 8
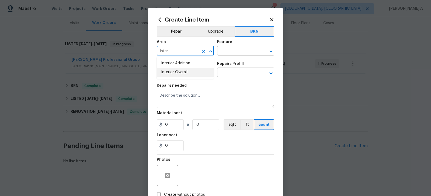
click at [182, 74] on li "Interior Overall" at bounding box center [185, 72] width 57 height 9
type input "Interior Overall"
click at [231, 52] on input "text" at bounding box center [238, 51] width 42 height 8
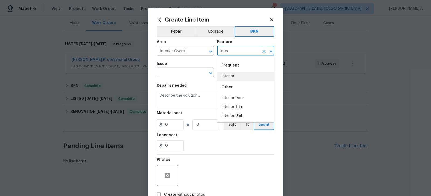
click at [243, 76] on li "Interior" at bounding box center [245, 76] width 57 height 9
type input "Interior"
click at [185, 75] on input "text" at bounding box center [178, 73] width 42 height 8
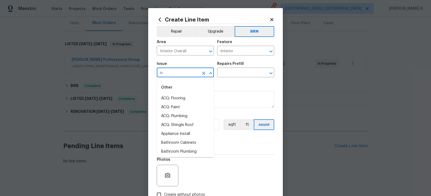
type input "i"
type input "p"
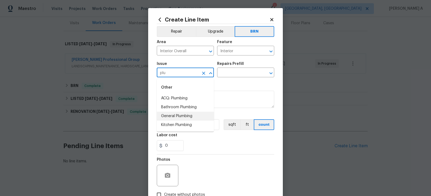
click at [187, 115] on li "General Plumbing" at bounding box center [185, 116] width 57 height 9
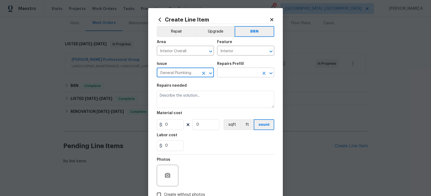
type input "General Plumbing"
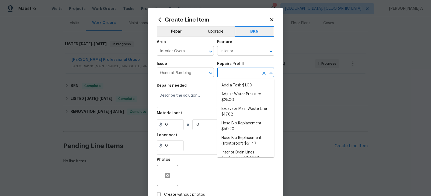
click at [235, 70] on input "text" at bounding box center [238, 73] width 42 height 8
click at [235, 85] on li "Add a Task $1.00" at bounding box center [245, 85] width 57 height 9
type input "Plumbing"
type input "Add a Task $1.00"
type textarea "HPM to detail"
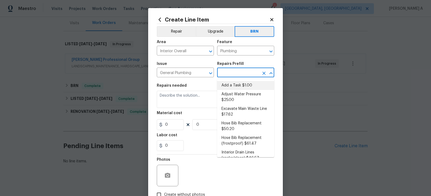
type input "1"
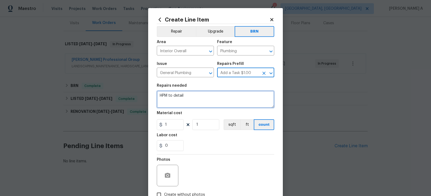
click at [215, 95] on textarea "HPM to detail" at bounding box center [215, 99] width 117 height 17
paste textarea "Seller to have contractor repair/replace defective pressure relief valve at wat…"
type textarea "Seller to have contractor repair/replace defective pressure relief valve at wat…"
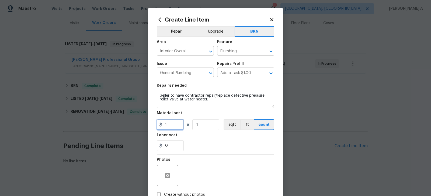
drag, startPoint x: 175, startPoint y: 128, endPoint x: 150, endPoint y: 127, distance: 25.6
click at [150, 127] on div "Create Line Item Repair Upgrade BRN Area Interior Overall ​ Feature Plumbing ​ …" at bounding box center [215, 116] width 135 height 216
type input "0"
click at [192, 139] on div "Labor cost" at bounding box center [215, 136] width 117 height 7
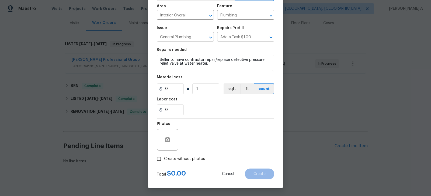
click at [163, 162] on input "Create without photos" at bounding box center [159, 159] width 10 height 10
checkbox input "true"
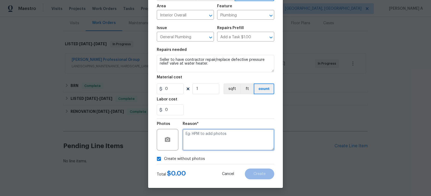
click at [190, 146] on textarea at bounding box center [228, 140] width 92 height 22
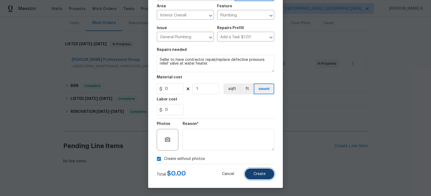
click at [260, 172] on span "Create" at bounding box center [259, 174] width 12 height 4
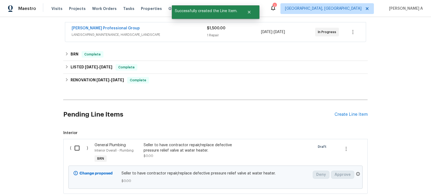
scroll to position [131, 0]
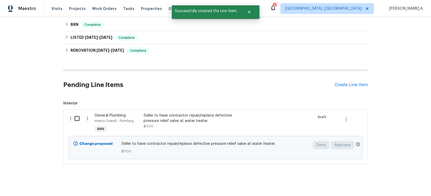
click at [80, 114] on input "checkbox" at bounding box center [78, 118] width 15 height 11
checkbox input "true"
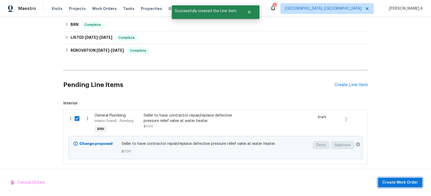
click at [403, 179] on span "Create Work Order" at bounding box center [400, 182] width 36 height 7
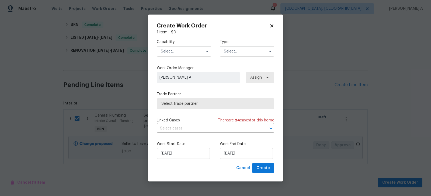
click at [180, 51] on input "text" at bounding box center [184, 51] width 54 height 11
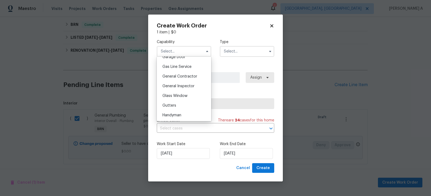
scroll to position [243, 0]
click at [184, 75] on span "General Contractor" at bounding box center [179, 77] width 35 height 4
type input "General Contractor"
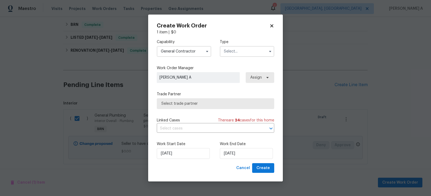
click at [248, 48] on input "text" at bounding box center [247, 51] width 54 height 11
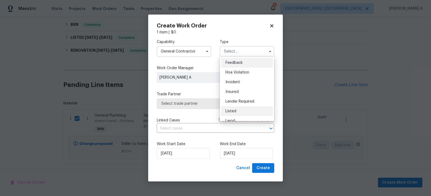
scroll to position [54, 0]
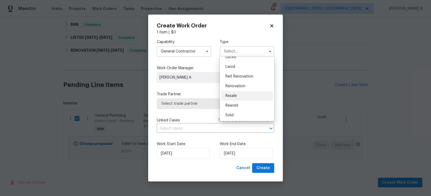
click at [236, 96] on span "Resale" at bounding box center [230, 96] width 11 height 4
type input "Resale"
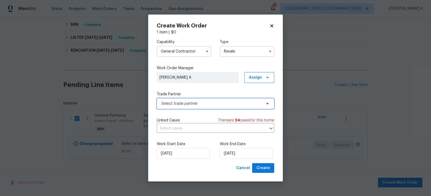
click at [204, 106] on span "Select trade partner" at bounding box center [215, 103] width 117 height 11
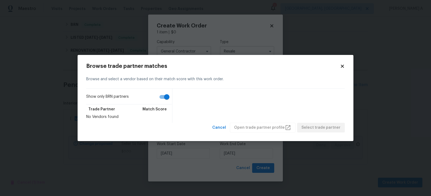
click at [163, 96] on input "Show only BRN partners" at bounding box center [166, 97] width 31 height 10
checkbox input "false"
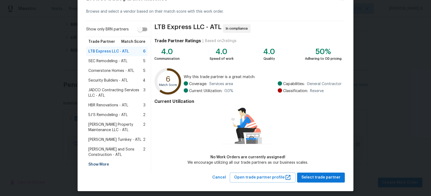
scroll to position [23, 0]
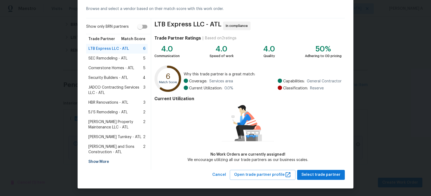
click at [105, 121] on span "Glen Property Maintenance LLC - ATL" at bounding box center [115, 124] width 55 height 11
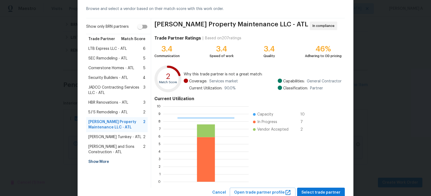
scroll to position [41, 0]
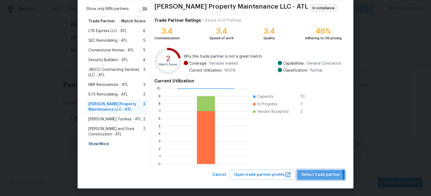
click at [322, 175] on span "Select trade partner" at bounding box center [320, 174] width 39 height 7
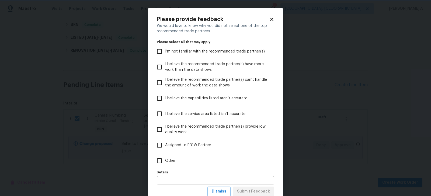
scroll to position [17, 0]
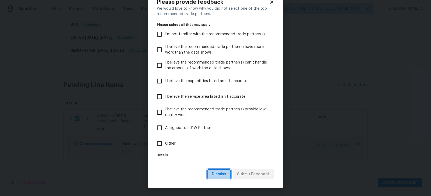
click at [223, 174] on span "Dismiss" at bounding box center [219, 174] width 15 height 7
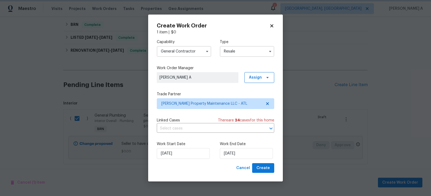
scroll to position [0, 0]
click at [180, 128] on input "text" at bounding box center [208, 128] width 102 height 8
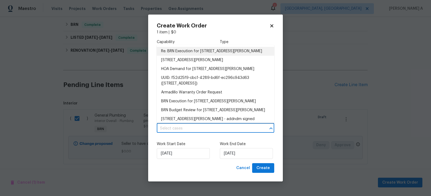
click at [188, 53] on li "Re: BRN Execution for 6100 Semaphore Rdg, Rex, GA 30273" at bounding box center [215, 51] width 117 height 9
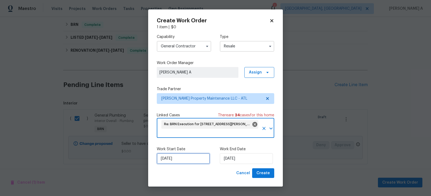
click at [179, 159] on input "[DATE]" at bounding box center [183, 158] width 53 height 11
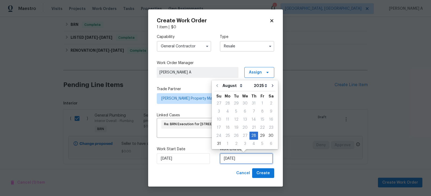
click at [228, 158] on input "[DATE]" at bounding box center [246, 158] width 53 height 11
click at [258, 135] on div "29" at bounding box center [262, 136] width 9 height 8
type input "8/29/2025"
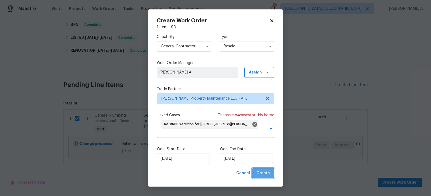
click at [264, 172] on span "Create" at bounding box center [262, 173] width 13 height 7
checkbox input "false"
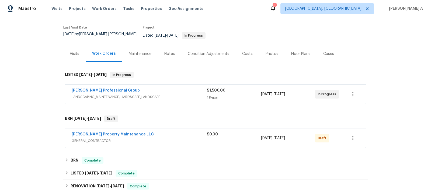
scroll to position [54, 0]
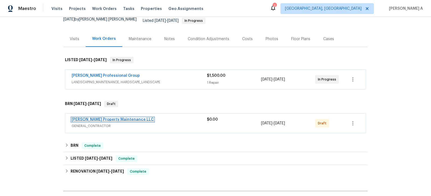
click at [98, 118] on link "[PERSON_NAME] Property Maintenance LLC" at bounding box center [113, 120] width 82 height 4
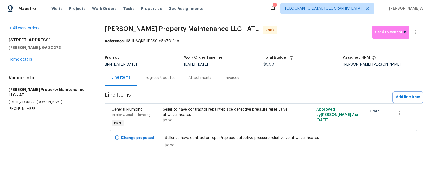
click at [412, 95] on span "Add line item" at bounding box center [407, 97] width 24 height 7
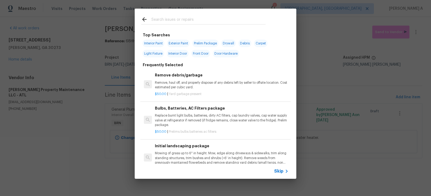
click at [282, 170] on span "Skip" at bounding box center [278, 170] width 9 height 5
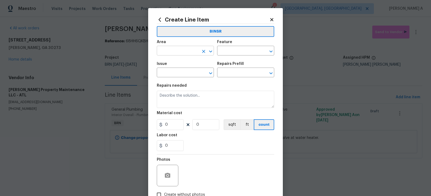
click at [176, 53] on input "text" at bounding box center [178, 51] width 42 height 8
click at [195, 74] on li "Interior Overall" at bounding box center [185, 72] width 57 height 9
type input "Interior Overall"
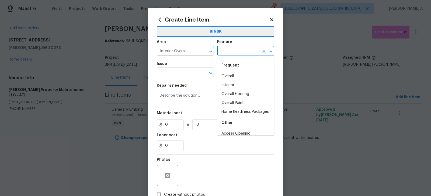
click at [230, 51] on input "text" at bounding box center [238, 51] width 42 height 8
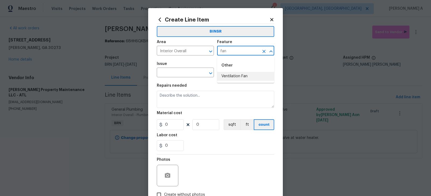
click at [242, 75] on li "Ventilation Fan" at bounding box center [245, 76] width 57 height 9
type input "Ventilation Fan"
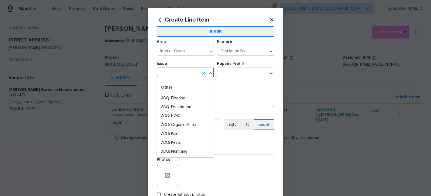
click at [169, 74] on input "text" at bounding box center [178, 73] width 42 height 8
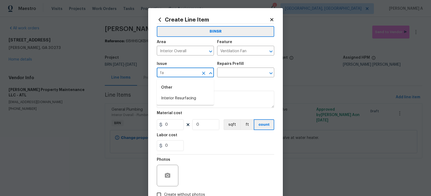
type input "f"
click at [187, 109] on li "Appliances" at bounding box center [185, 107] width 57 height 9
type input "Appliances"
click at [234, 76] on input "text" at bounding box center [238, 73] width 42 height 8
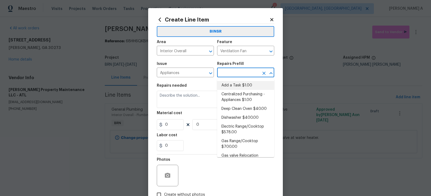
click at [236, 85] on li "Add a Task $1.00" at bounding box center [245, 85] width 57 height 9
type input "Appliances"
type input "Add a Task $1.00"
type textarea "HPM to detail"
type input "1"
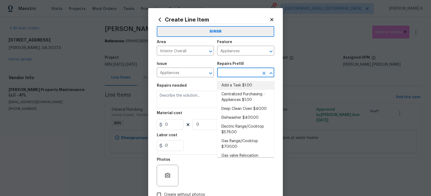
type input "1"
click at [185, 102] on textarea "HPM to detail" at bounding box center [215, 99] width 117 height 17
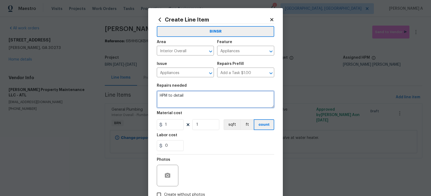
click at [185, 102] on textarea "HPM to detail" at bounding box center [215, 99] width 117 height 17
paste textarea "troubleshoot the living room fan not working at final walk"
click at [160, 96] on textarea "troubleshoot the living room fan not working at final walk" at bounding box center [215, 99] width 117 height 17
click at [215, 103] on textarea "Troubleshoot the living room fan not working at final walk" at bounding box center [215, 99] width 117 height 17
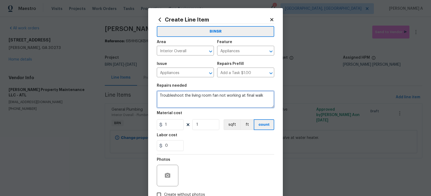
type textarea "Troubleshoot the living room fan not working at final walk"
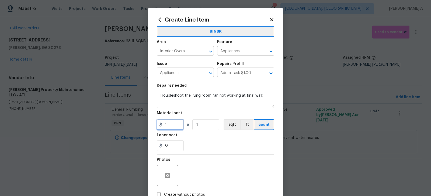
drag, startPoint x: 174, startPoint y: 125, endPoint x: 151, endPoint y: 125, distance: 22.6
click at [151, 125] on div "Create Line Item BINSR Area Interior Overall ​ Feature Appliances ​ Issue Appli…" at bounding box center [215, 116] width 135 height 216
type input "0"
drag, startPoint x: 174, startPoint y: 144, endPoint x: 150, endPoint y: 144, distance: 23.4
click at [150, 144] on div "Create Line Item BINSR Area Interior Overall ​ Feature Appliances ​ Issue Appli…" at bounding box center [215, 116] width 135 height 216
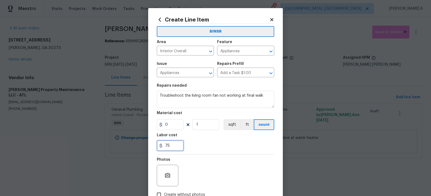
type input "75"
click at [229, 144] on div "75" at bounding box center [215, 145] width 117 height 11
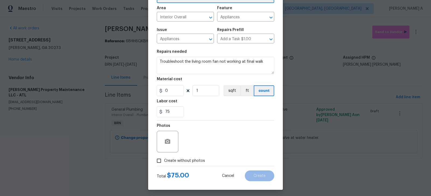
scroll to position [36, 0]
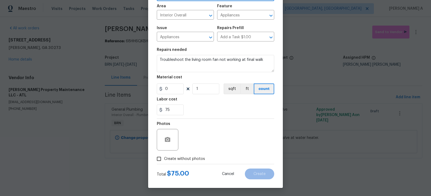
click at [164, 159] on span "Create without photos" at bounding box center [184, 159] width 41 height 6
click at [164, 159] on input "Create without photos" at bounding box center [159, 159] width 10 height 10
checkbox input "true"
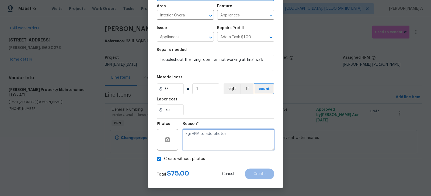
click at [216, 141] on textarea at bounding box center [228, 140] width 92 height 22
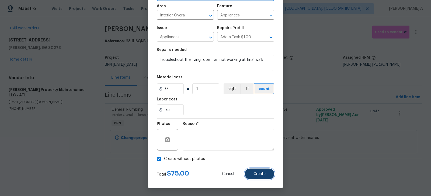
click at [261, 173] on span "Create" at bounding box center [259, 174] width 12 height 4
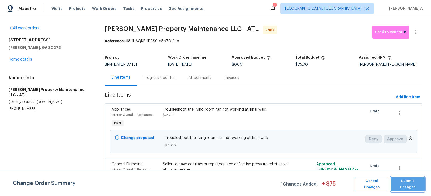
click at [411, 184] on span "Submit Changes" at bounding box center [407, 184] width 29 height 12
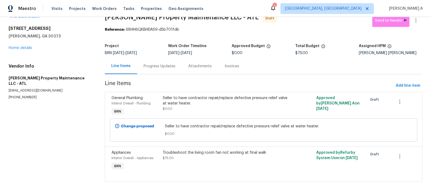
scroll to position [0, 0]
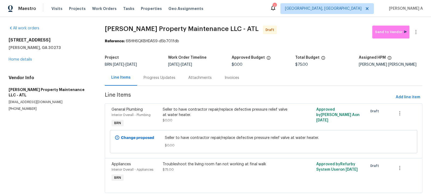
click at [152, 73] on div "Progress Updates" at bounding box center [159, 78] width 45 height 16
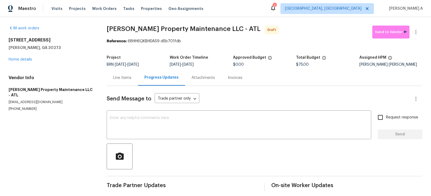
scroll to position [4, 0]
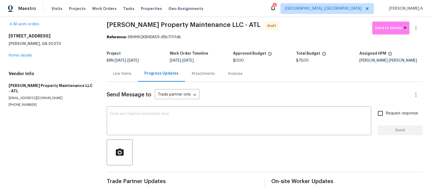
click at [126, 76] on div "Line Items" at bounding box center [122, 73] width 18 height 5
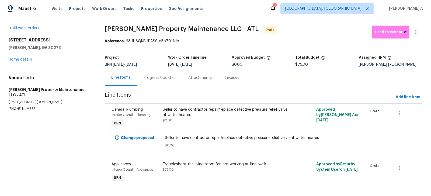
click at [155, 78] on div "Progress Updates" at bounding box center [159, 77] width 32 height 5
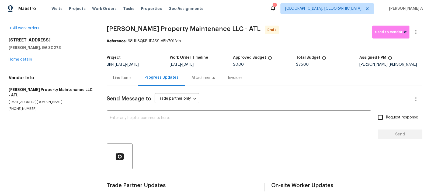
scroll to position [4, 0]
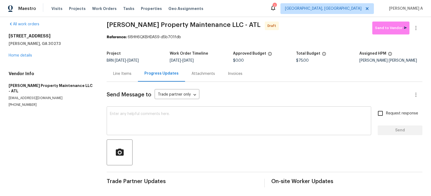
click at [118, 128] on textarea at bounding box center [239, 121] width 258 height 19
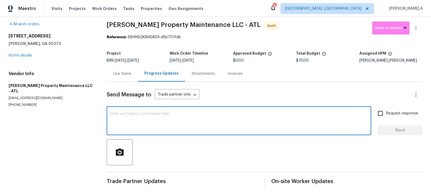
paste textarea "Hi, I'm Akshay from Opendoor. Just wanted to check if you received the workorde…"
type textarea "Hi, I'm Akshay from Opendoor. Just wanted to check if you received the workorde…"
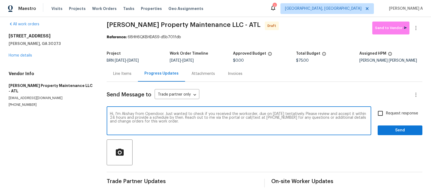
drag, startPoint x: 191, startPoint y: 125, endPoint x: 98, endPoint y: 100, distance: 95.9
click at [98, 100] on div "All work orders 6100 Semaphore Rdg Rex, GA 30273 Home details Vendor Info Glen …" at bounding box center [215, 104] width 431 height 183
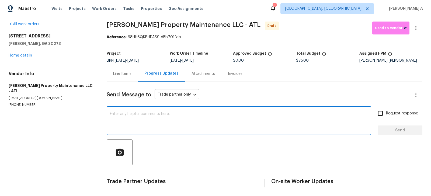
click at [135, 124] on textarea at bounding box center [239, 121] width 258 height 19
paste textarea "Even though the water heater relief valve was replaced, there’s still a small l…"
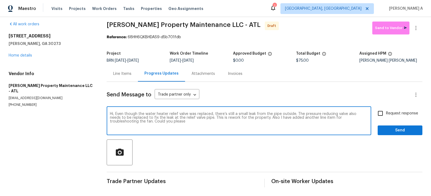
click at [0, 0] on span "Add a comma" at bounding box center [0, 0] width 0 height 0
click at [299, 114] on textarea "Hi, Even though the water heater relief valve was replaced, there’s still a sma…" at bounding box center [239, 121] width 258 height 19
click at [258, 130] on textarea "Hi, Even though the water heater relief valve was replaced, there’s still a sma…" at bounding box center [239, 121] width 258 height 19
click at [0, 0] on span "Replace with" at bounding box center [0, 0] width 0 height 0
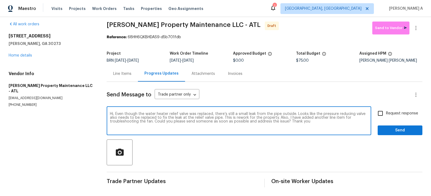
type textarea "Hi, Even though the water heater relief valve was replaced, there’s still a sma…"
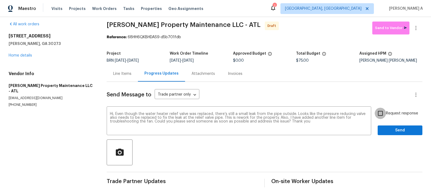
click at [385, 110] on input "Request response" at bounding box center [379, 113] width 11 height 11
checkbox input "true"
click at [400, 130] on span "Send" at bounding box center [400, 130] width 36 height 7
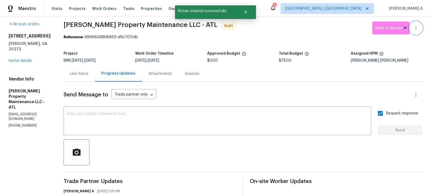
click at [417, 27] on icon "button" at bounding box center [415, 28] width 6 height 6
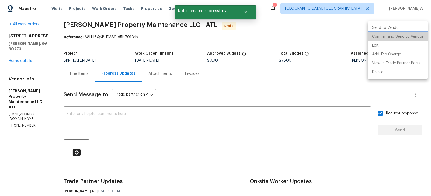
click at [419, 35] on li "Confirm and Send to Vendor" at bounding box center [397, 36] width 60 height 9
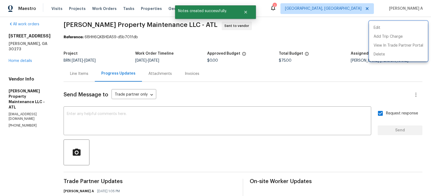
click at [78, 73] on div at bounding box center [215, 98] width 431 height 196
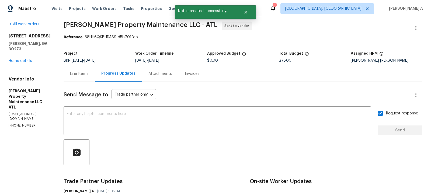
click at [74, 74] on div "Line Items" at bounding box center [79, 73] width 18 height 5
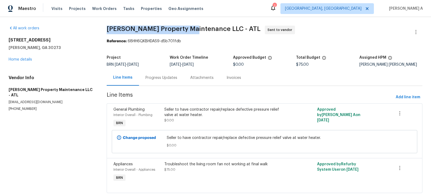
drag, startPoint x: 103, startPoint y: 30, endPoint x: 190, endPoint y: 29, distance: 86.4
click at [190, 29] on div "All work orders 6100 Semaphore Rdg Rex, GA 30273 Home details Vendor Info Glen …" at bounding box center [215, 112] width 431 height 191
copy span "Glen Property Maintenance"
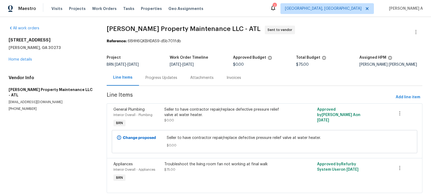
click at [154, 72] on div "Progress Updates" at bounding box center [161, 78] width 45 height 16
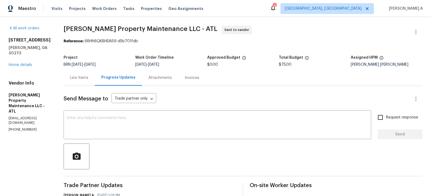
click at [79, 77] on div "Line Items" at bounding box center [79, 77] width 18 height 5
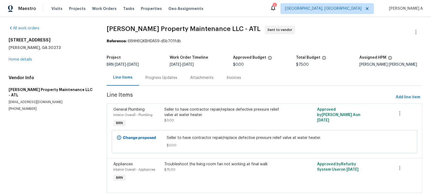
click at [140, 71] on div "Progress Updates" at bounding box center [161, 78] width 45 height 16
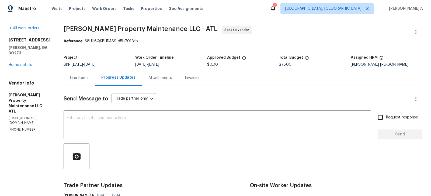
click at [79, 78] on div "Line Items" at bounding box center [79, 77] width 18 height 5
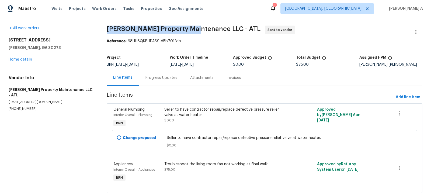
copy span "Glen Property Maintenance"
drag, startPoint x: 191, startPoint y: 30, endPoint x: 100, endPoint y: 28, distance: 91.0
click at [100, 28] on div "All work orders 6100 Semaphore Rdg Rex, GA 30273 Home details Vendor Info Glen …" at bounding box center [215, 112] width 431 height 191
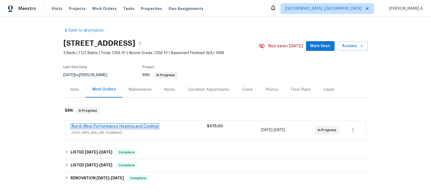
click at [101, 125] on link "North West Performance Heating and Cooling" at bounding box center [115, 126] width 86 height 4
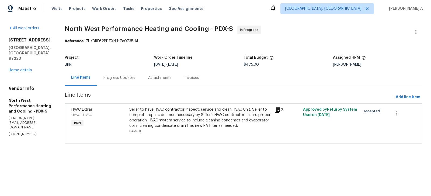
click at [131, 70] on div "Progress Updates" at bounding box center [119, 78] width 45 height 16
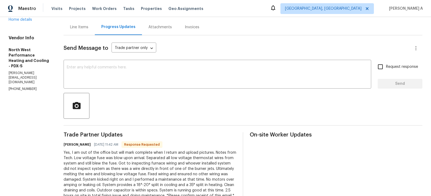
scroll to position [50, 0]
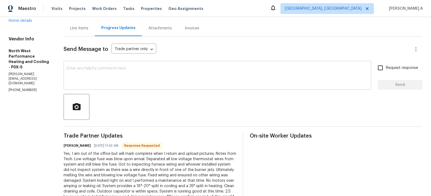
click at [153, 85] on textarea at bounding box center [217, 75] width 301 height 19
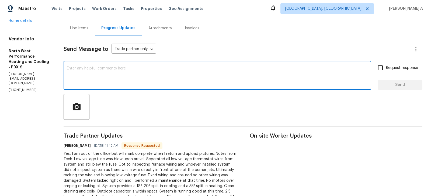
click at [146, 79] on textarea at bounding box center [217, 75] width 301 height 19
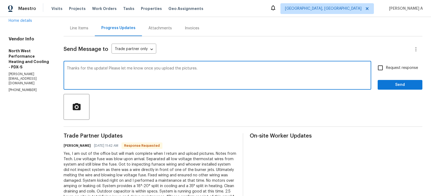
type textarea "Thanks for the update! Please let me know once you upload the pictures."
click at [387, 69] on span "Request response" at bounding box center [402, 68] width 32 height 6
click at [386, 69] on input "Request response" at bounding box center [379, 67] width 11 height 11
checkbox input "true"
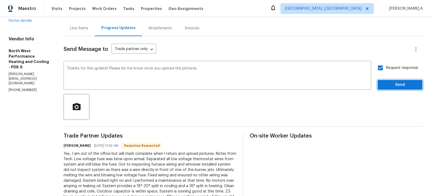
click at [398, 84] on span "Send" at bounding box center [400, 85] width 36 height 7
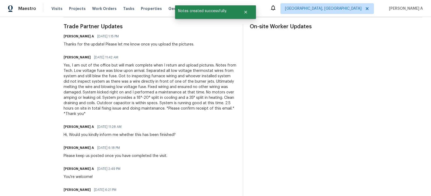
scroll to position [158, 0]
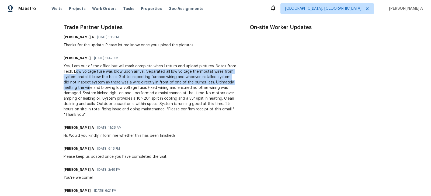
drag, startPoint x: 98, startPoint y: 71, endPoint x: 143, endPoint y: 90, distance: 48.8
click at [143, 90] on div "Yes, I am out of the office but will mark complete when I return and upload pic…" at bounding box center [150, 91] width 173 height 54
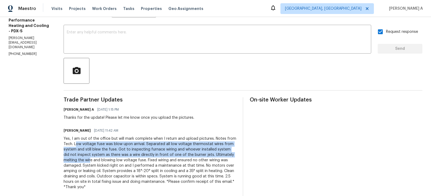
scroll to position [0, 0]
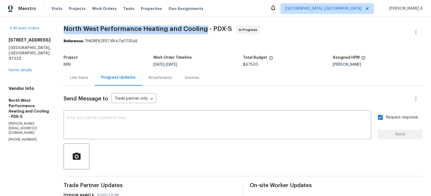
copy span "North West Performance Heating and Cooling"
drag, startPoint x: 76, startPoint y: 29, endPoint x: 218, endPoint y: 28, distance: 142.1
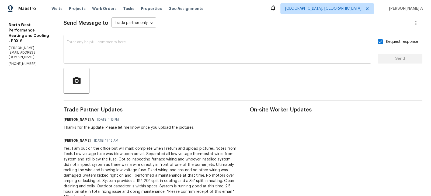
scroll to position [109, 0]
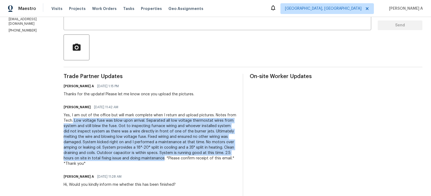
copy div "Low voltage fuse was blow upon arrival. Separated all low voltage thermostat wi…"
drag, startPoint x: 97, startPoint y: 121, endPoint x: 100, endPoint y: 163, distance: 42.3
click at [100, 163] on div "Yes, I am out of the office but will mark complete when I return and upload pic…" at bounding box center [150, 140] width 173 height 54
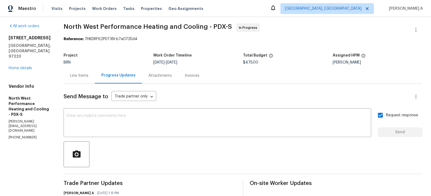
scroll to position [0, 0]
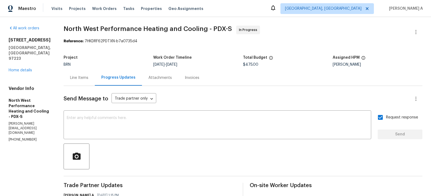
click at [91, 82] on div "Line Items" at bounding box center [79, 78] width 31 height 16
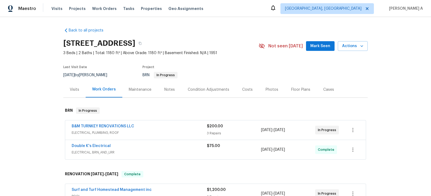
click at [108, 122] on div "B&M TURNKEY RENOVATIONS LLC ELECTRICAL, PLUMBING, ROOF $200.00 3 Repairs [DATE]…" at bounding box center [215, 129] width 300 height 19
click at [110, 127] on link "B&M TURNKEY RENOVATIONS LLC" at bounding box center [103, 126] width 62 height 4
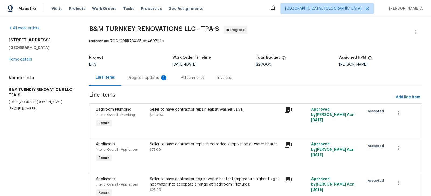
click at [146, 78] on div "Progress Updates 1" at bounding box center [148, 77] width 40 height 5
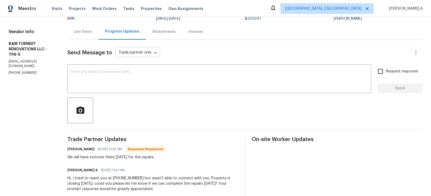
scroll to position [45, 0]
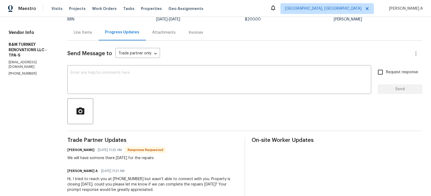
click at [88, 151] on h6 "[PERSON_NAME]" at bounding box center [80, 149] width 27 height 5
copy h6 "[PERSON_NAME]"
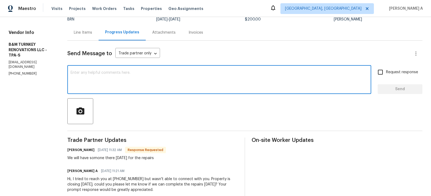
click at [142, 74] on textarea at bounding box center [219, 80] width 297 height 19
paste textarea "[PERSON_NAME]"
type textarea "Thanks for the confirmation, [PERSON_NAME]!"
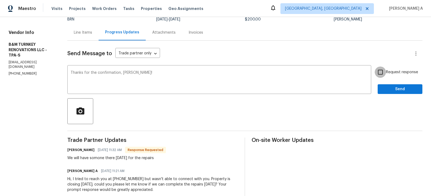
click at [378, 69] on input "Request response" at bounding box center [379, 71] width 11 height 11
checkbox input "true"
click at [86, 73] on div "Thanks for the confirmation, [PERSON_NAME]! x ​" at bounding box center [219, 79] width 304 height 27
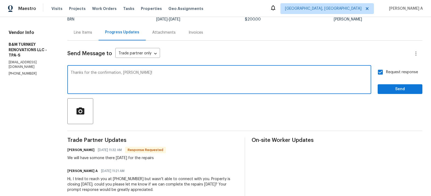
click at [87, 71] on textarea "Thanks for the confirmation, [PERSON_NAME]!" at bounding box center [219, 80] width 297 height 19
type textarea "Great, Thanks for the confirmation, [PERSON_NAME]!"
click at [396, 89] on span "Send" at bounding box center [400, 89] width 36 height 7
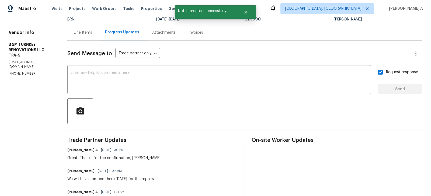
scroll to position [0, 0]
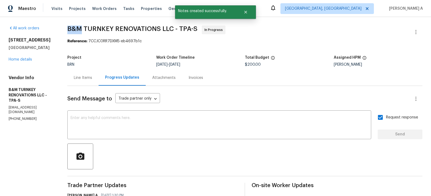
drag, startPoint x: 79, startPoint y: 29, endPoint x: 99, endPoint y: 28, distance: 19.2
click at [99, 28] on div "All work orders [STREET_ADDRESS] Home details Vendor Info B&M TURNKEY RENOVATIO…" at bounding box center [215, 187] width 431 height 341
copy span "B&M"
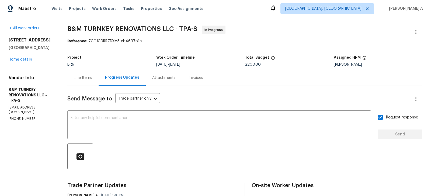
click at [92, 78] on div "Line Items" at bounding box center [83, 77] width 18 height 5
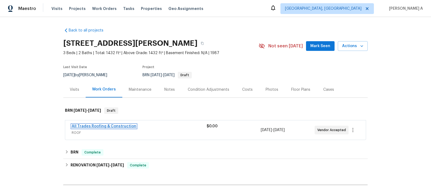
click at [101, 126] on link "All Trades Roofing & Construction" at bounding box center [104, 126] width 65 height 4
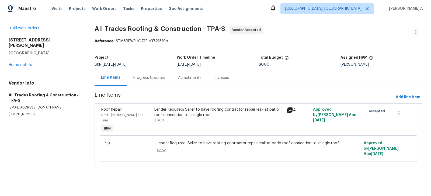
click at [145, 77] on div "Progress Updates" at bounding box center [149, 77] width 32 height 5
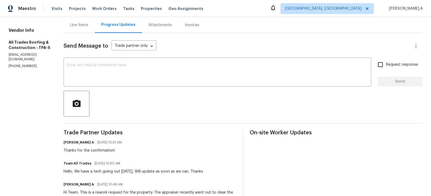
scroll to position [62, 0]
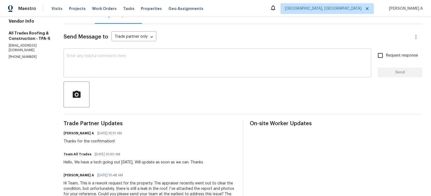
click at [175, 71] on textarea at bounding box center [217, 63] width 301 height 19
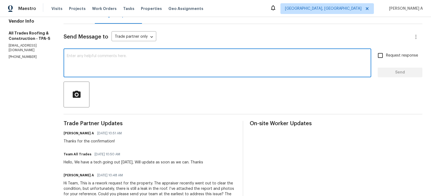
paste textarea "The appraiser is asking for plenty of photos of the roof repair because they do…"
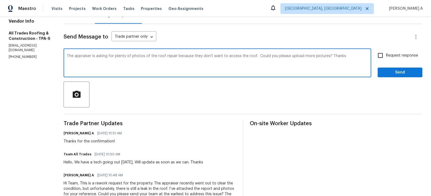
click at [0, 0] on span "Change the spacing" at bounding box center [0, 0] width 0 height 0
type textarea "The appraiser is asking for plenty of photos of the roof repair because they do…"
click at [379, 59] on input "Request response" at bounding box center [379, 55] width 11 height 11
checkbox input "true"
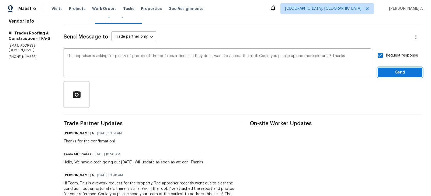
click at [396, 73] on span "Send" at bounding box center [400, 72] width 36 height 7
